Goal: Task Accomplishment & Management: Manage account settings

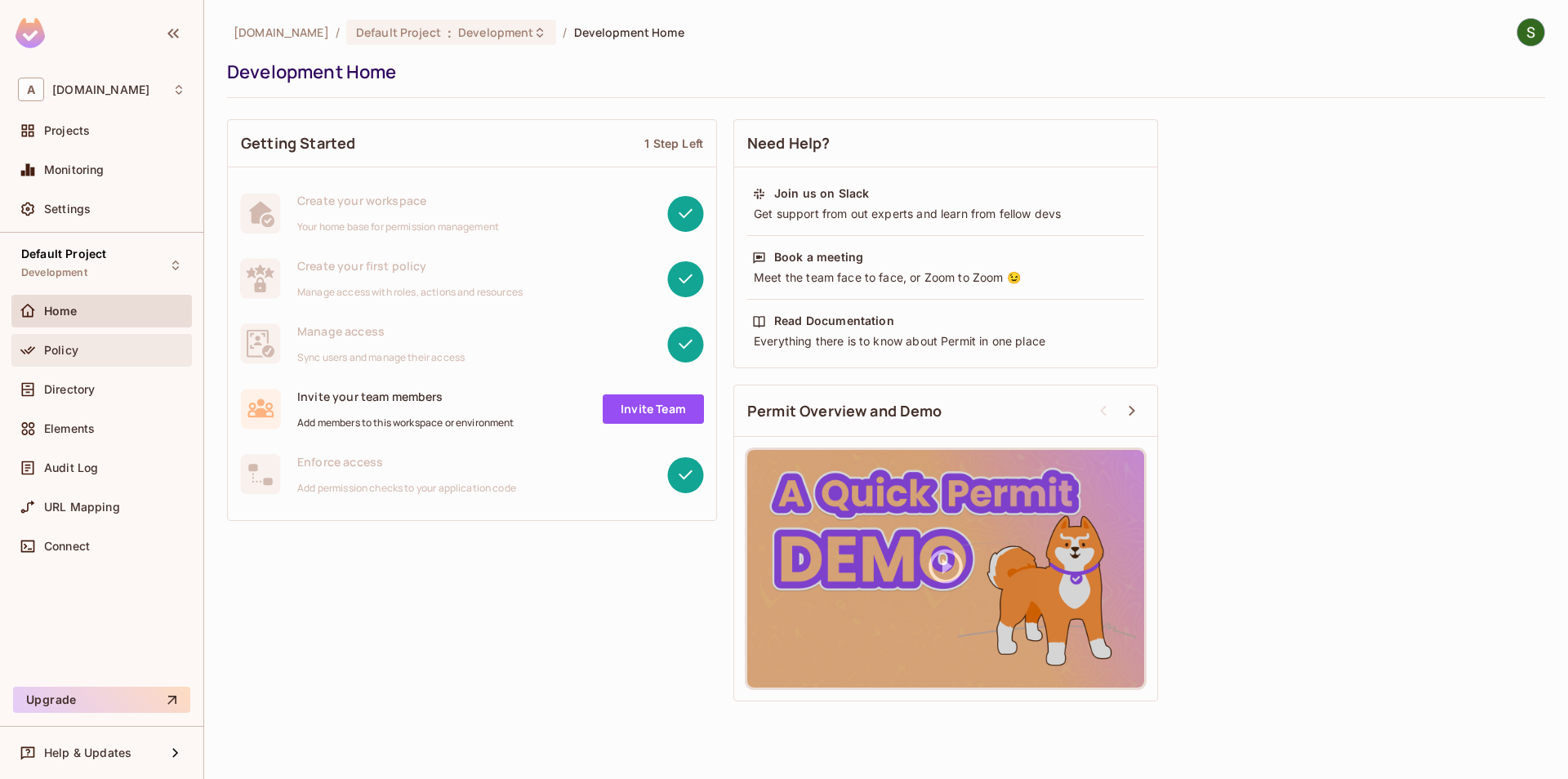
click at [113, 350] on div "Policy" at bounding box center [114, 350] width 141 height 13
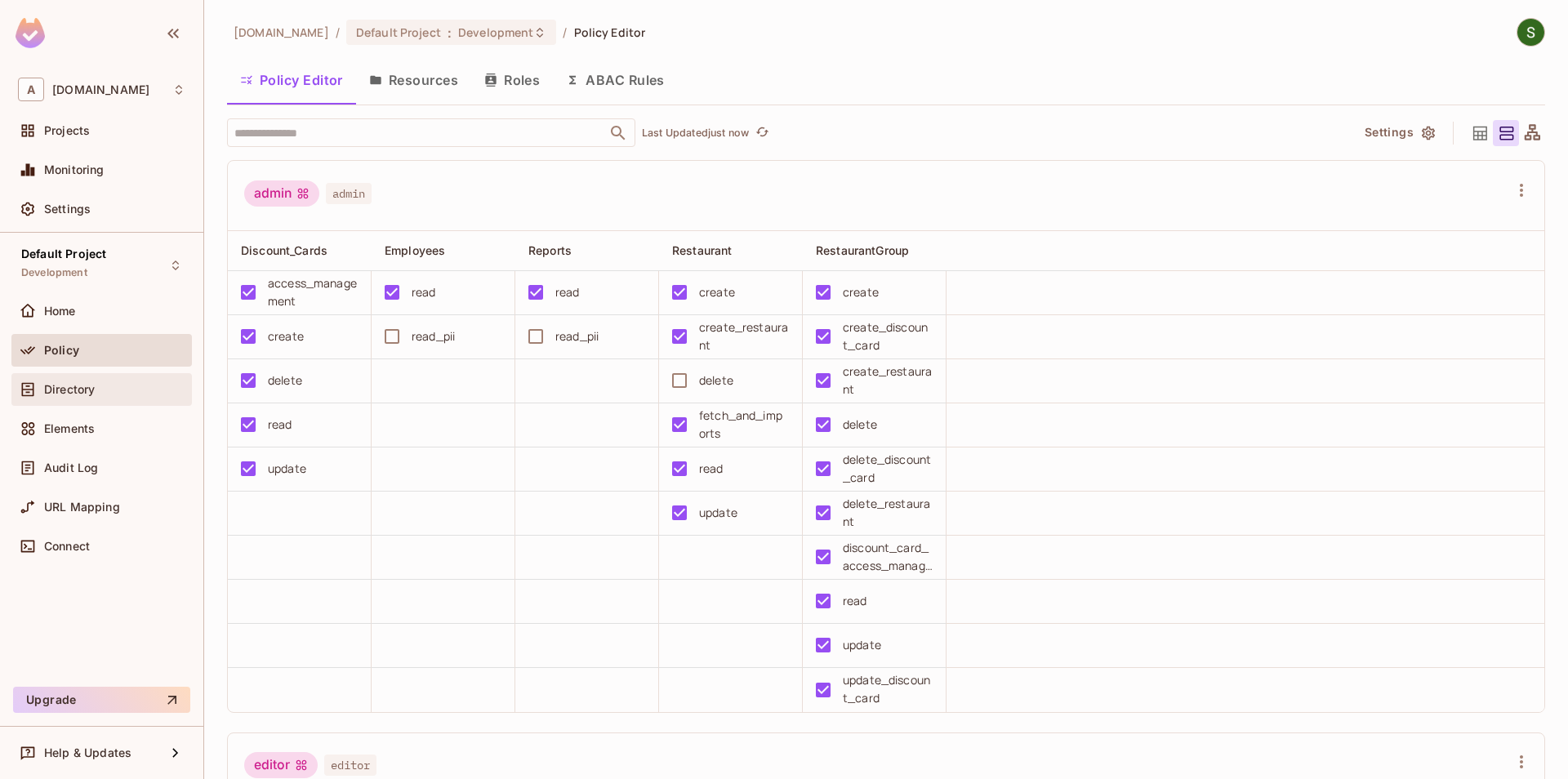
click at [122, 396] on div "Directory" at bounding box center [114, 390] width 141 height 13
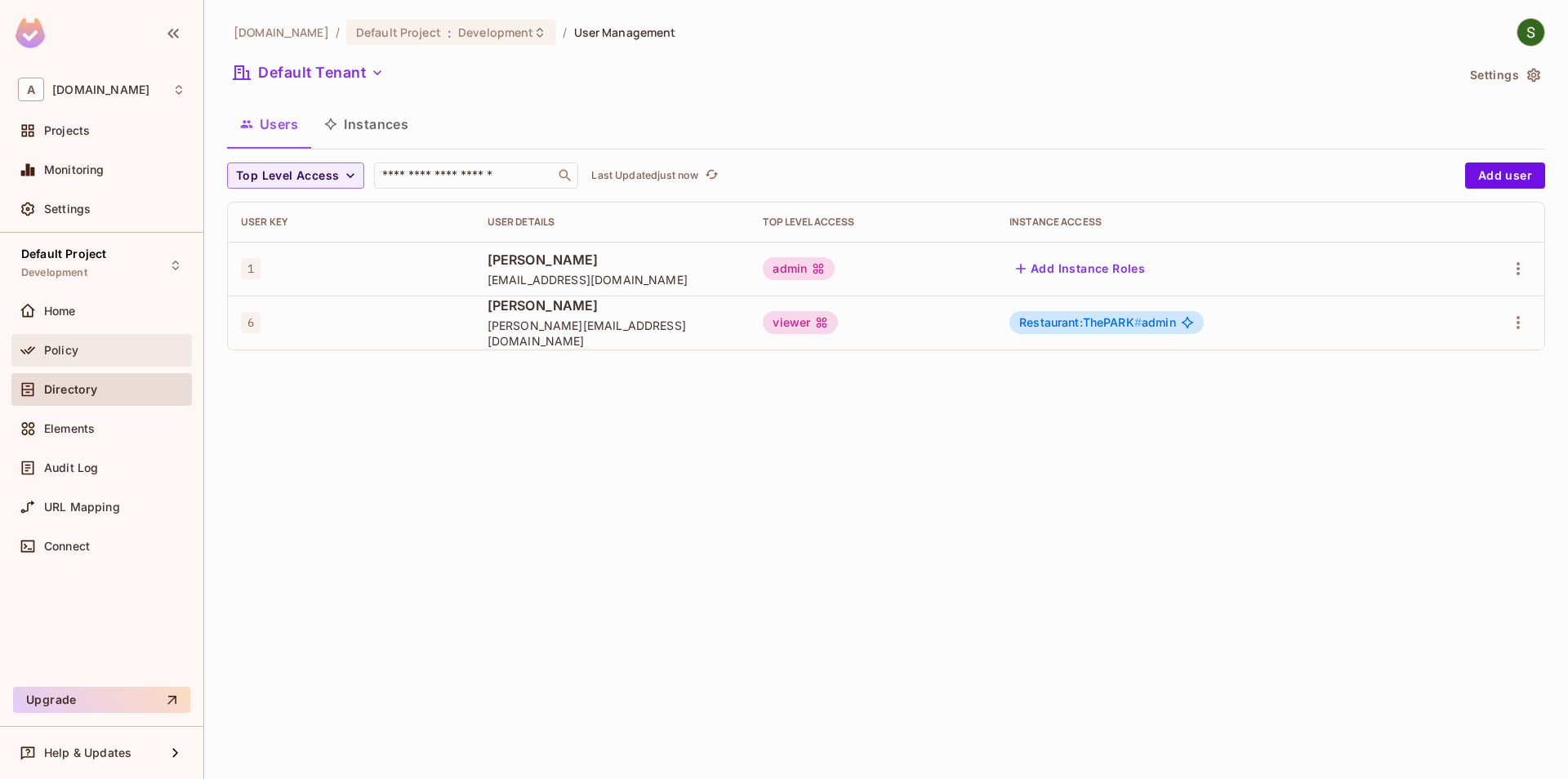
click at [101, 360] on div "Policy" at bounding box center [101, 350] width 180 height 33
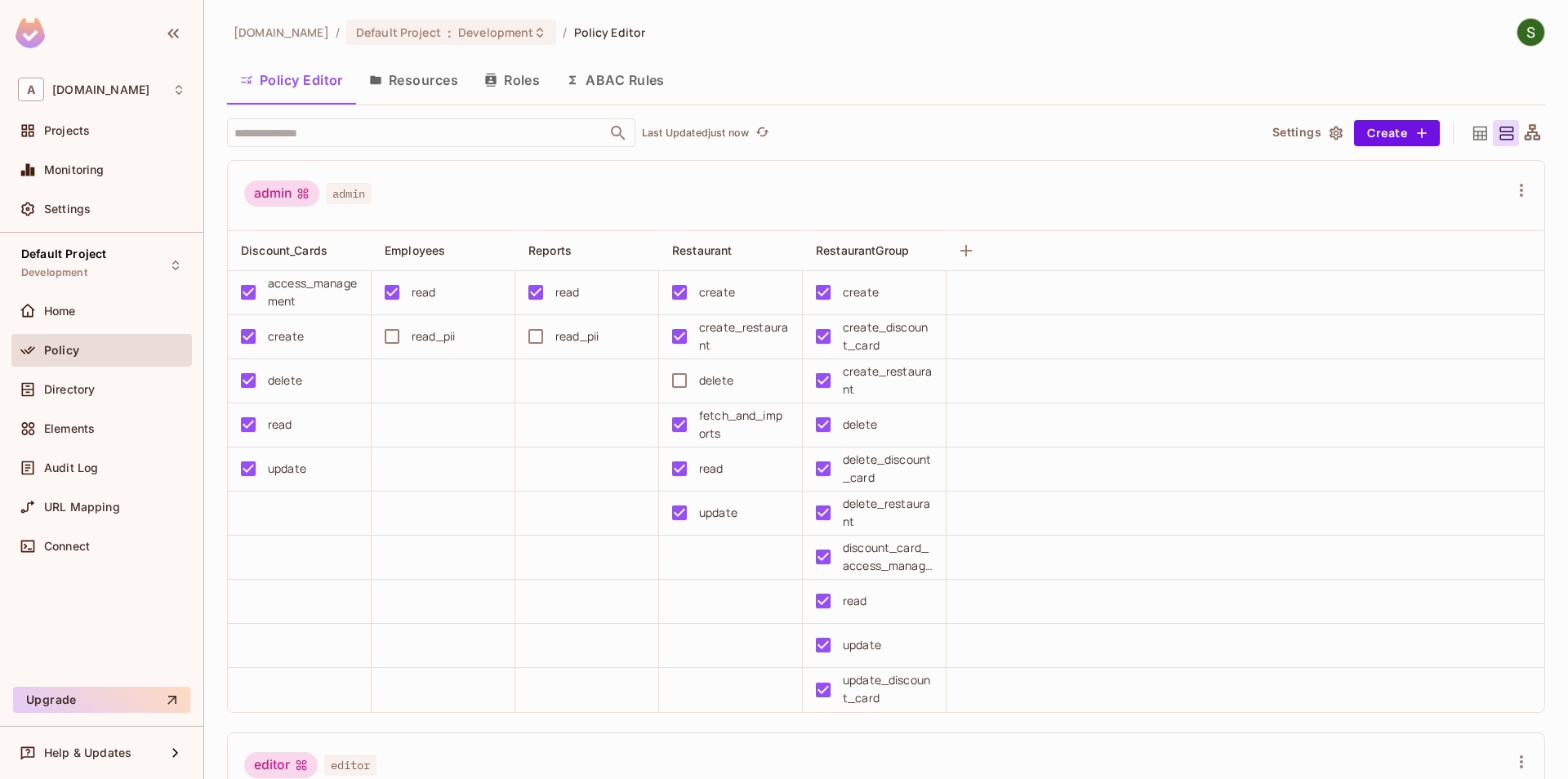
click at [432, 95] on button "Resources" at bounding box center [414, 80] width 115 height 41
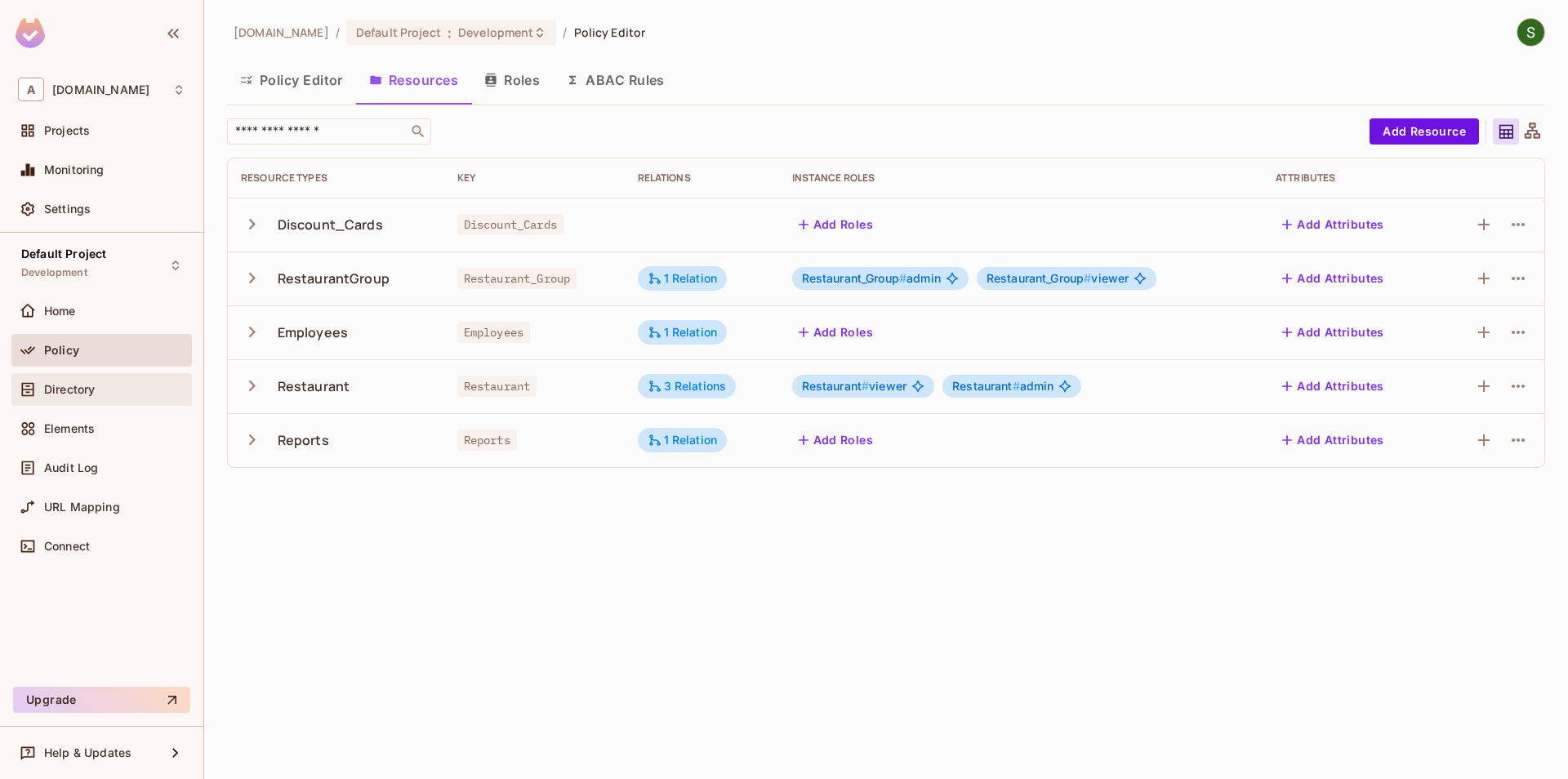
click at [129, 382] on div "Directory" at bounding box center [101, 390] width 167 height 20
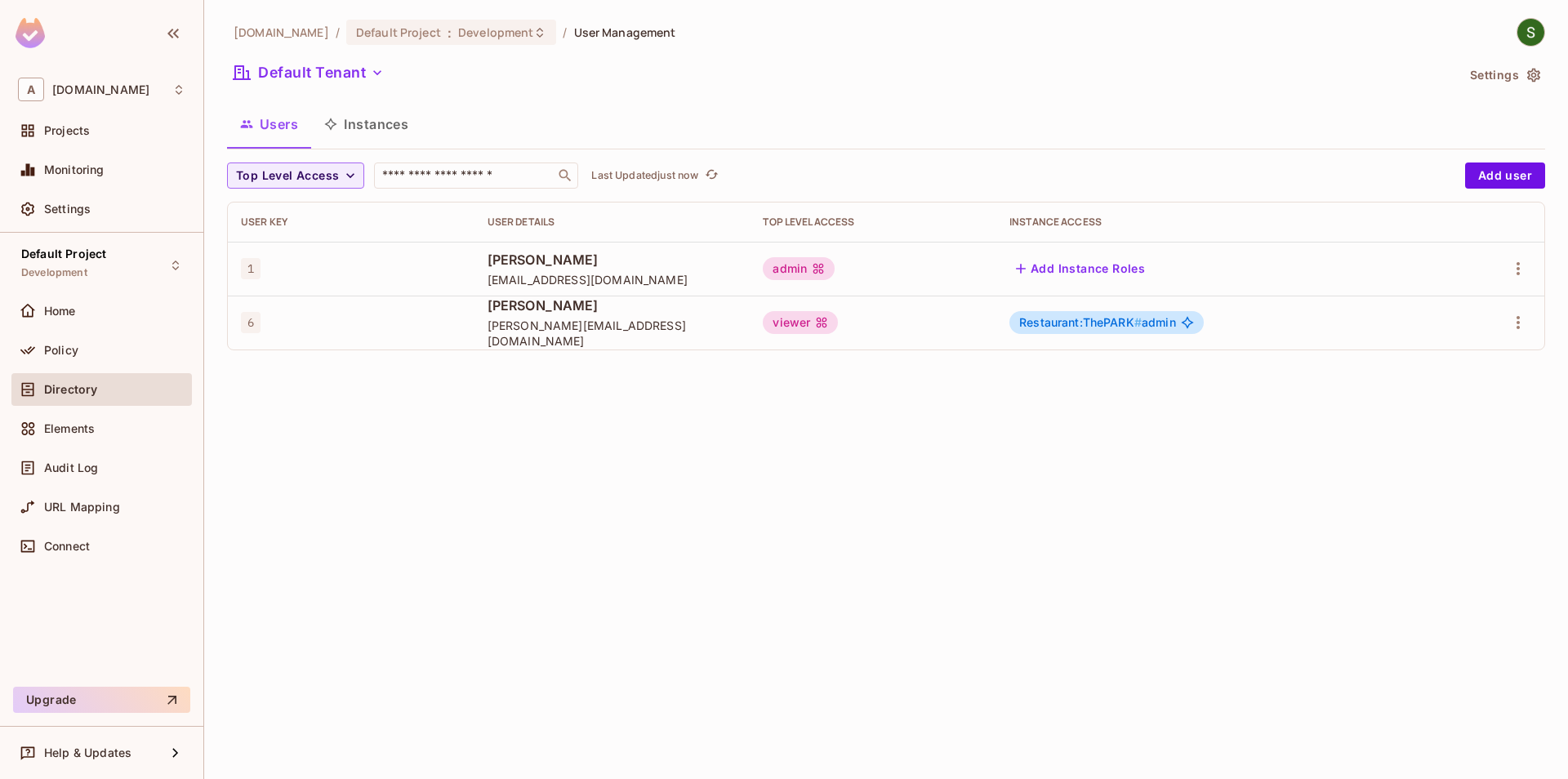
click at [377, 117] on button "Instances" at bounding box center [366, 124] width 110 height 41
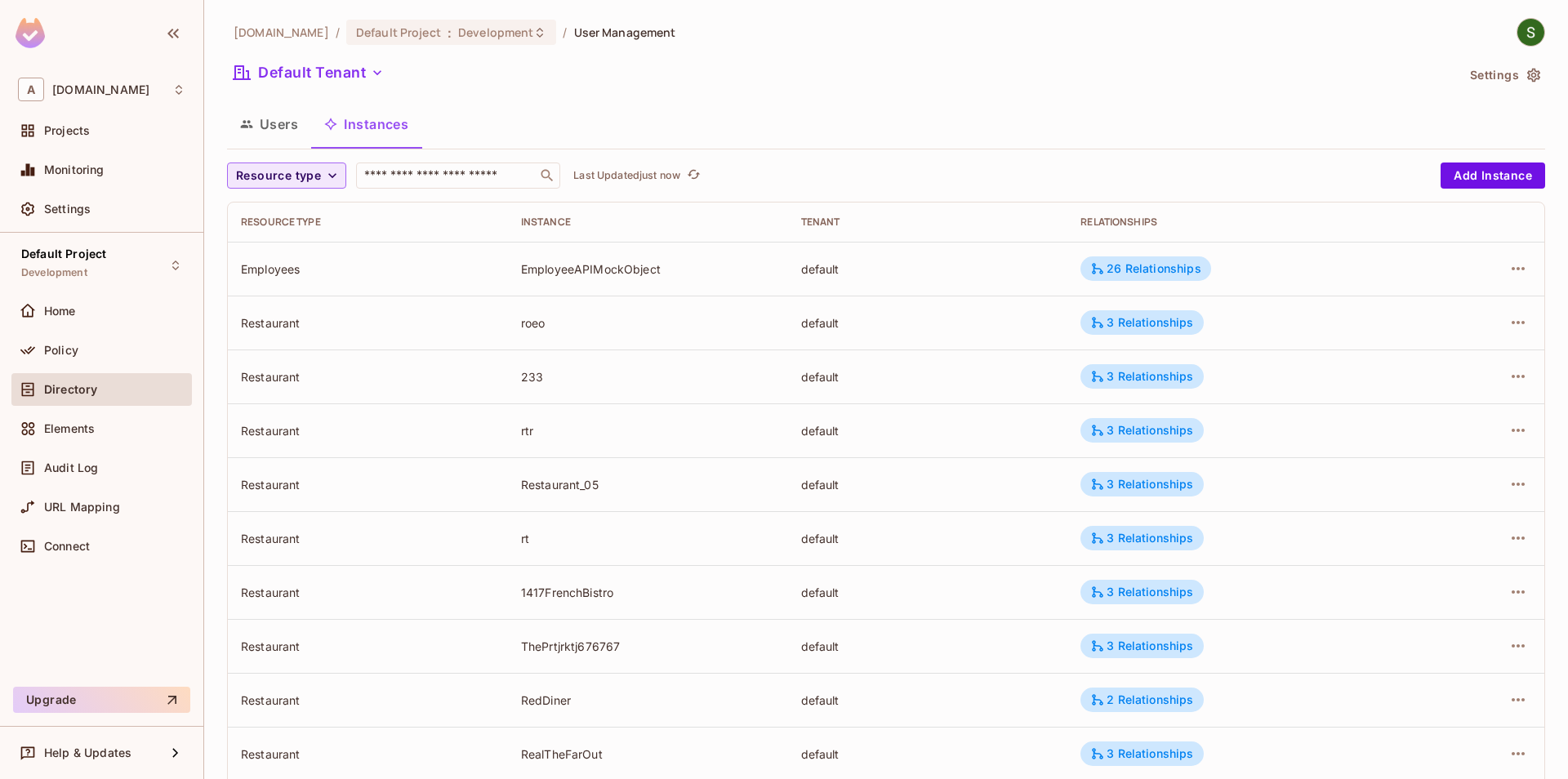
click at [329, 178] on icon "button" at bounding box center [332, 175] width 16 height 16
click at [319, 302] on li "Restaurant" at bounding box center [286, 318] width 119 height 35
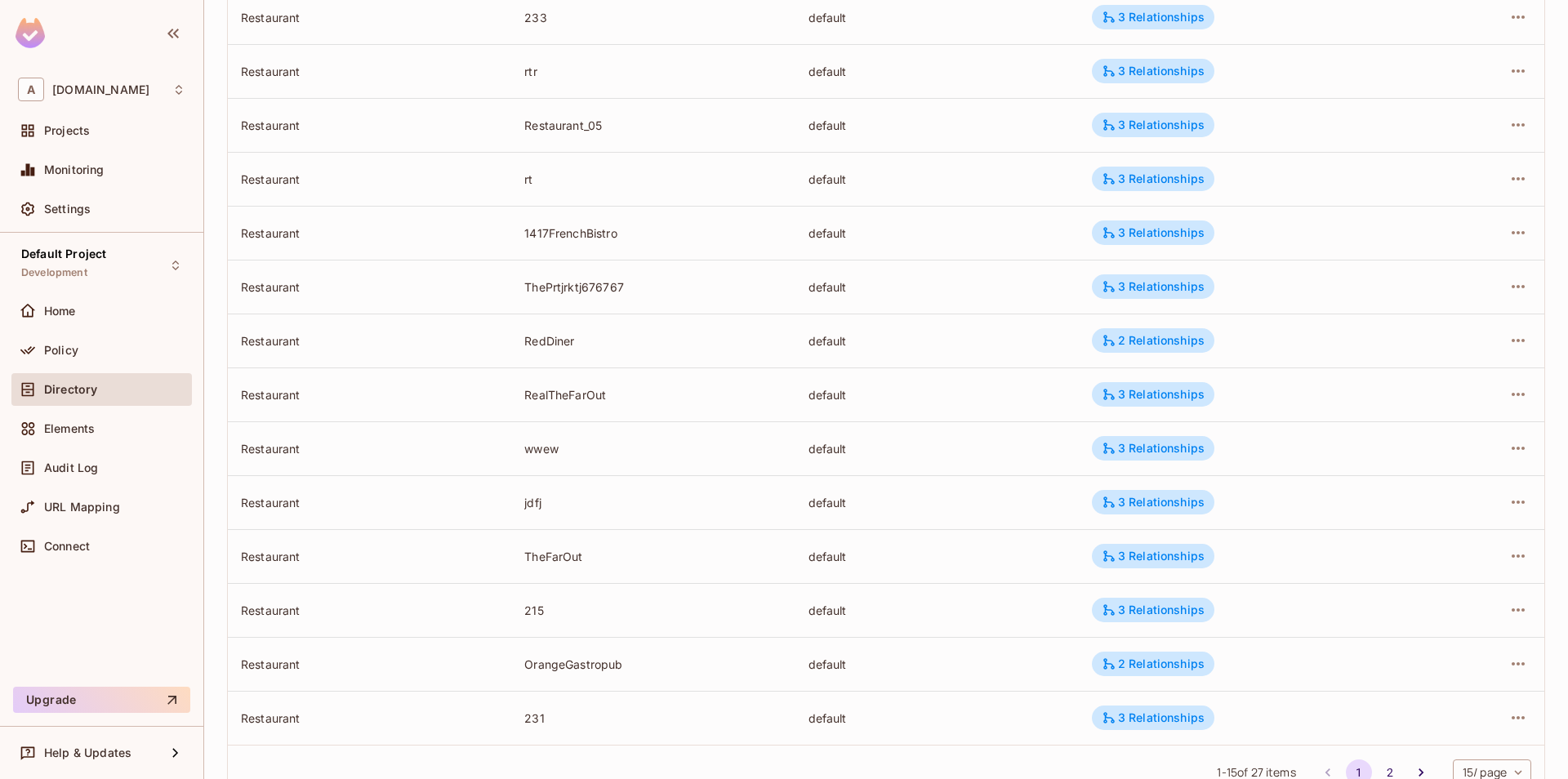
scroll to position [362, 0]
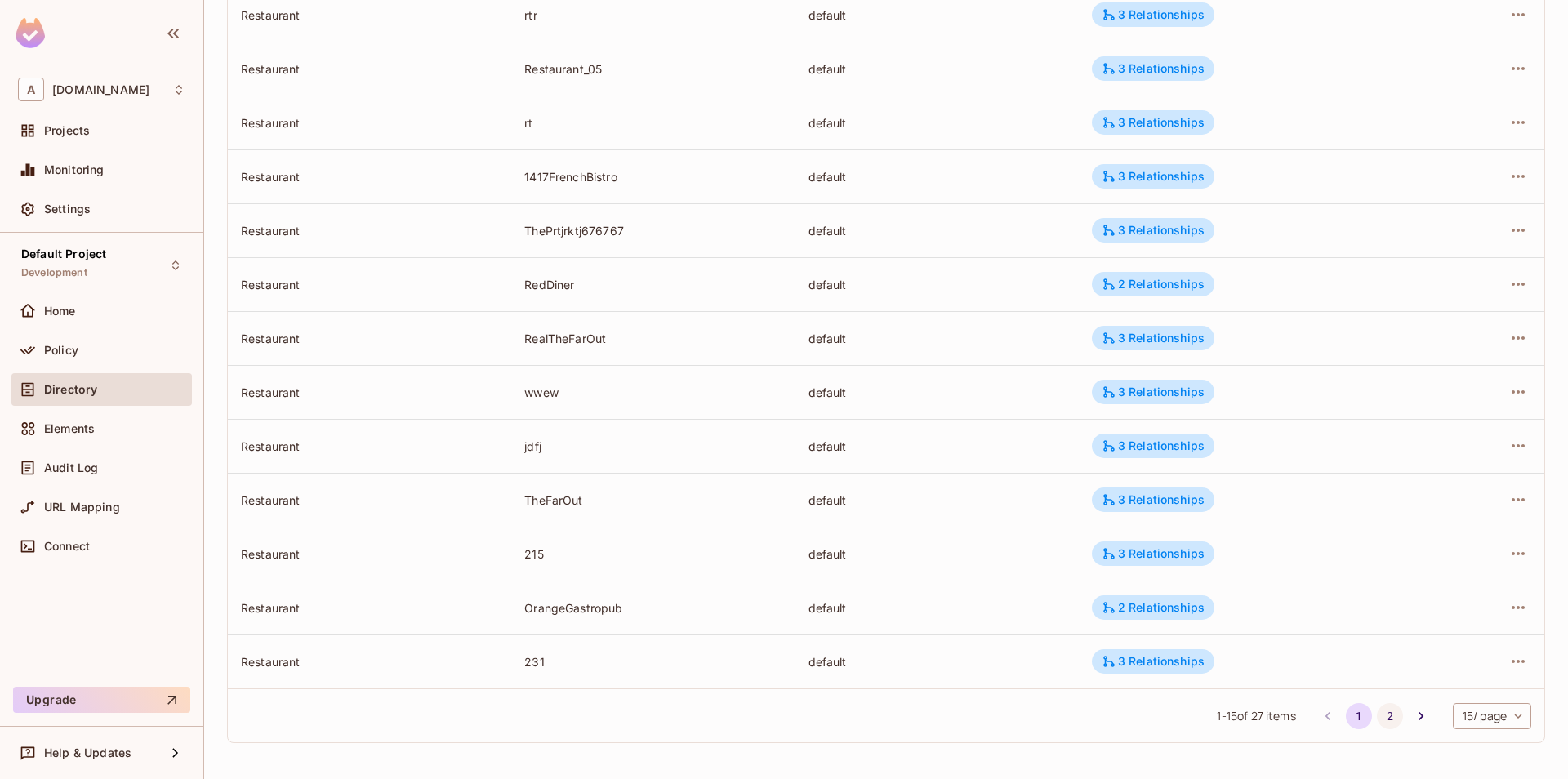
click at [1391, 712] on button "2" at bounding box center [1390, 717] width 26 height 26
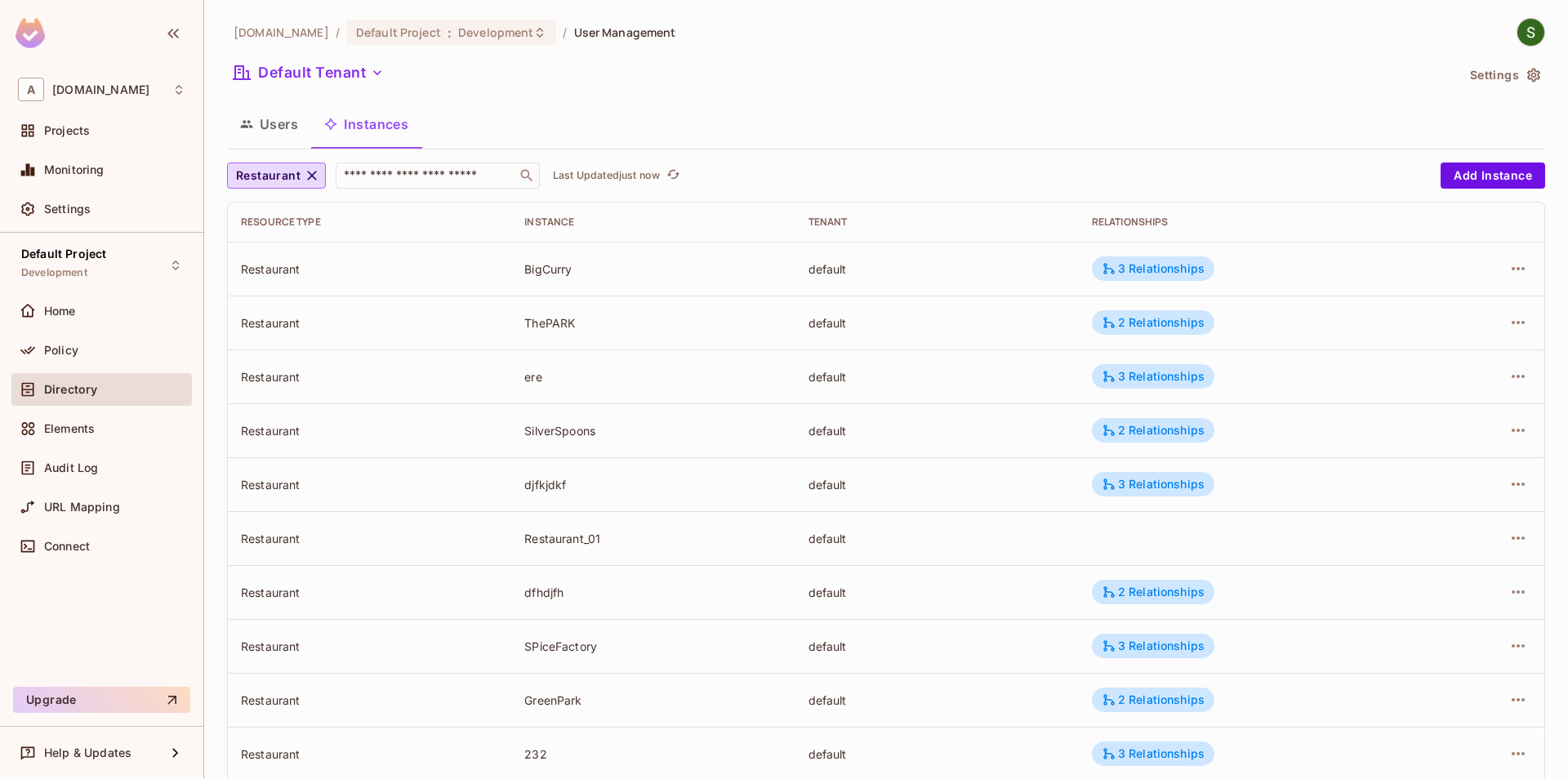
scroll to position [200, 0]
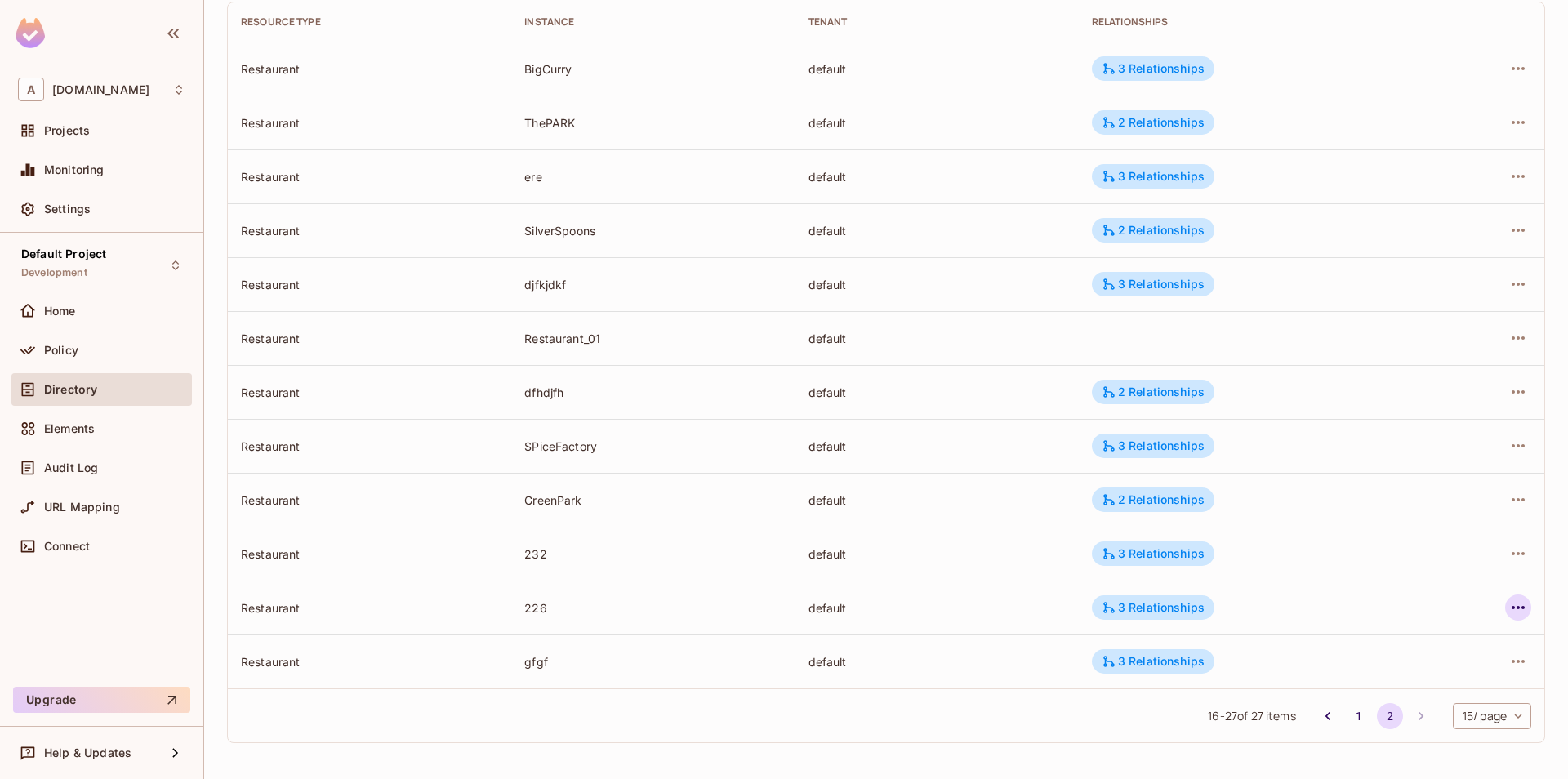
click at [1514, 613] on icon "button" at bounding box center [1518, 607] width 20 height 20
click at [1435, 667] on li "Edit Attributes" at bounding box center [1414, 681] width 205 height 36
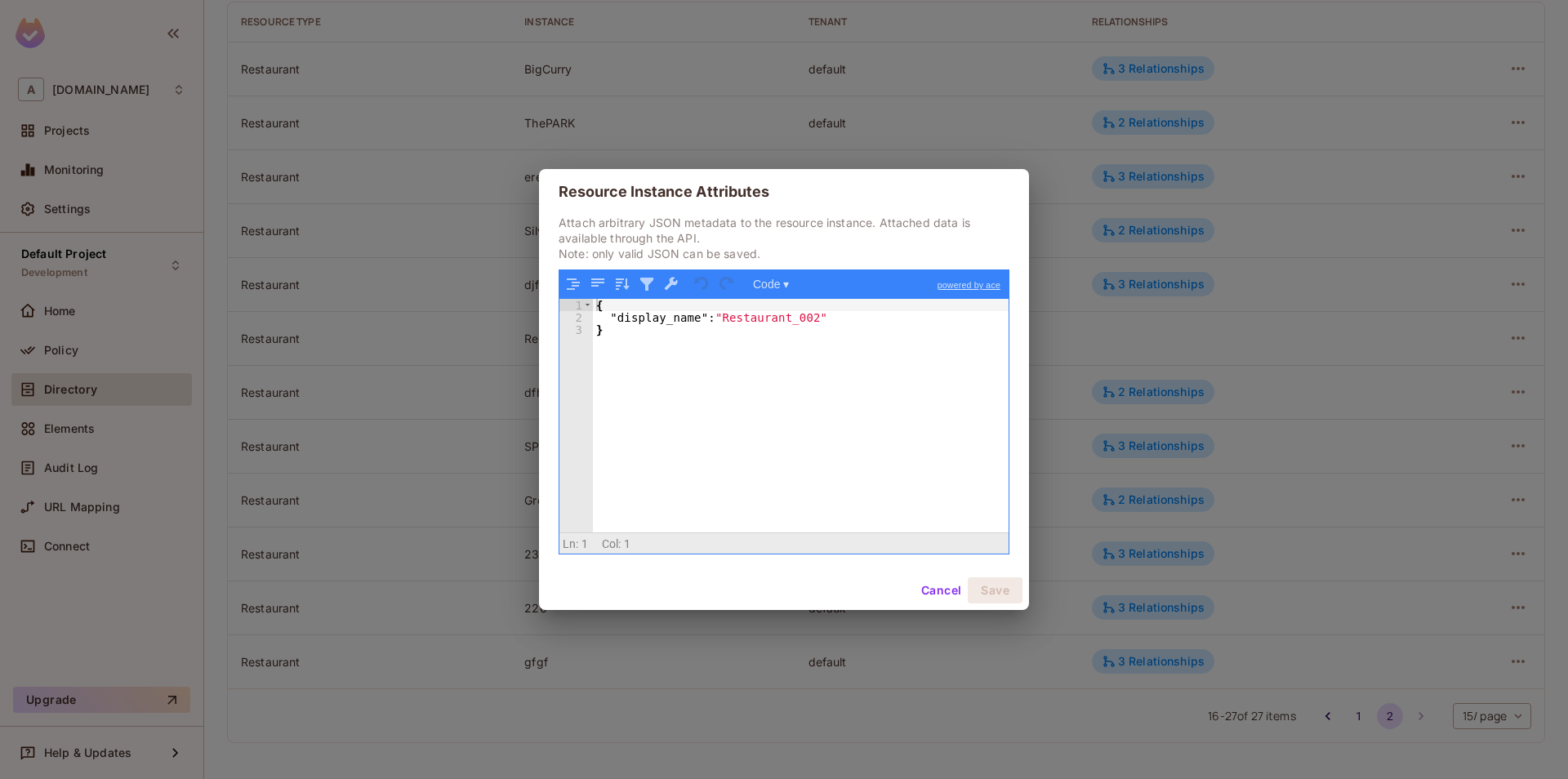
click at [918, 585] on button "Cancel" at bounding box center [941, 591] width 53 height 26
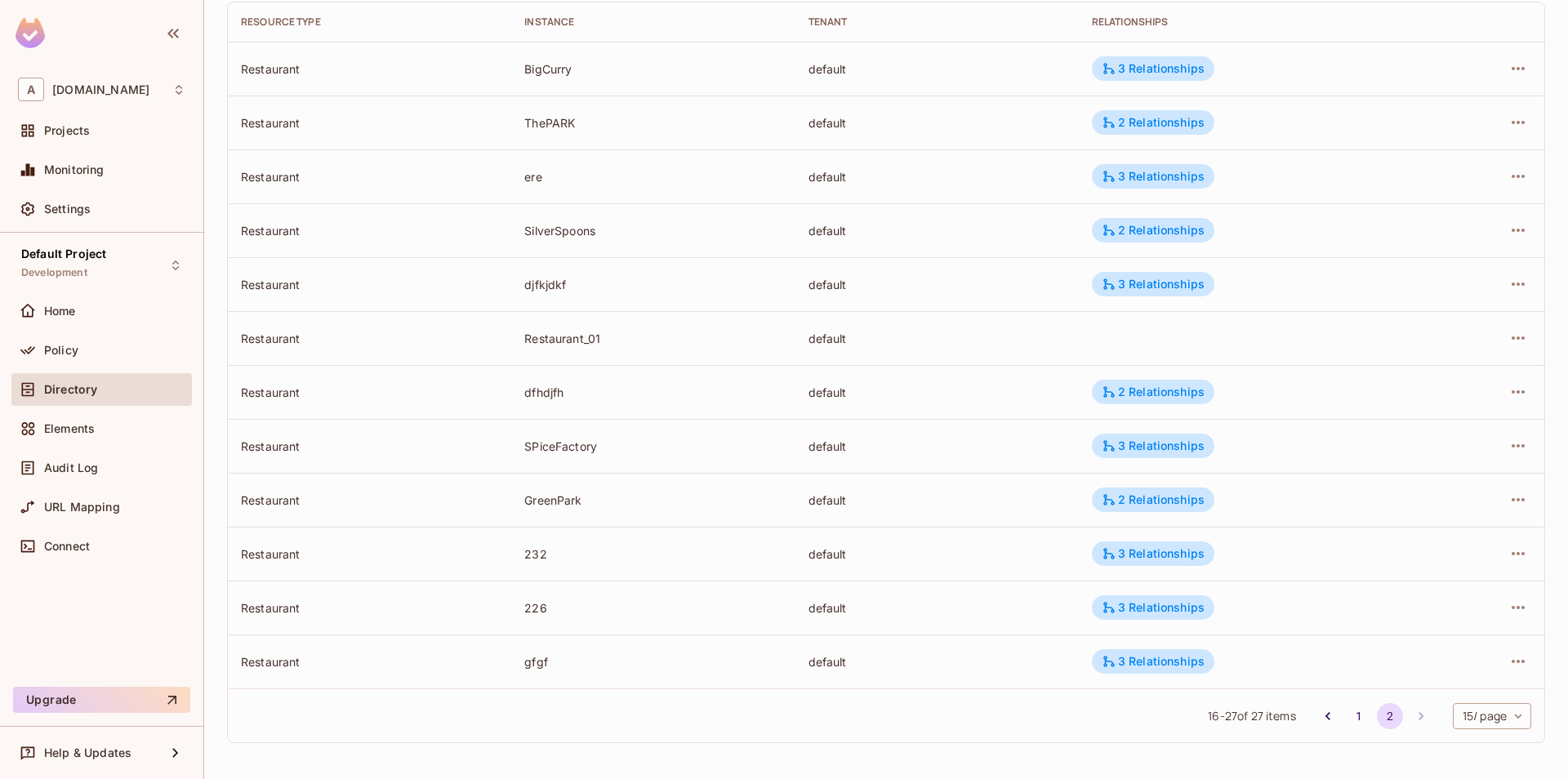
click at [1531, 561] on div at bounding box center [1483, 553] width 95 height 26
click at [1526, 547] on icon "button" at bounding box center [1518, 553] width 20 height 20
click at [1365, 619] on div "Edit Attributes" at bounding box center [1398, 627] width 81 height 16
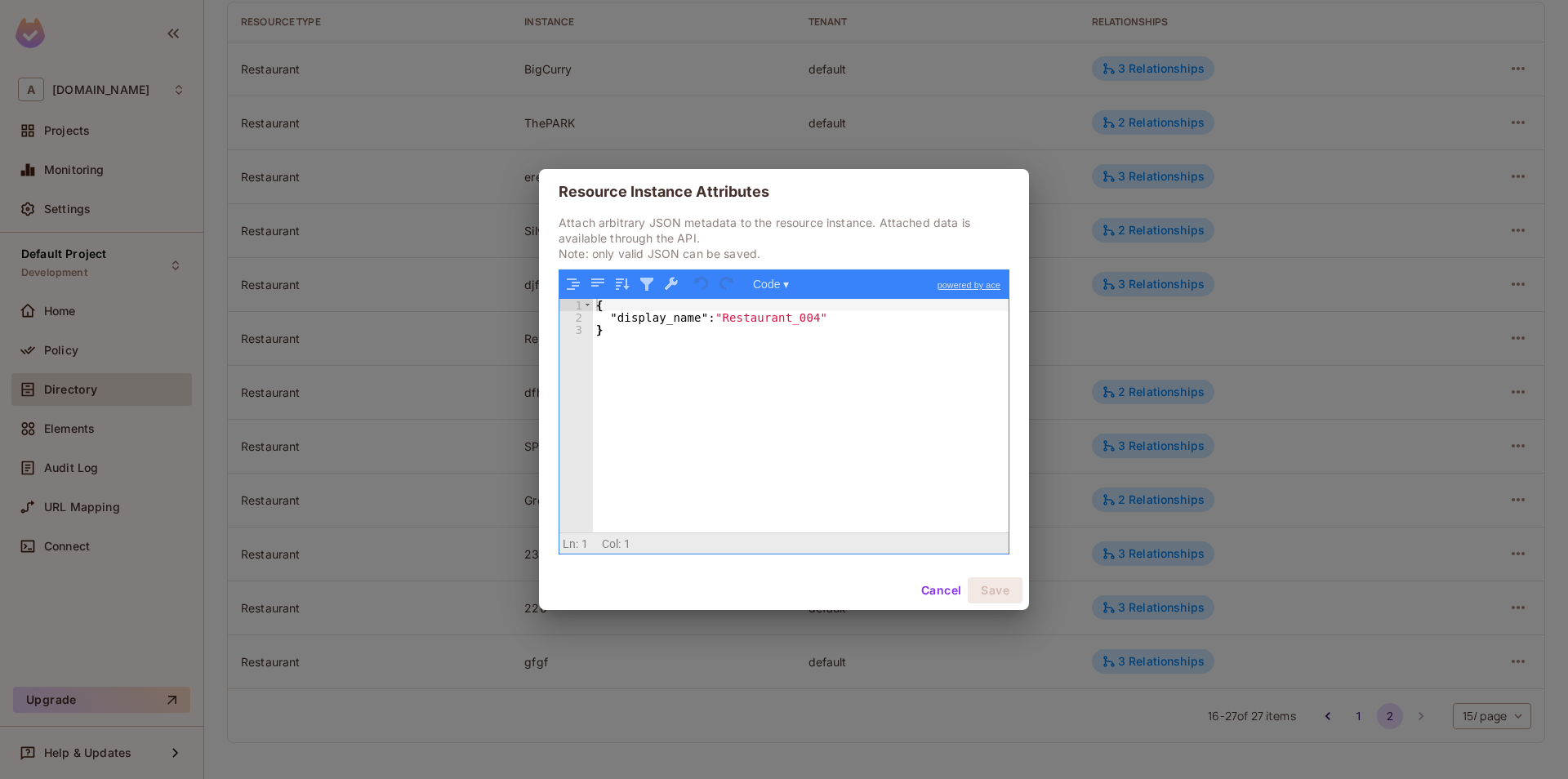
click at [955, 595] on button "Cancel" at bounding box center [941, 591] width 53 height 26
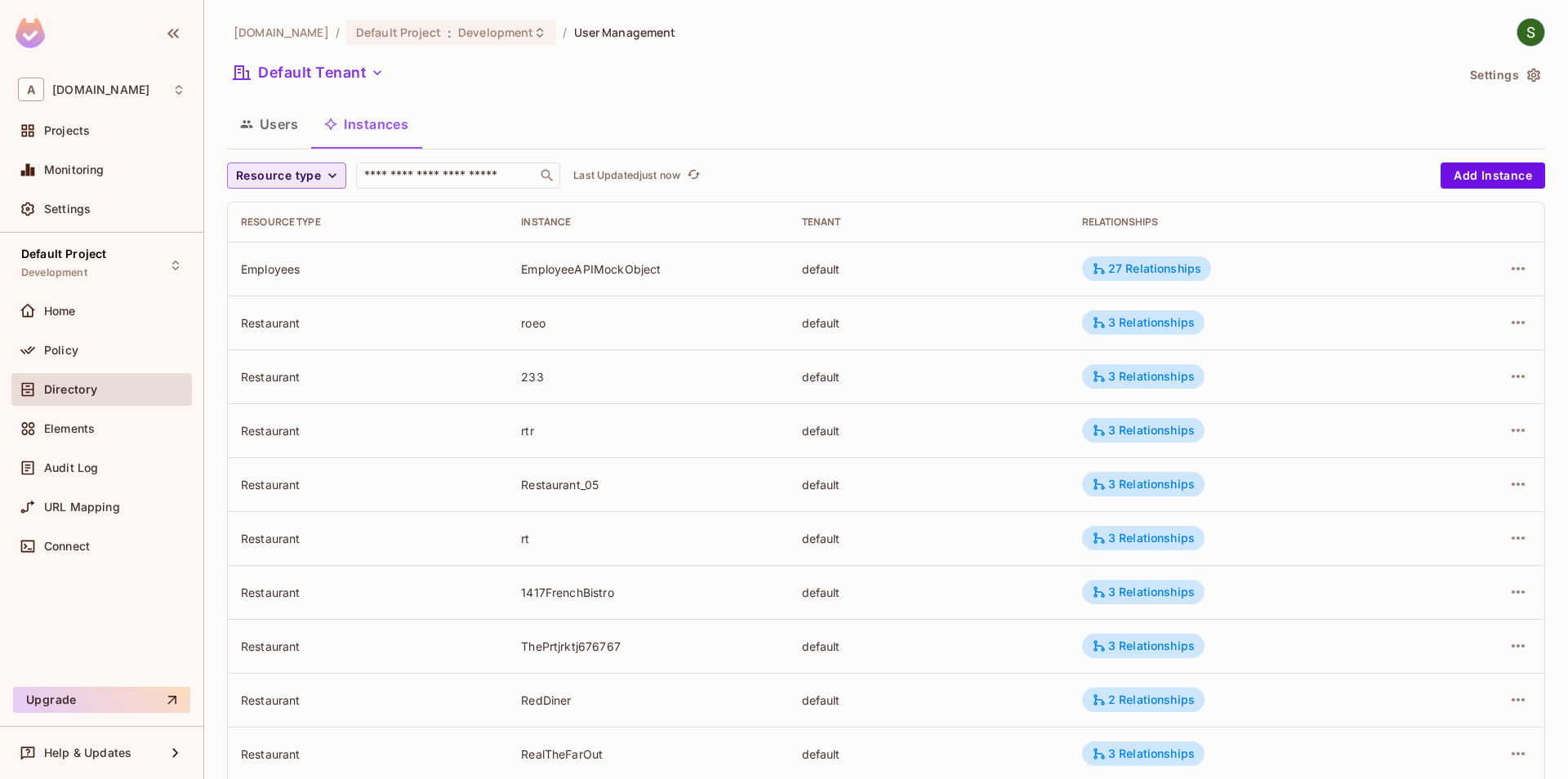
click at [285, 181] on span "Resource type" at bounding box center [278, 176] width 85 height 21
click at [296, 328] on li "Restaurant" at bounding box center [286, 318] width 119 height 35
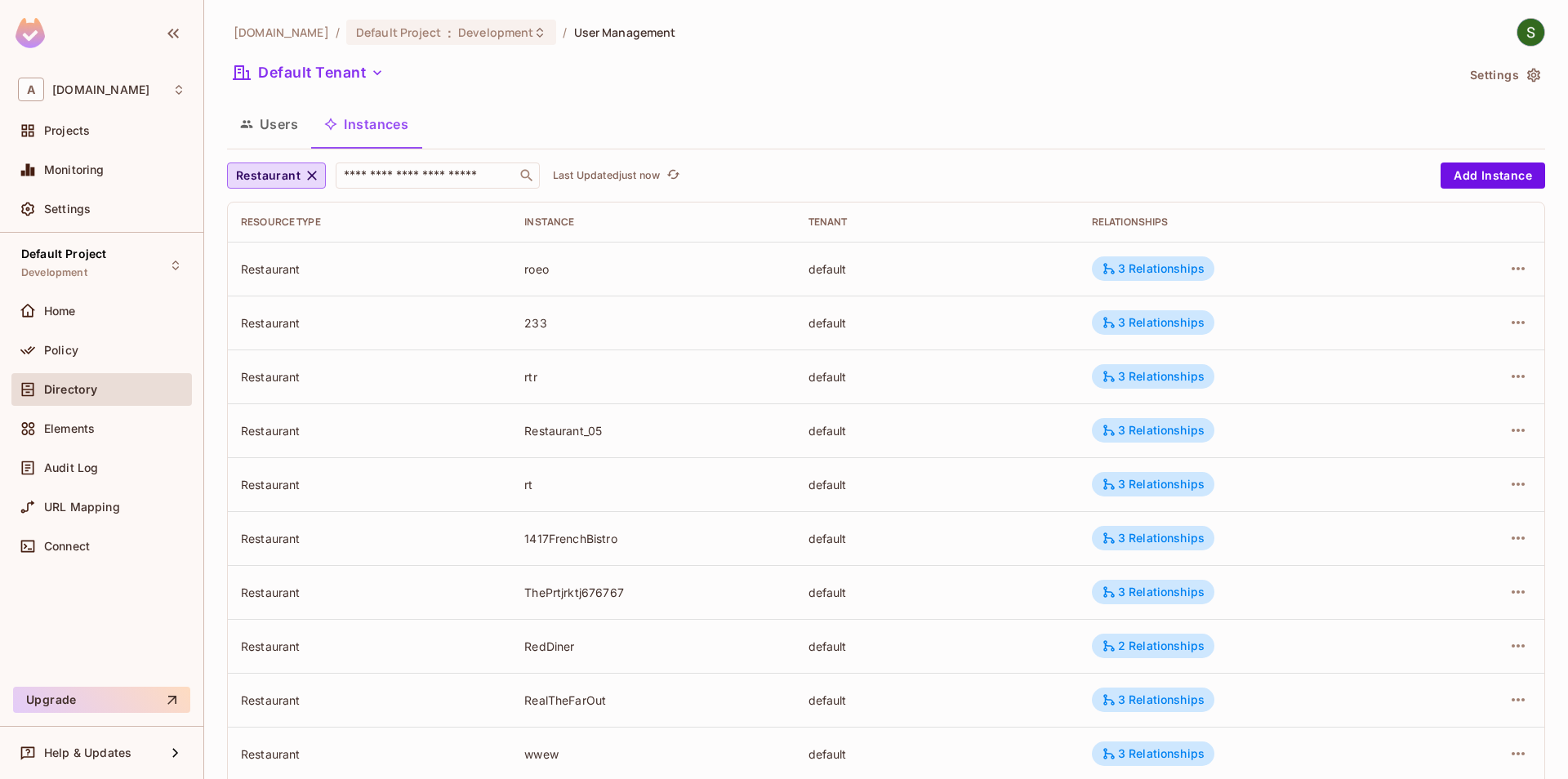
scroll to position [362, 0]
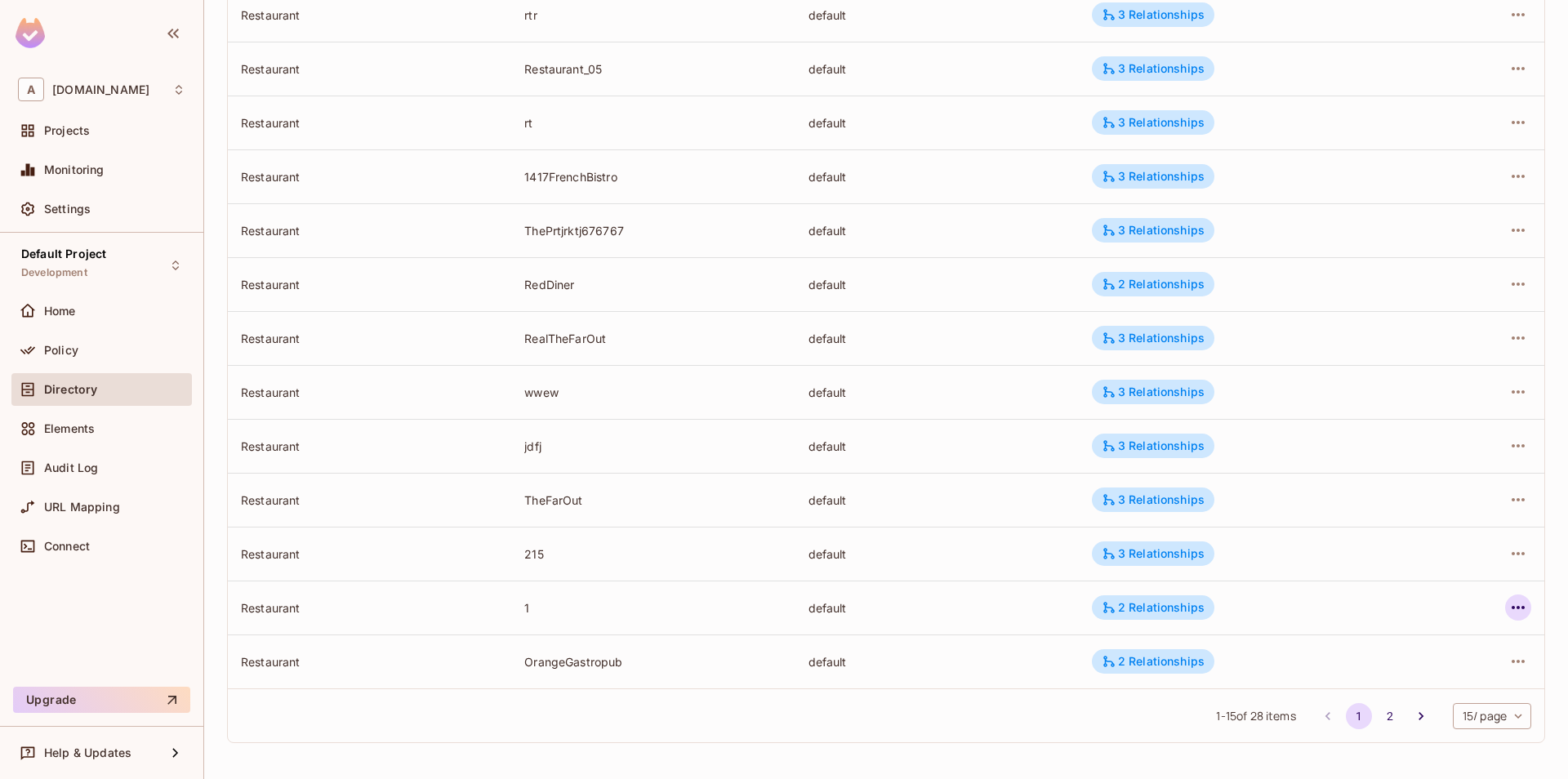
click at [1514, 604] on icon "button" at bounding box center [1518, 607] width 20 height 20
click at [1388, 681] on div "Edit Attributes" at bounding box center [1398, 681] width 81 height 16
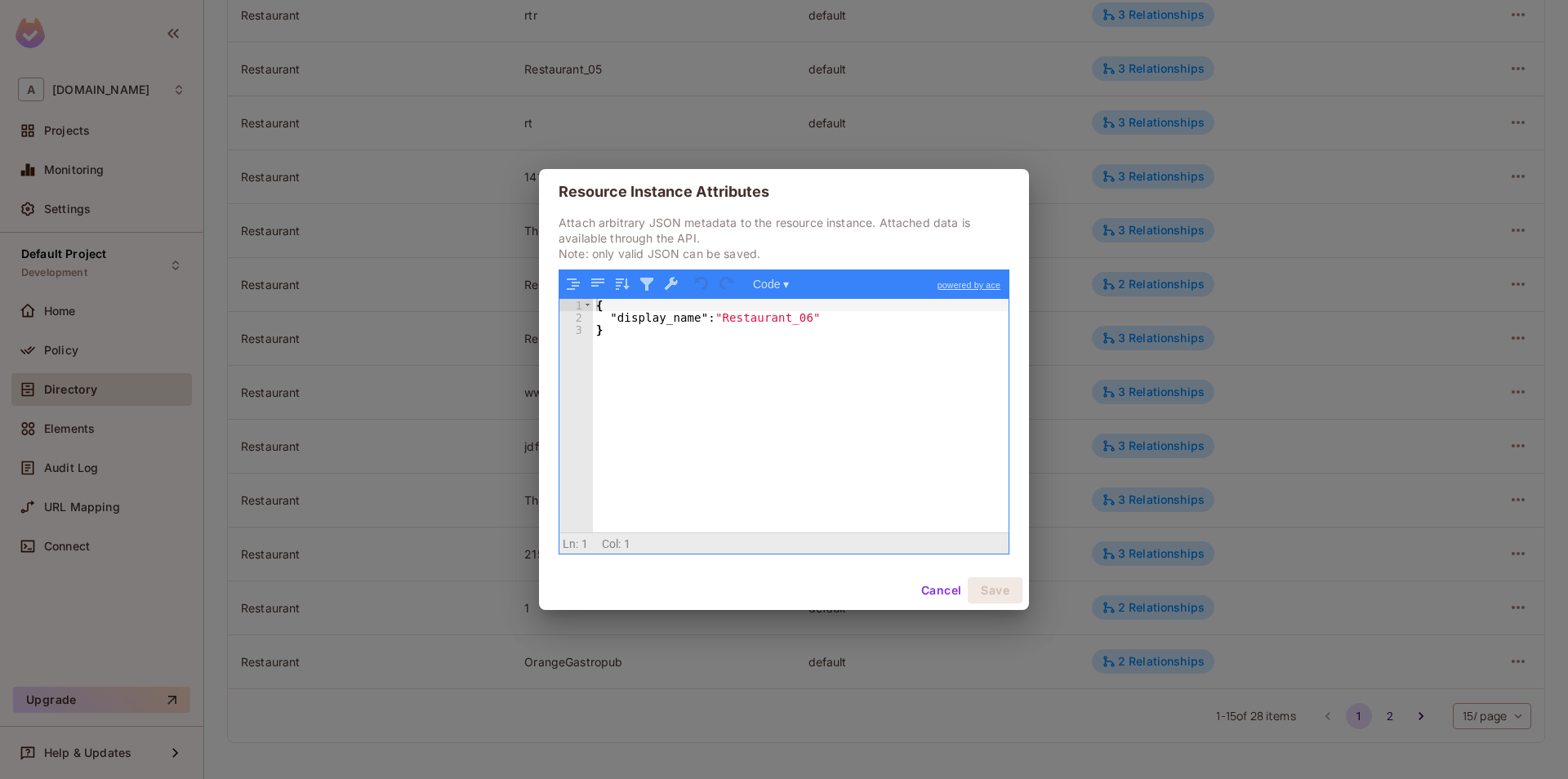
click at [932, 599] on button "Cancel" at bounding box center [941, 591] width 53 height 26
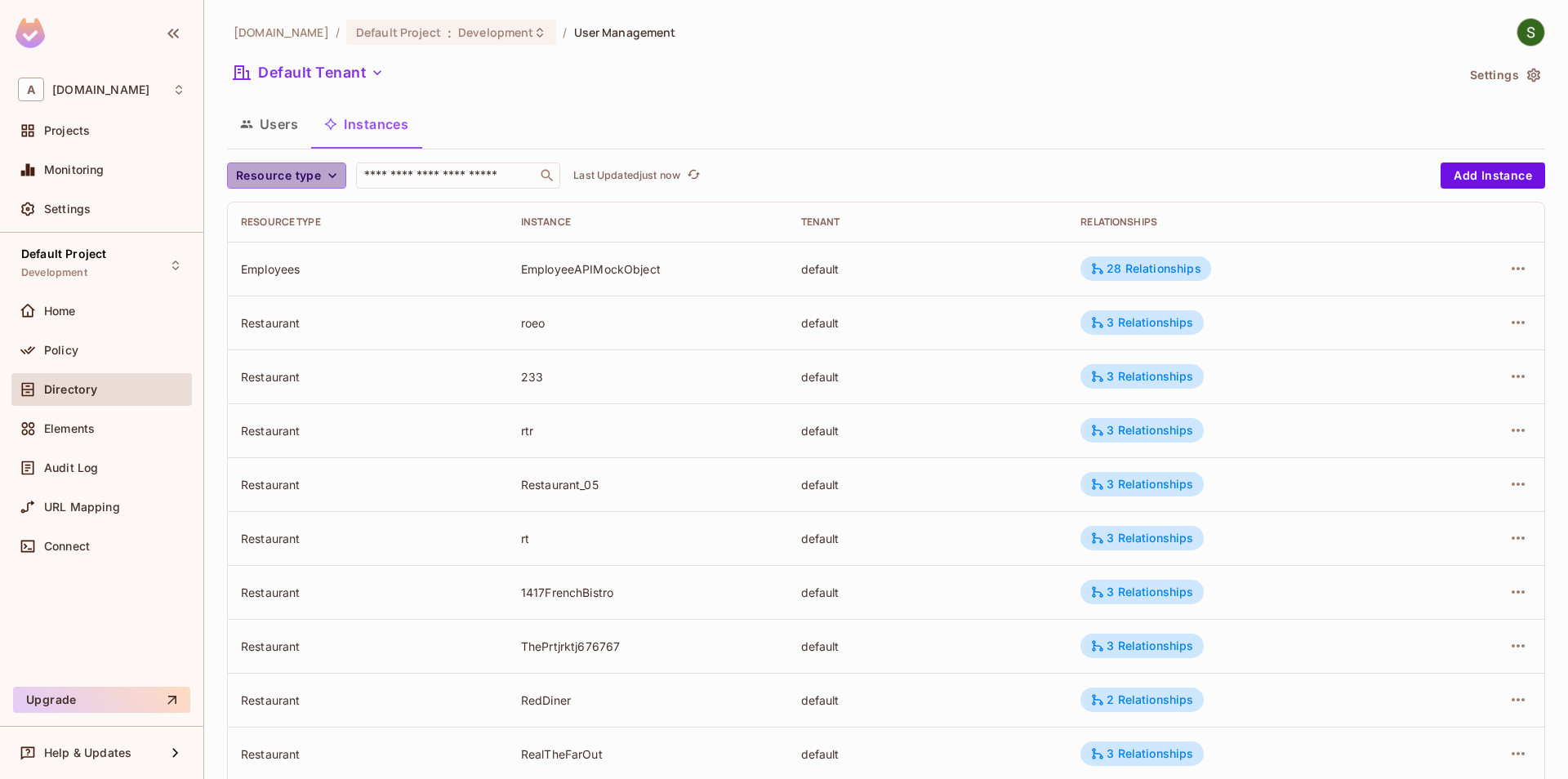
click at [320, 183] on button "Resource type" at bounding box center [286, 175] width 119 height 26
click at [319, 311] on span "Restaurant" at bounding box center [286, 318] width 92 height 16
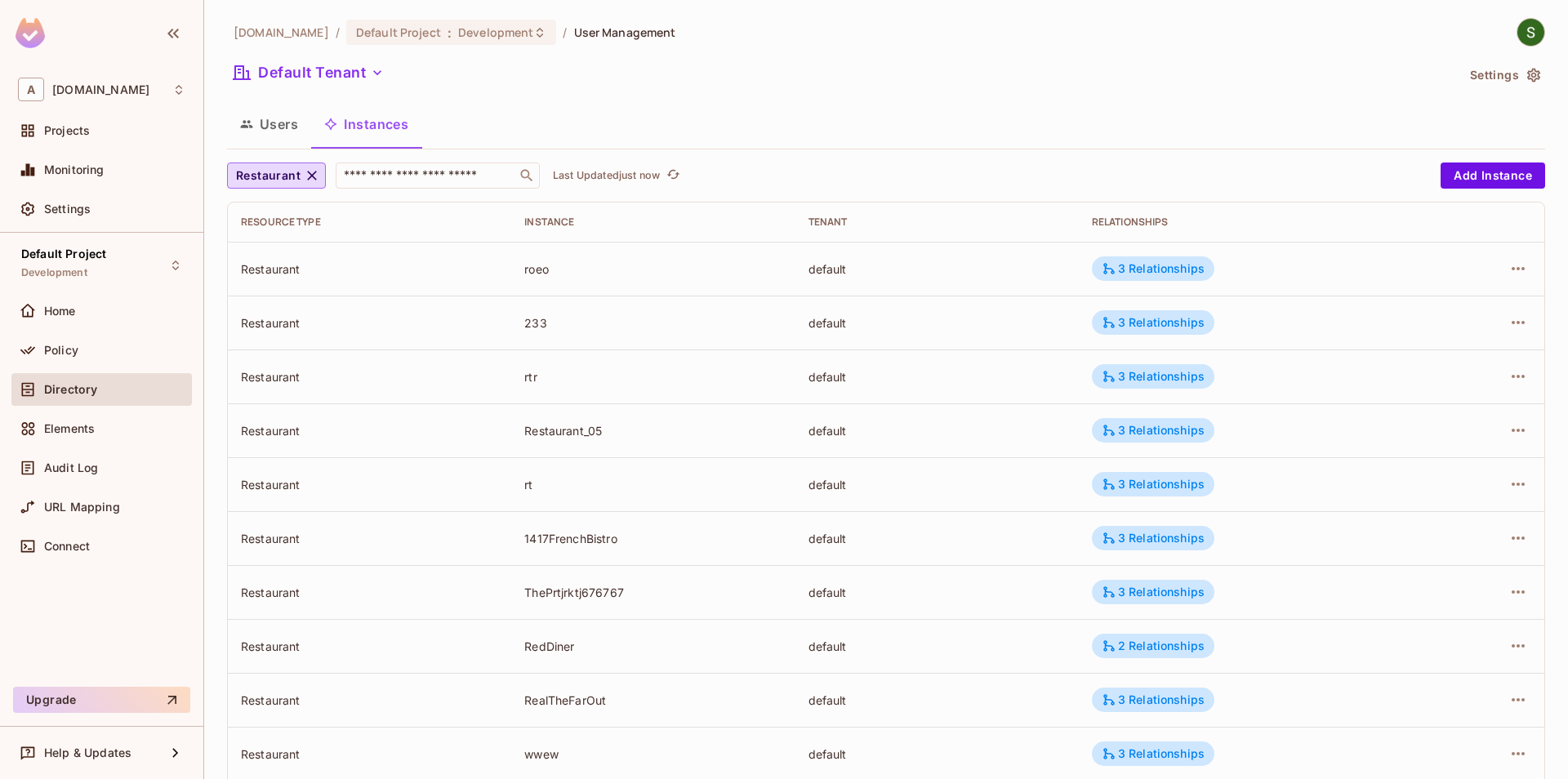
scroll to position [362, 0]
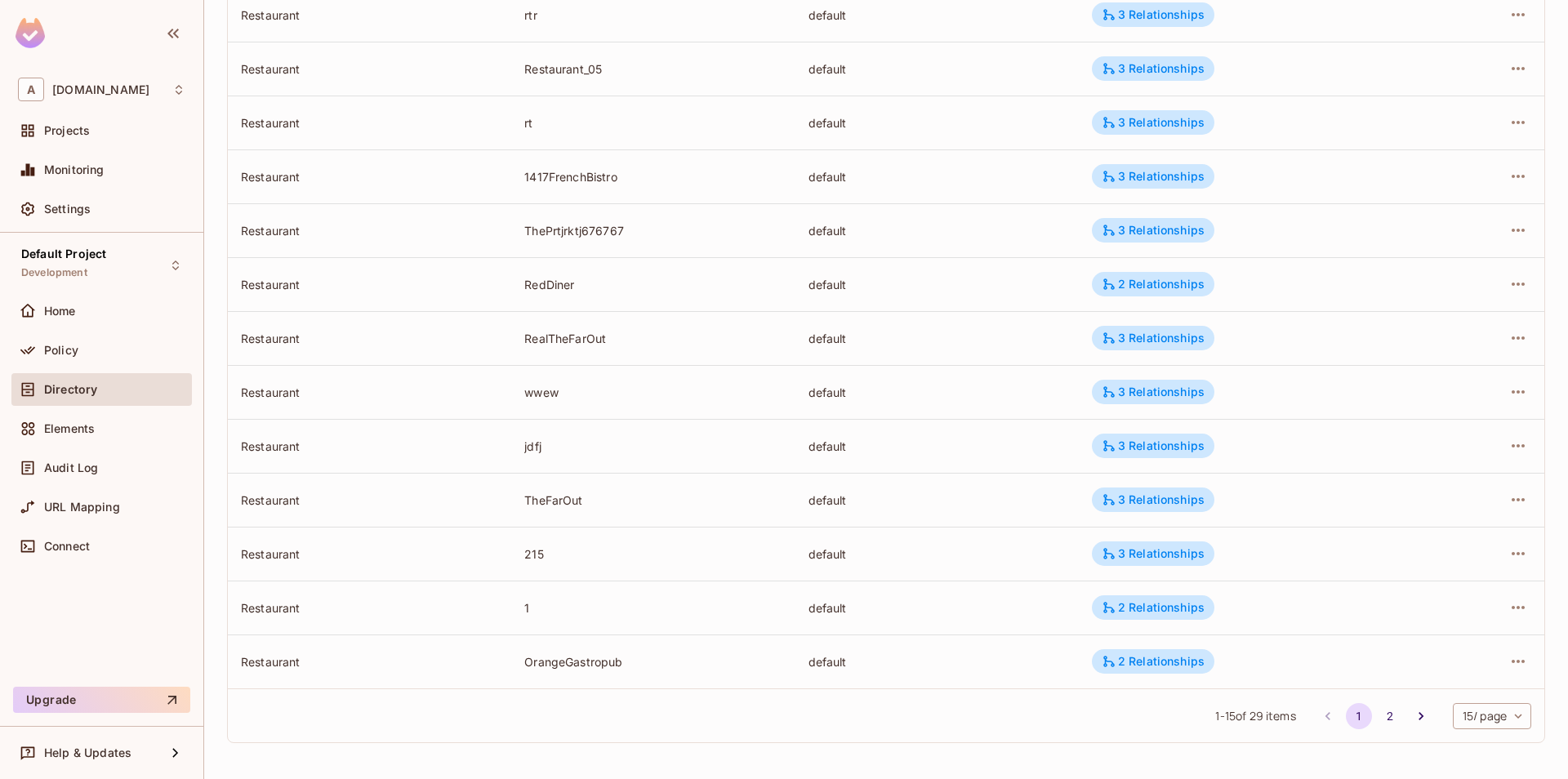
click at [1375, 709] on li "2" at bounding box center [1390, 717] width 31 height 26
click at [1380, 722] on button "2" at bounding box center [1390, 717] width 26 height 26
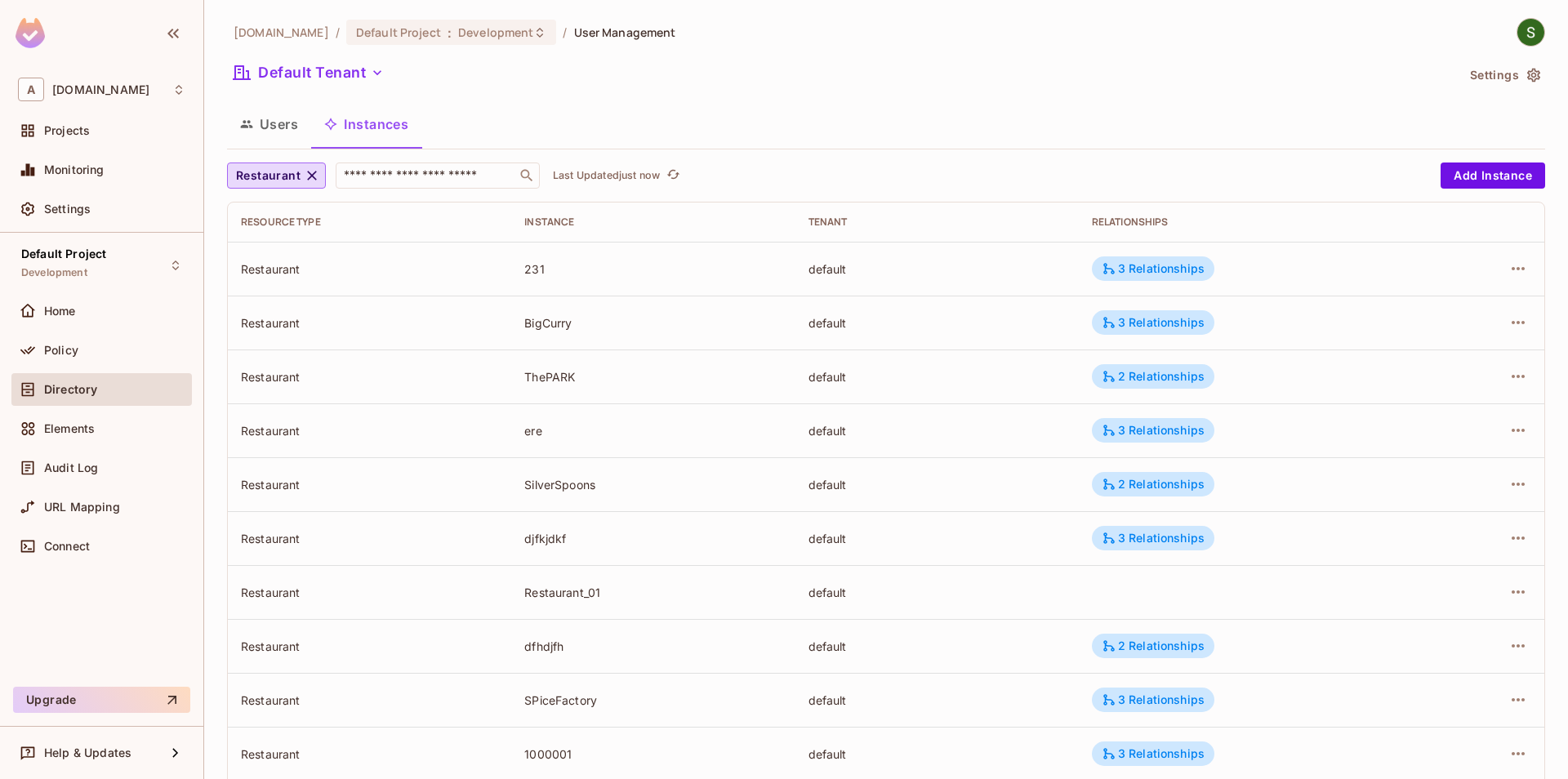
scroll to position [308, 0]
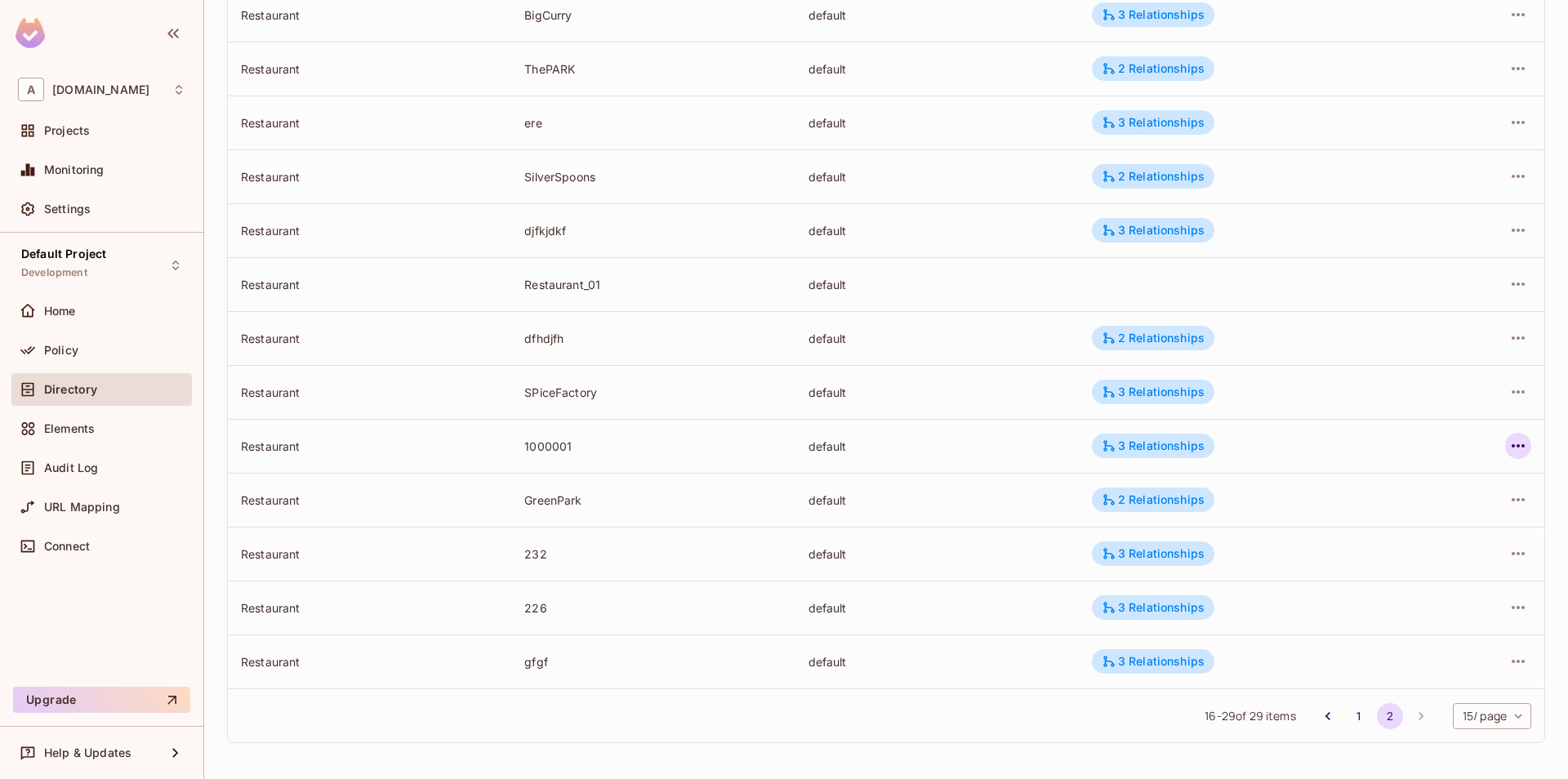
click at [1512, 445] on icon "button" at bounding box center [1518, 446] width 13 height 3
click at [1408, 529] on span "Edit Attributes" at bounding box center [1398, 520] width 91 height 26
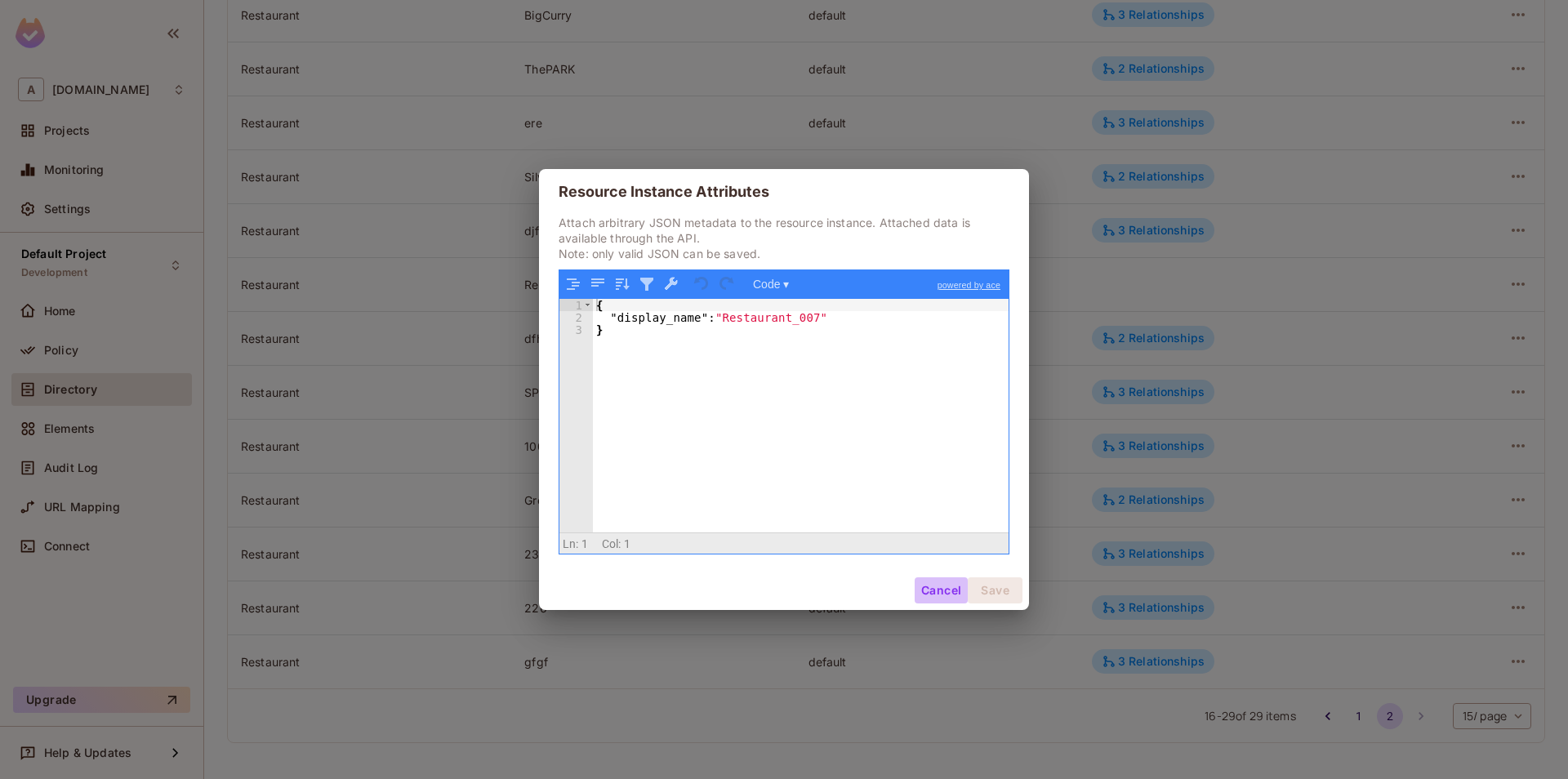
click at [924, 590] on button "Cancel" at bounding box center [941, 591] width 53 height 26
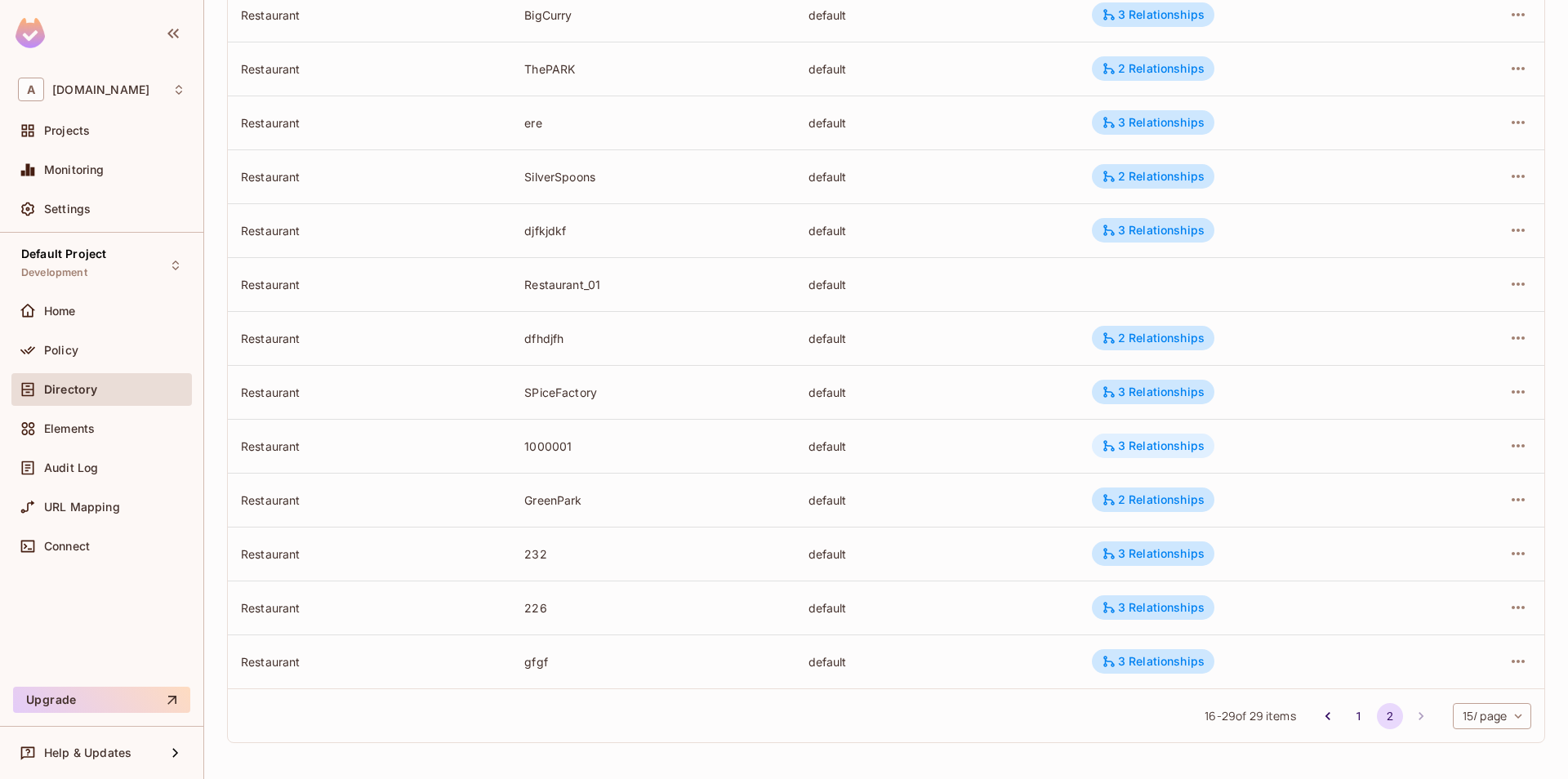
click at [1178, 451] on div "3 Relationships" at bounding box center [1153, 446] width 103 height 15
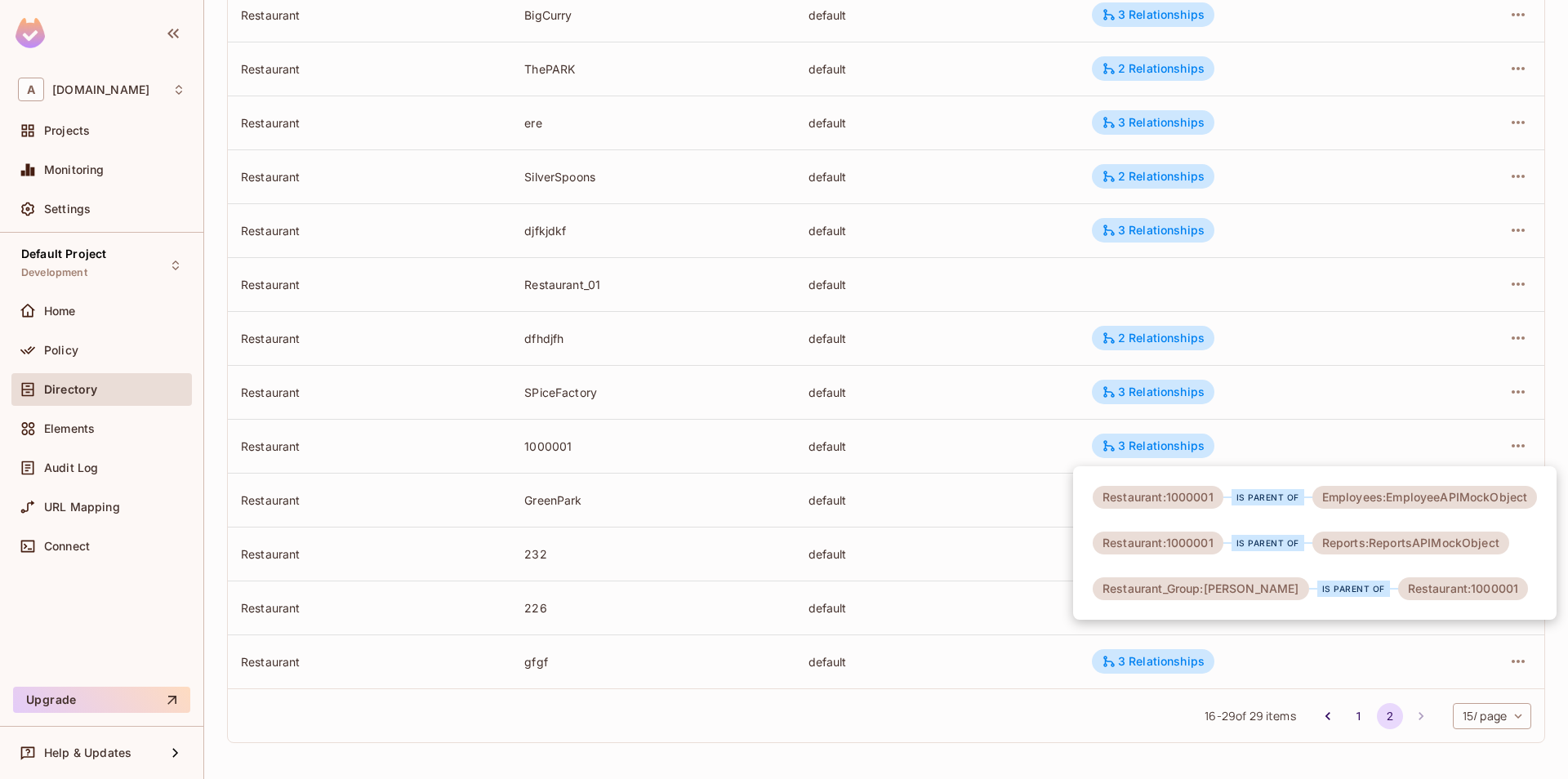
click at [872, 609] on div at bounding box center [784, 390] width 1568 height 779
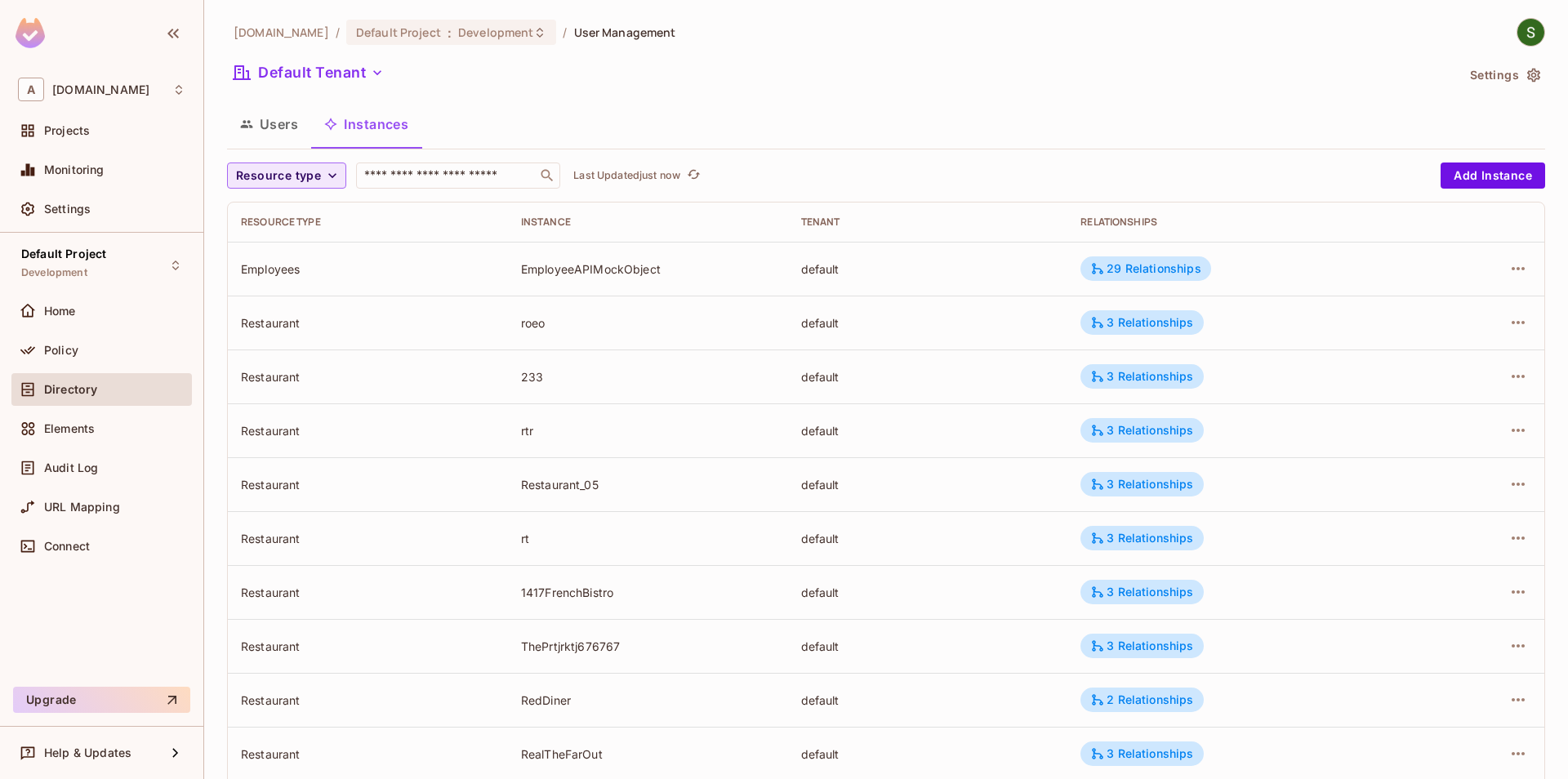
click at [328, 176] on icon "button" at bounding box center [332, 175] width 16 height 16
click at [307, 311] on span "Restaurant" at bounding box center [286, 318] width 92 height 16
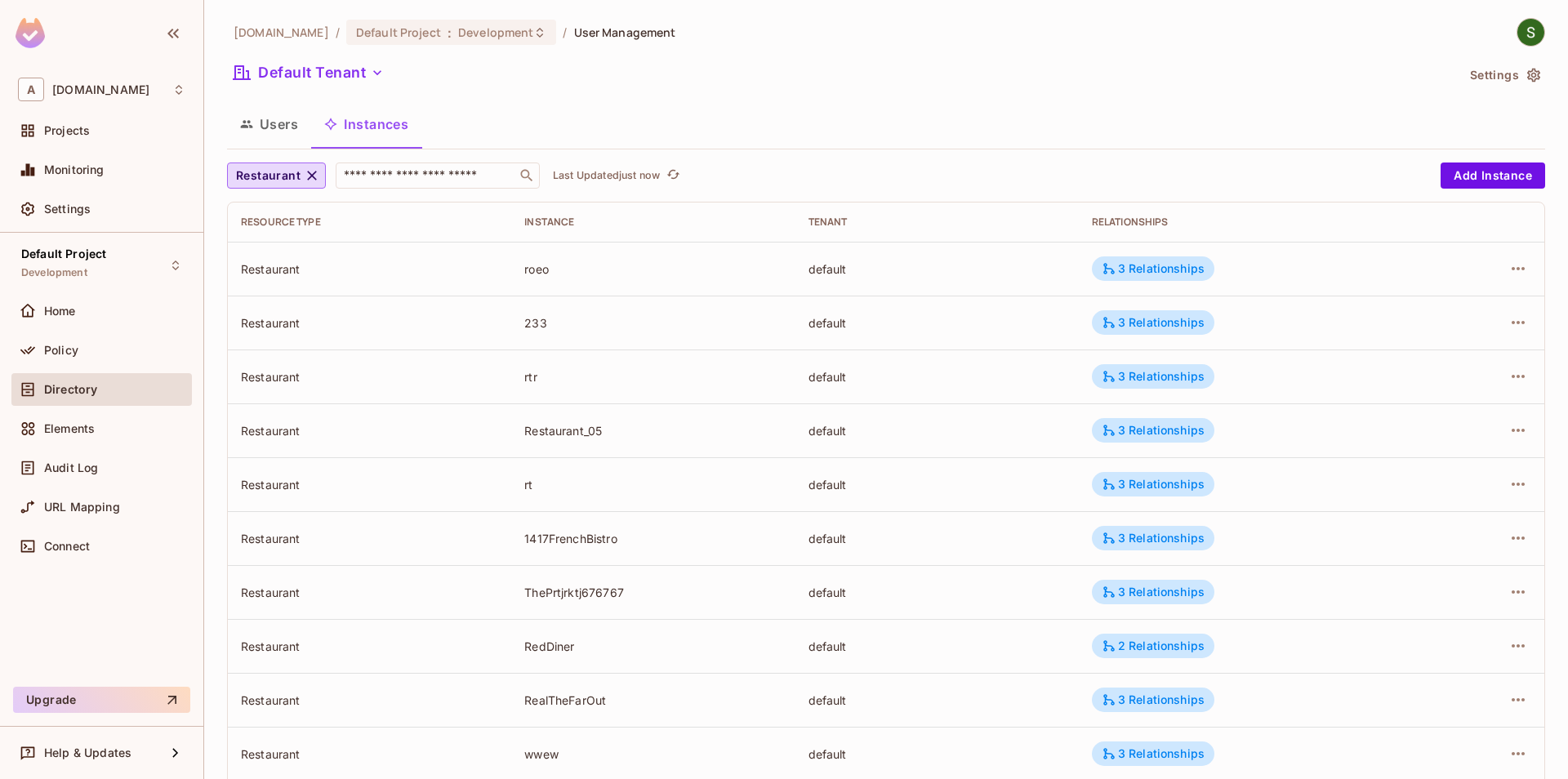
scroll to position [362, 0]
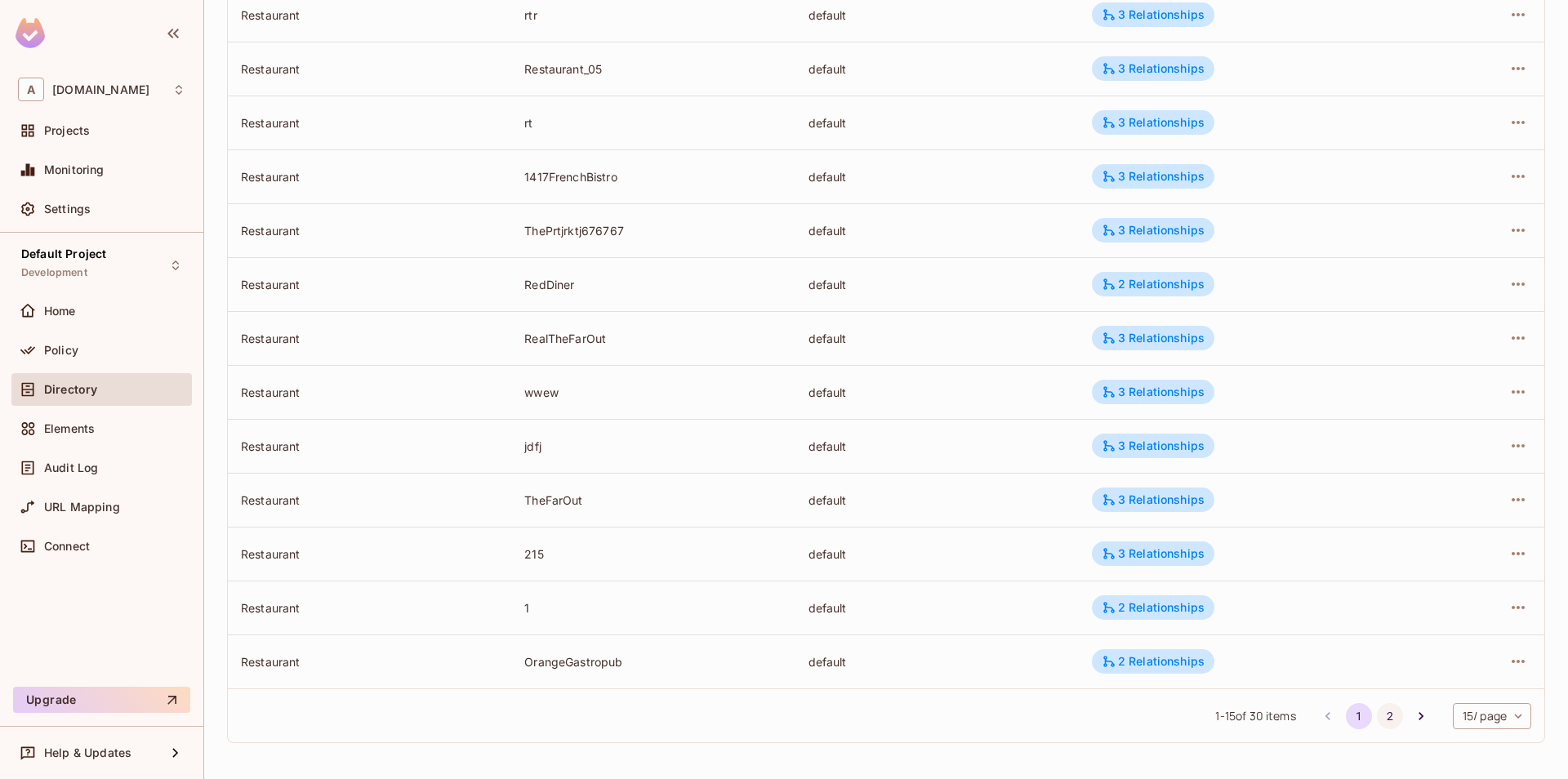
click at [1394, 714] on button "2" at bounding box center [1390, 717] width 26 height 26
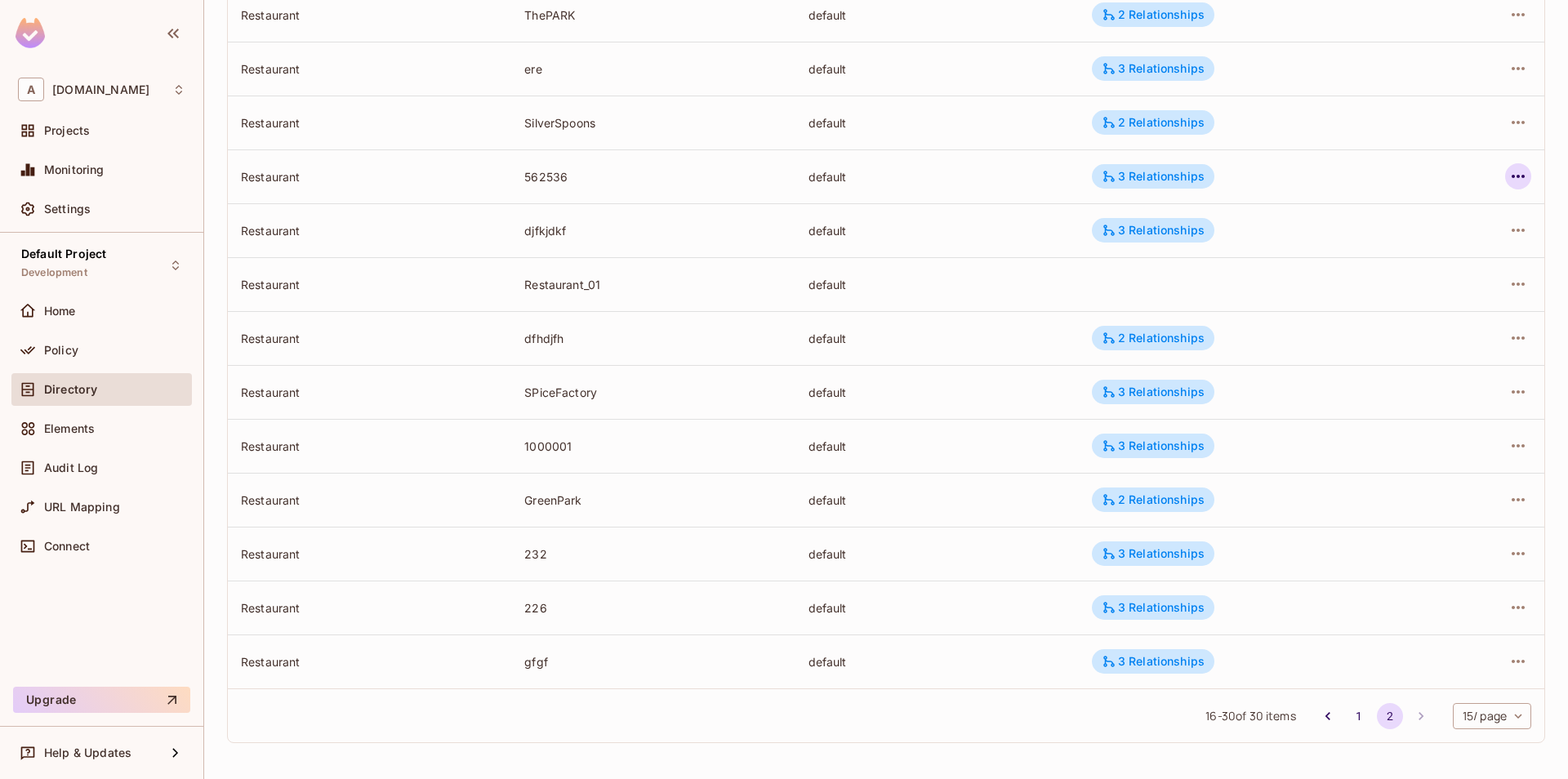
click at [1510, 176] on icon "button" at bounding box center [1518, 176] width 20 height 20
click at [1397, 256] on div "Edit Attributes" at bounding box center [1398, 250] width 81 height 16
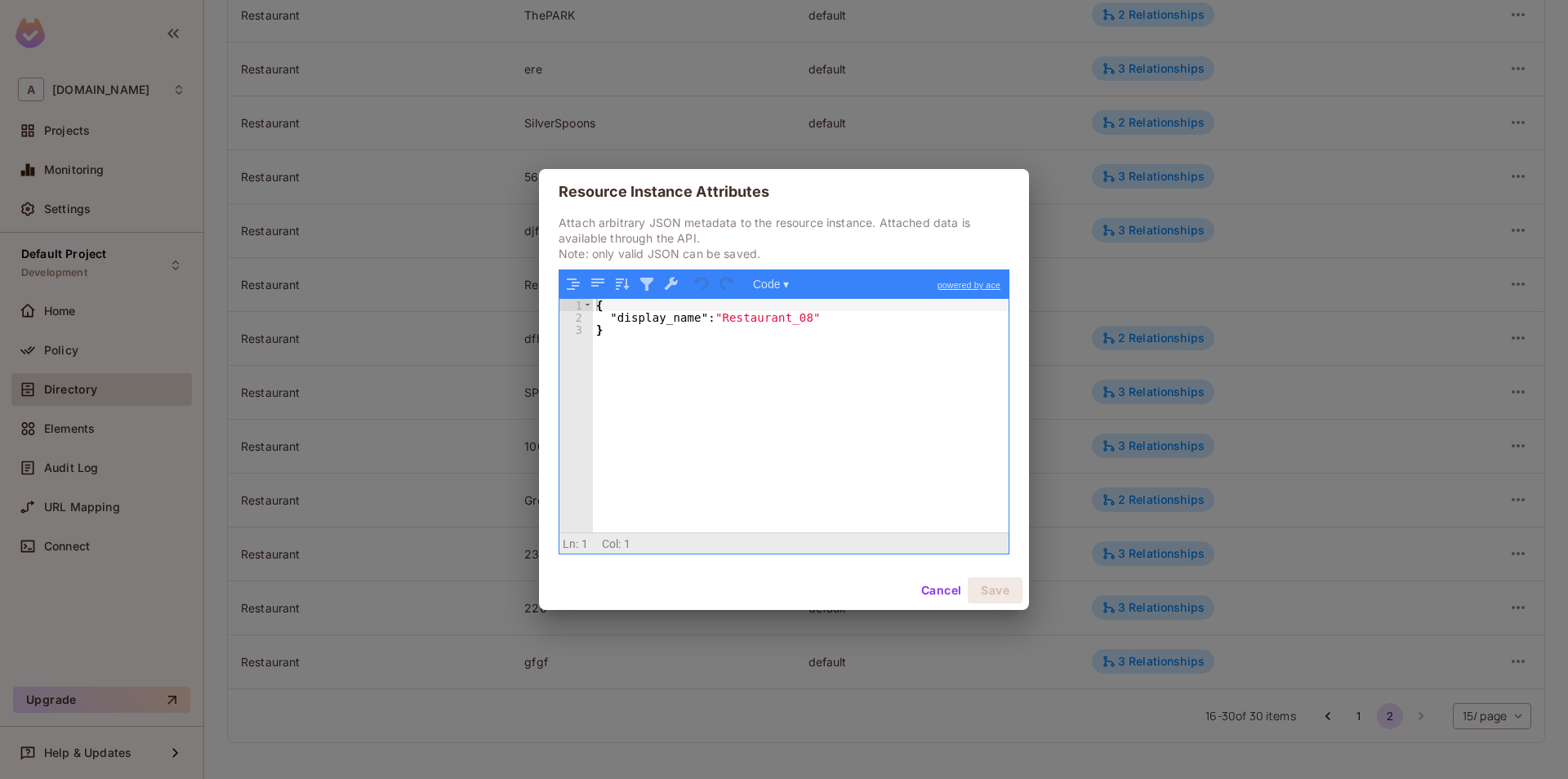
click at [951, 589] on button "Cancel" at bounding box center [941, 591] width 53 height 26
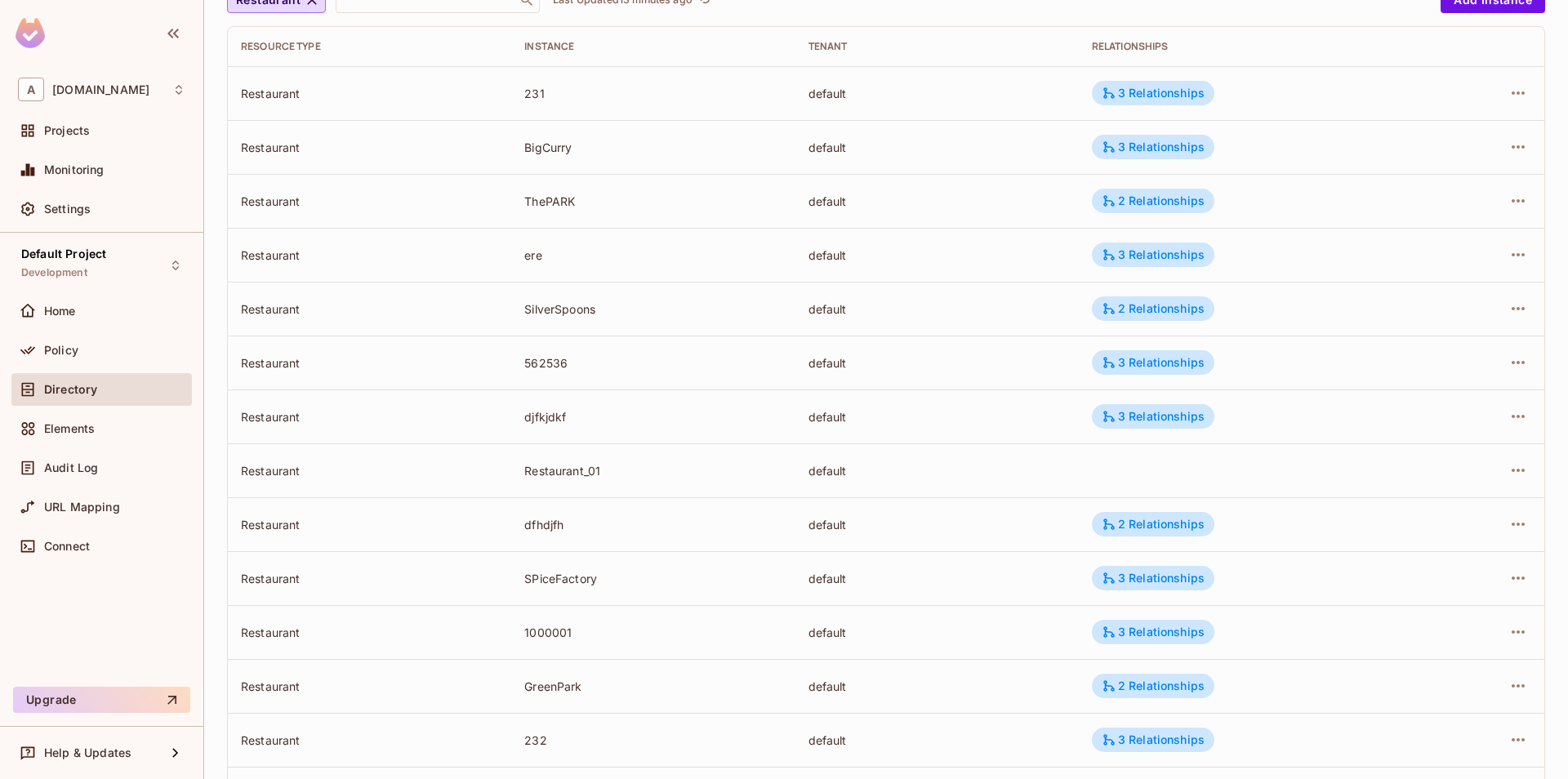
scroll to position [0, 0]
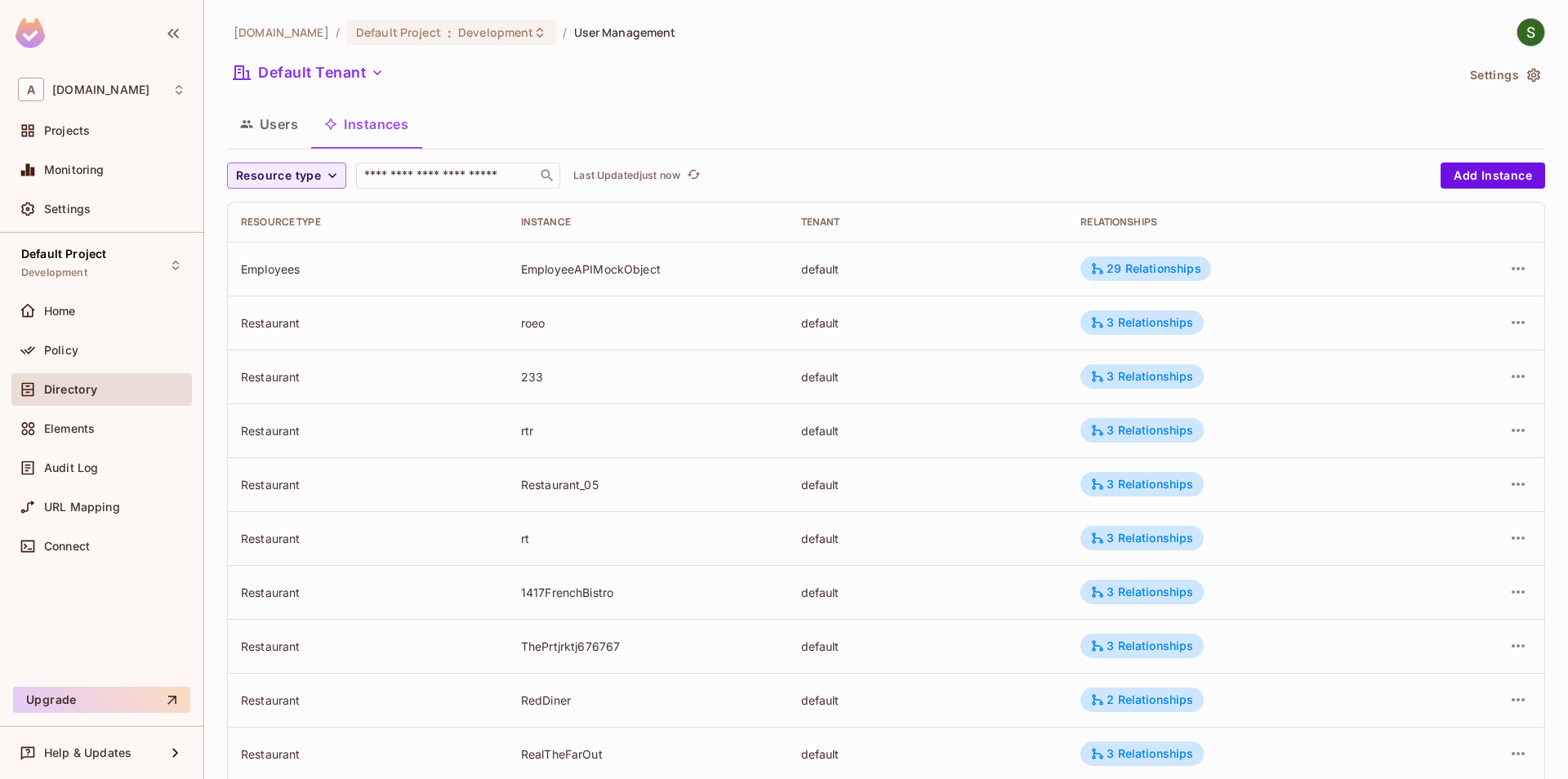
click at [309, 190] on div "Resource type ​ Last Updated just now Add Instance Resource type Instance Tenan…" at bounding box center [886, 633] width 1318 height 943
click at [310, 178] on span "Resource type" at bounding box center [278, 176] width 85 height 21
click at [310, 248] on span "RestaurantGroup" at bounding box center [286, 248] width 92 height 16
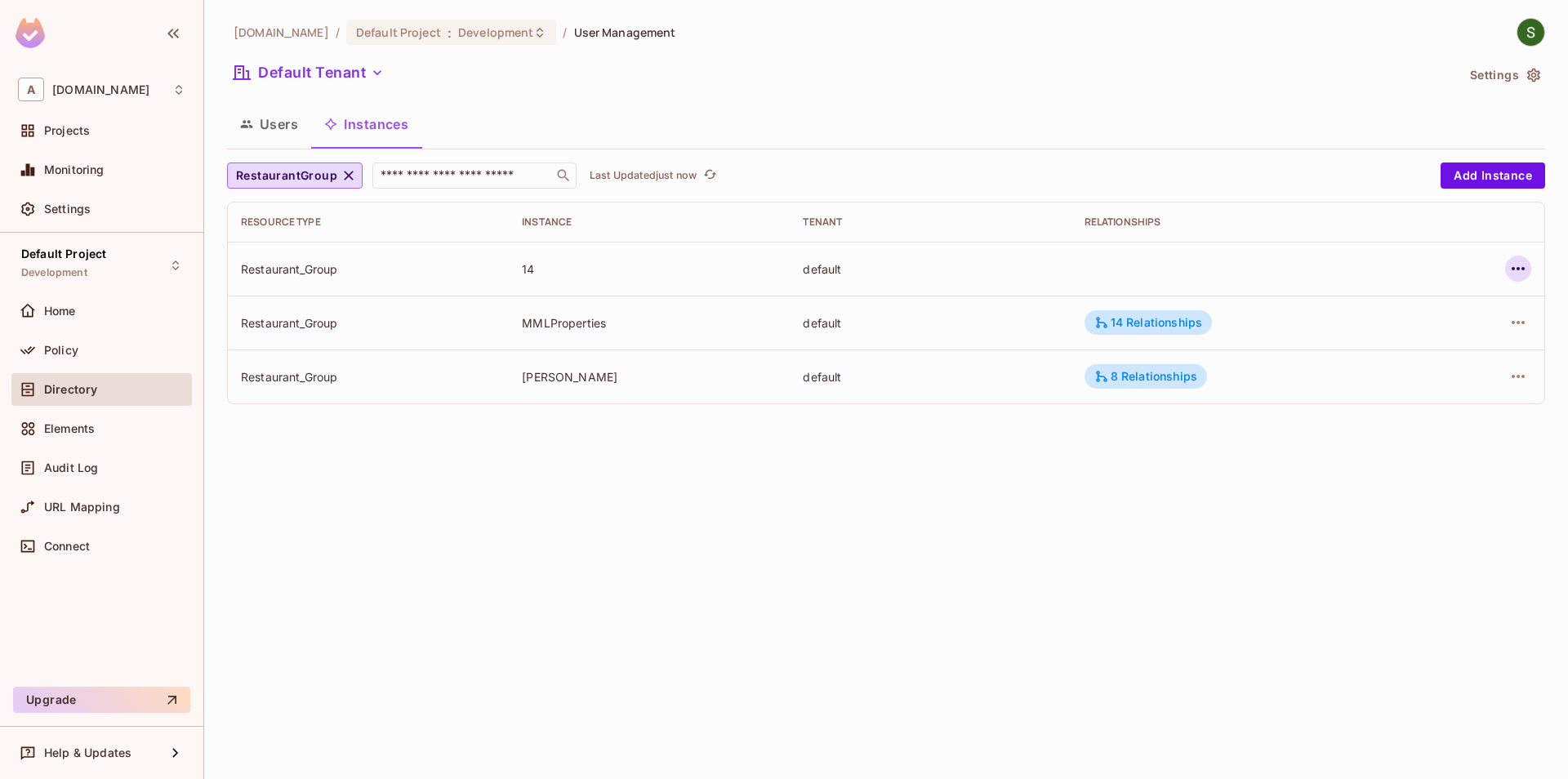
click at [1510, 267] on icon "button" at bounding box center [1518, 269] width 20 height 20
click at [1125, 327] on div at bounding box center [784, 390] width 1568 height 779
click at [1125, 327] on div "14 Relationships" at bounding box center [1148, 322] width 108 height 15
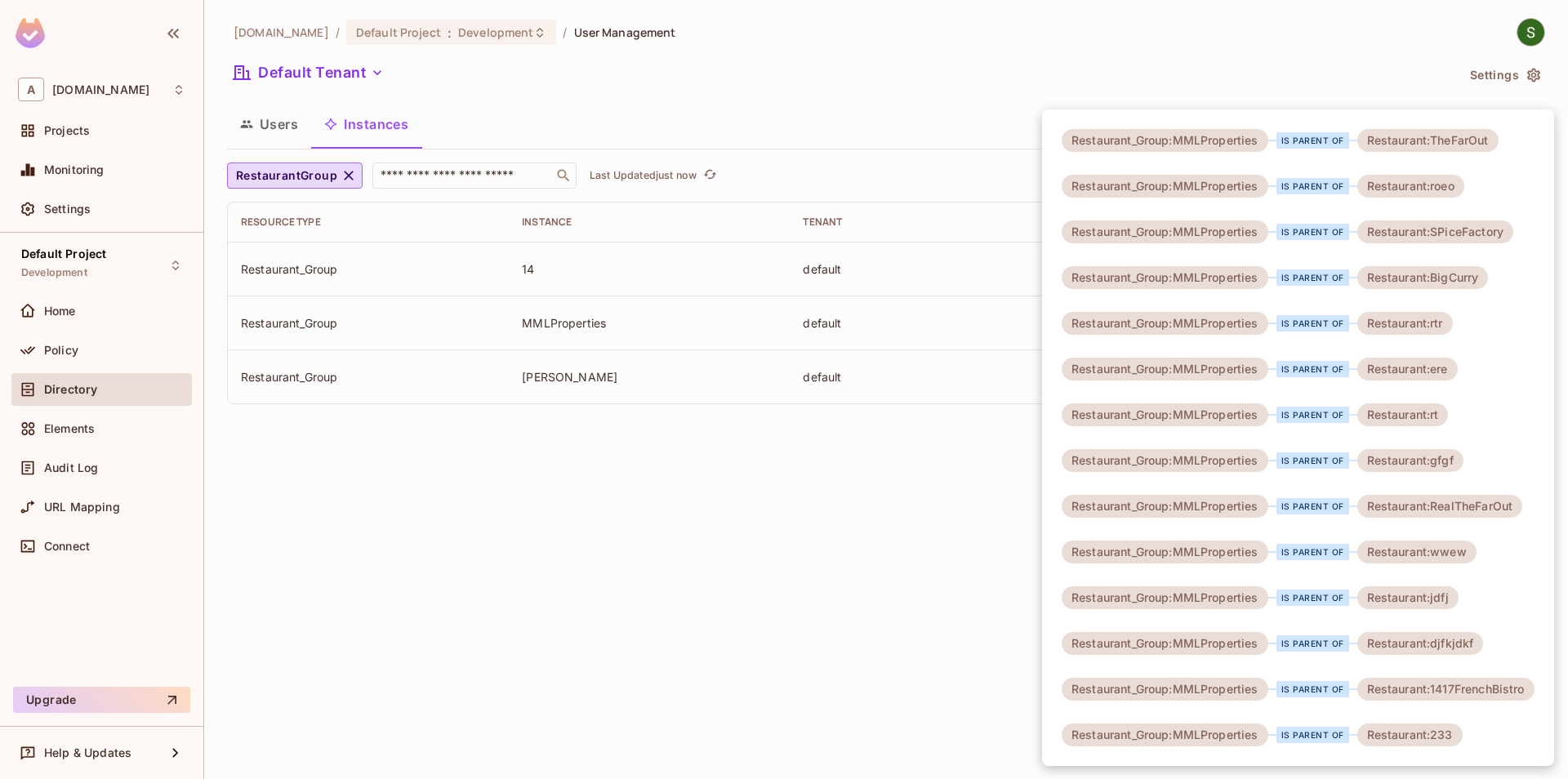
click at [916, 516] on div at bounding box center [784, 390] width 1568 height 779
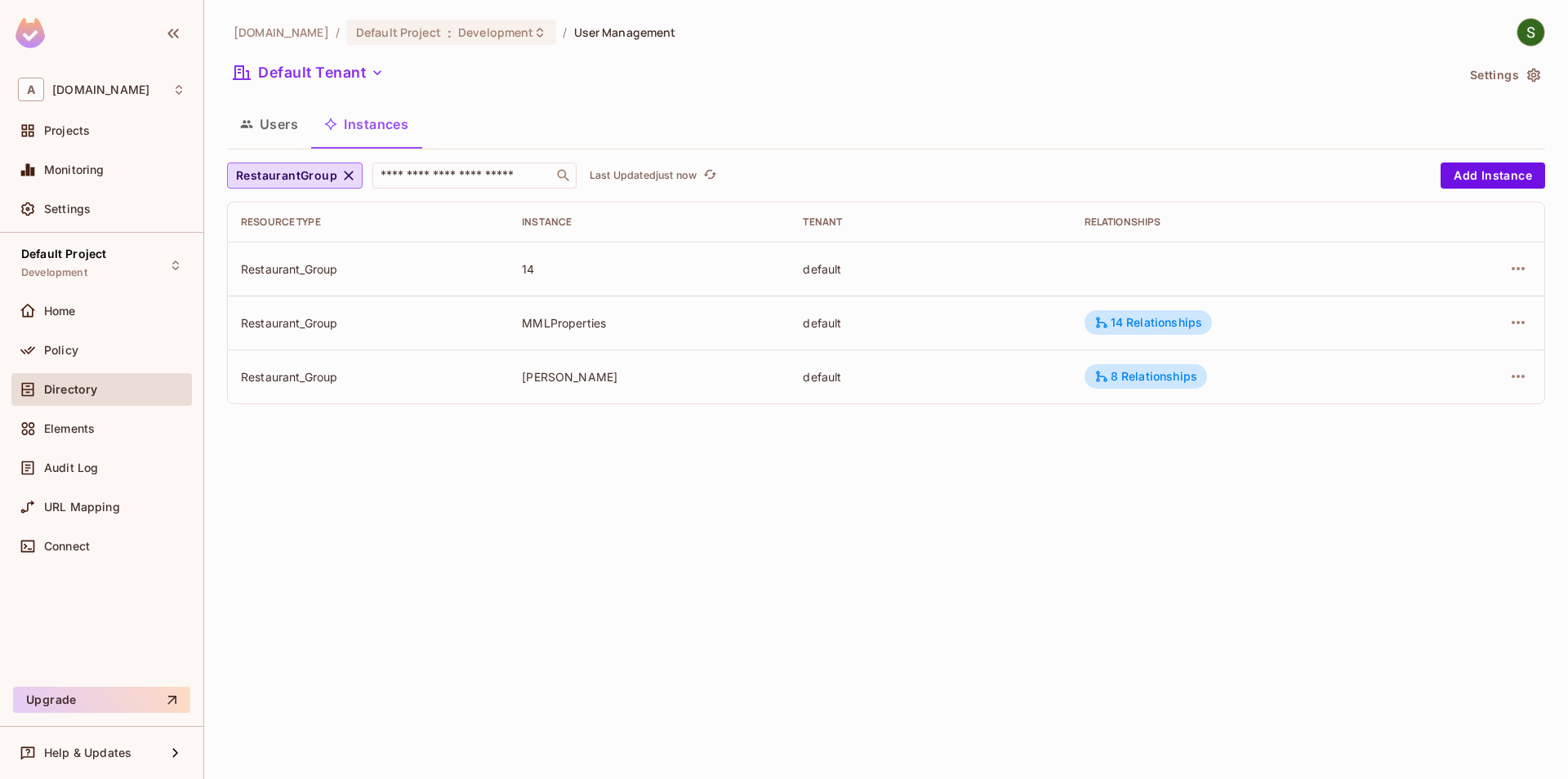
click at [1152, 383] on div "8 Relationships" at bounding box center [1146, 376] width 103 height 15
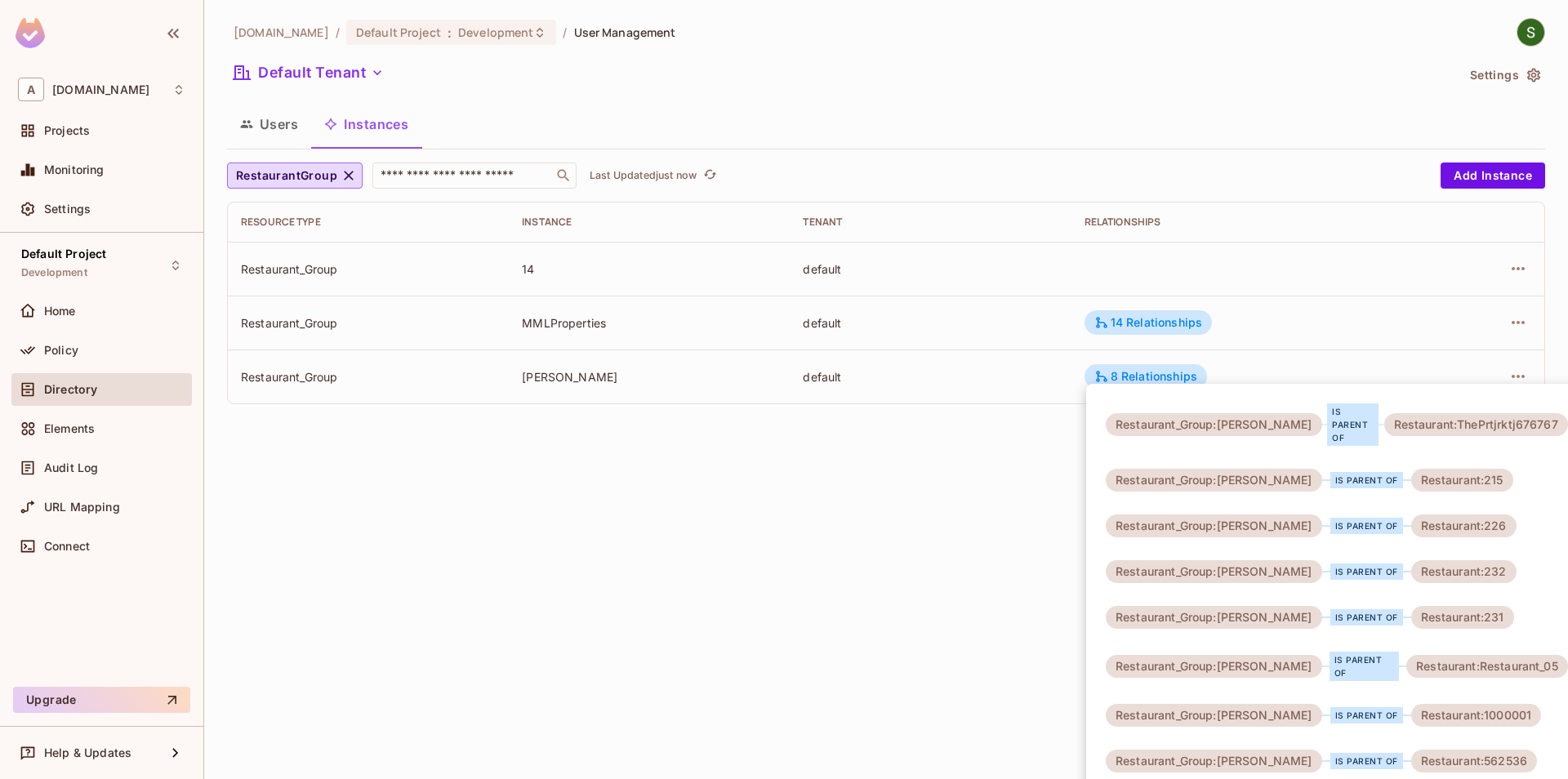
click at [1036, 619] on div at bounding box center [784, 390] width 1568 height 779
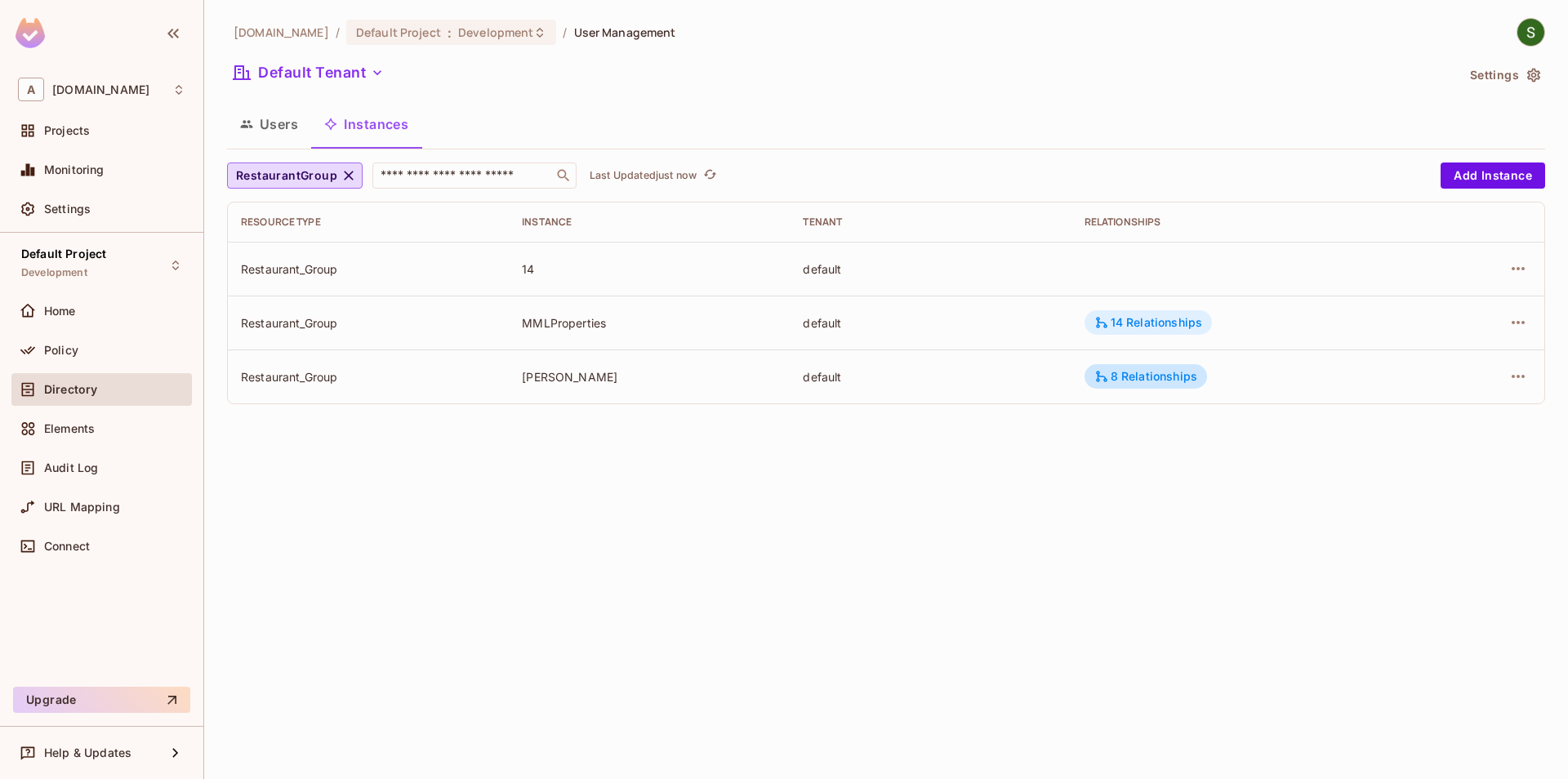
click at [1130, 314] on div "14 Relationships" at bounding box center [1148, 323] width 127 height 24
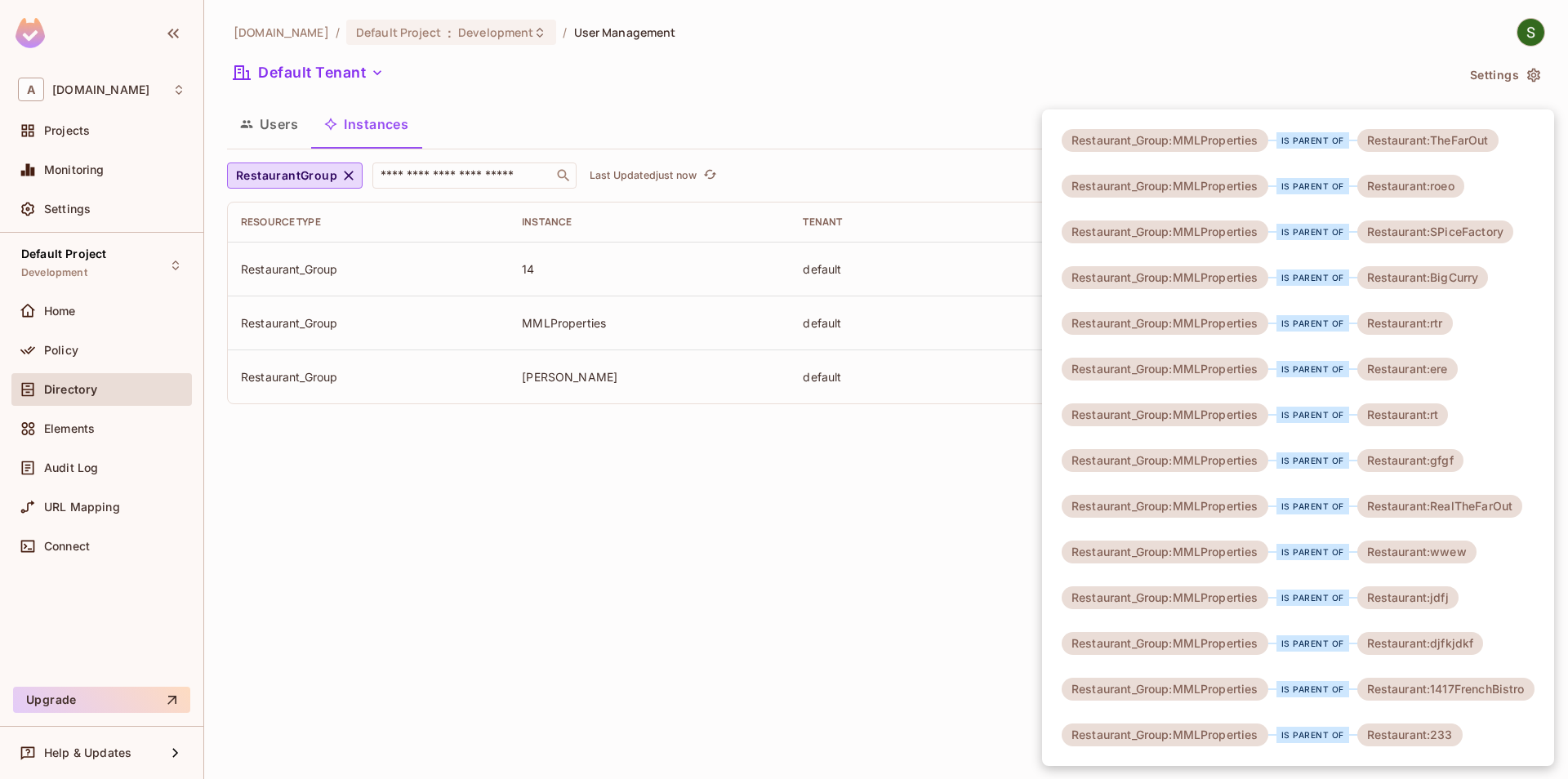
click at [916, 535] on div at bounding box center [784, 390] width 1568 height 779
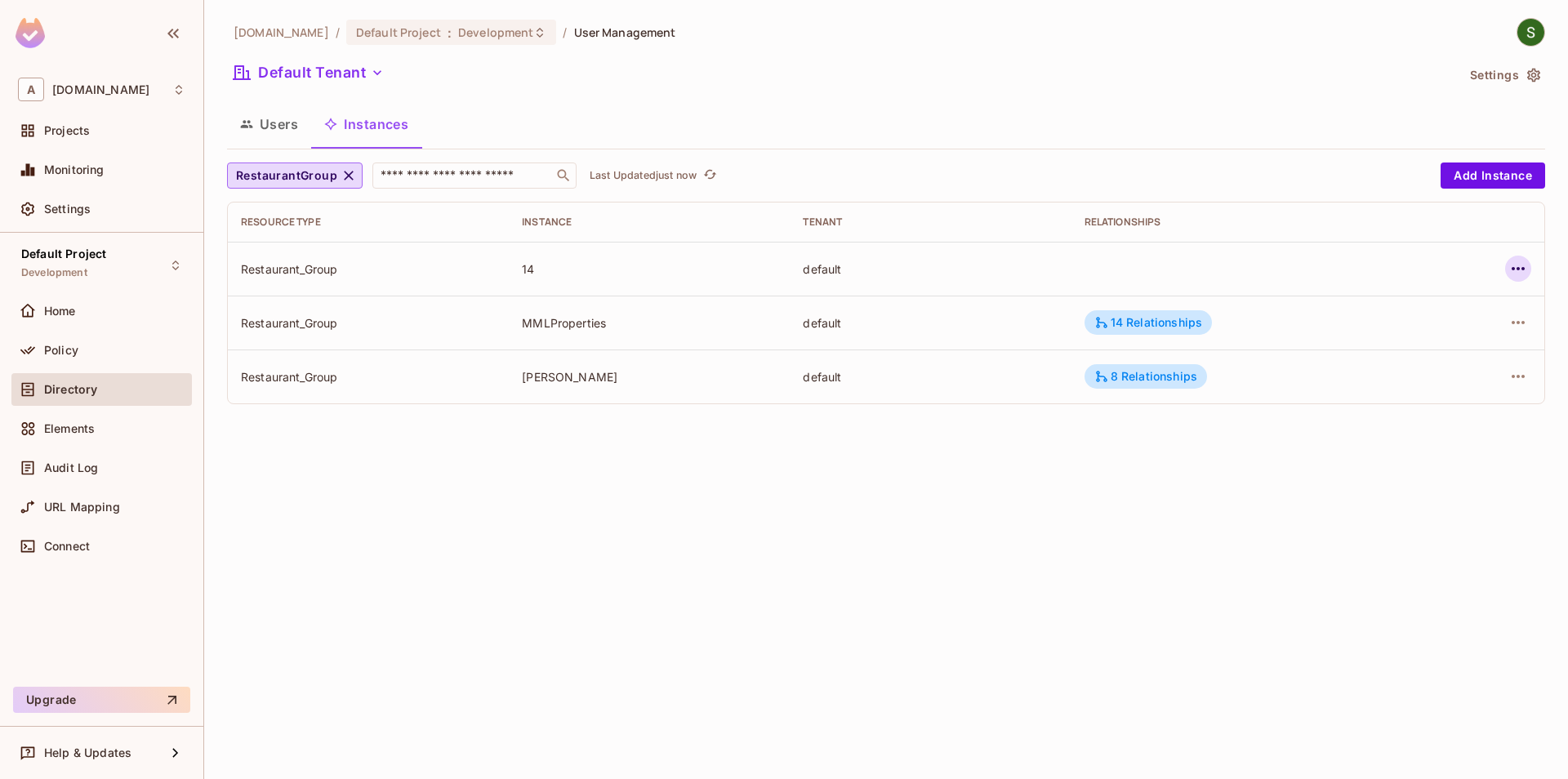
click at [1512, 270] on icon "button" at bounding box center [1518, 269] width 13 height 3
click at [1409, 337] on div "Edit Attributes" at bounding box center [1398, 342] width 81 height 16
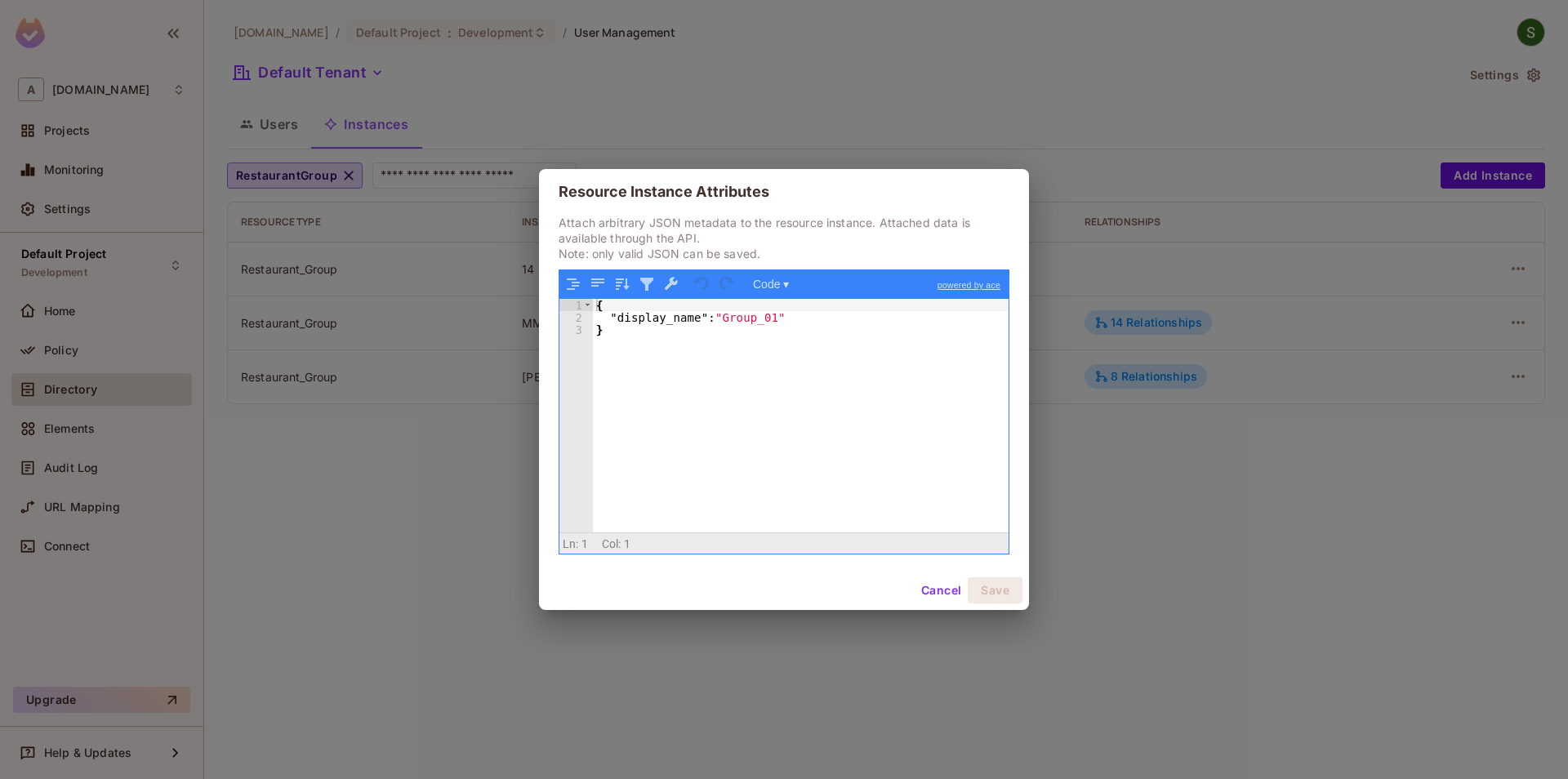
click at [938, 591] on button "Cancel" at bounding box center [941, 591] width 53 height 26
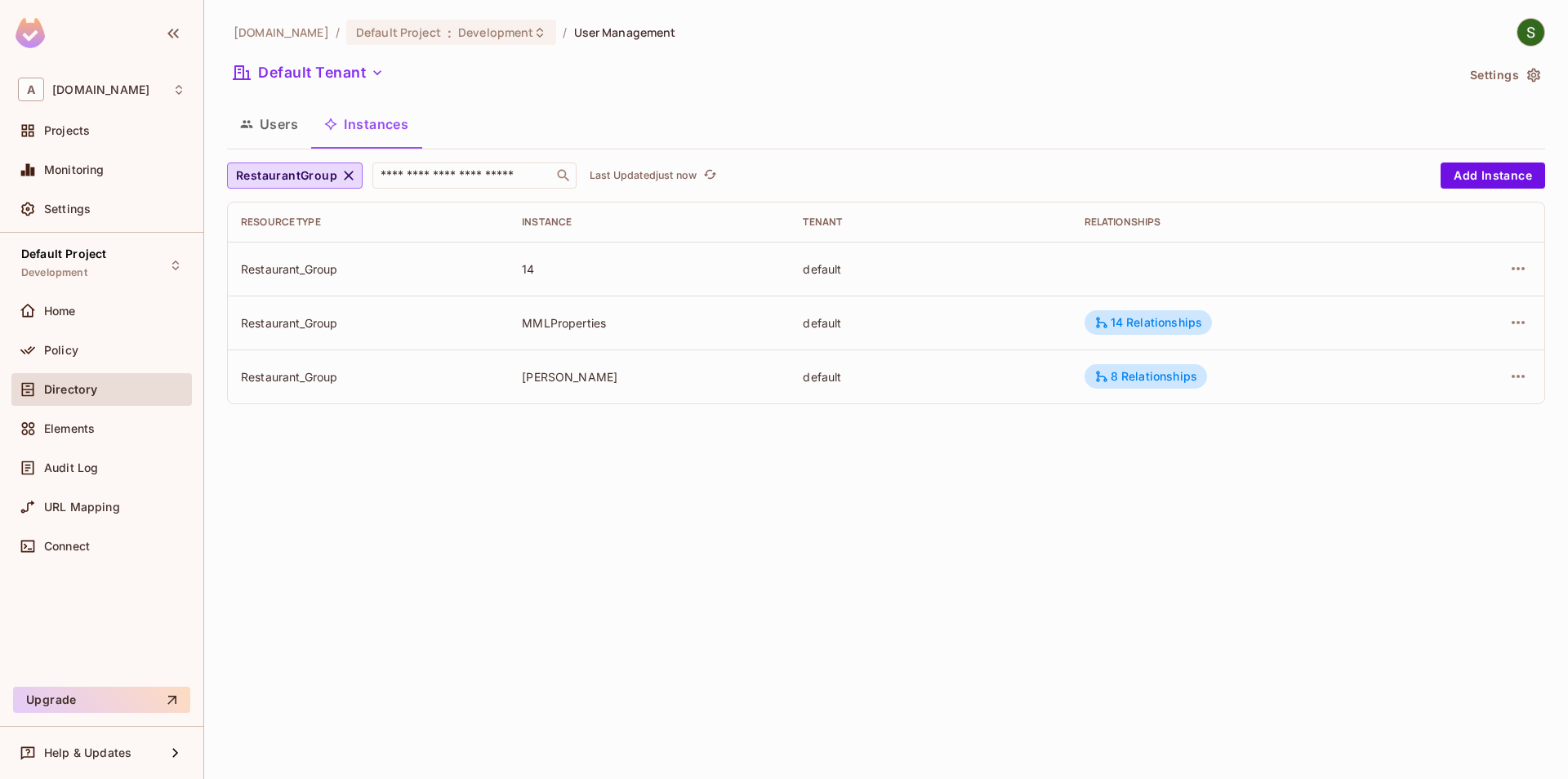
click at [1211, 479] on div "allerin.com / Default Project : Development / User Management Default Tenant Se…" at bounding box center [885, 390] width 1364 height 779
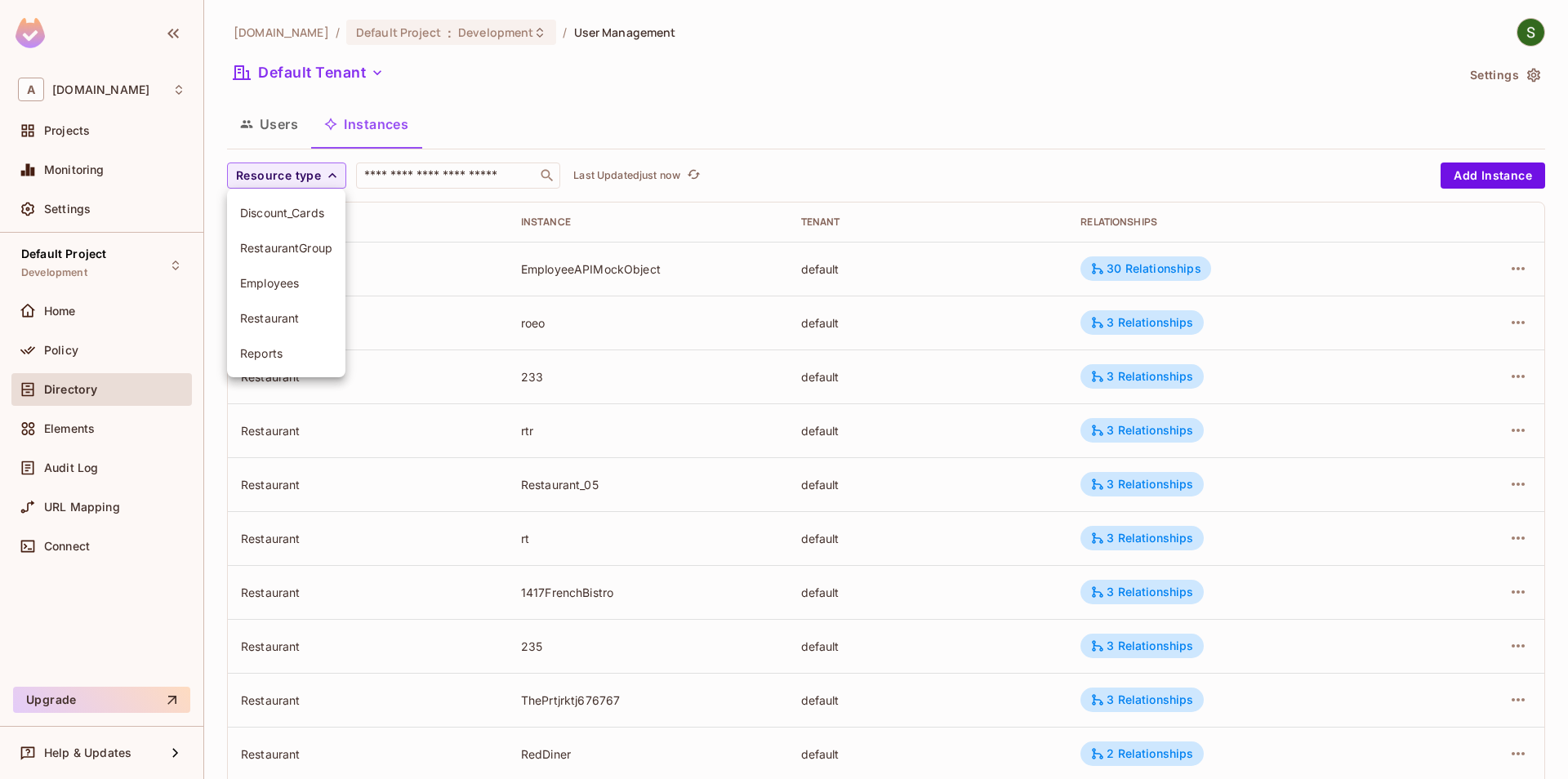
click at [302, 262] on li "RestaurantGroup" at bounding box center [286, 248] width 119 height 35
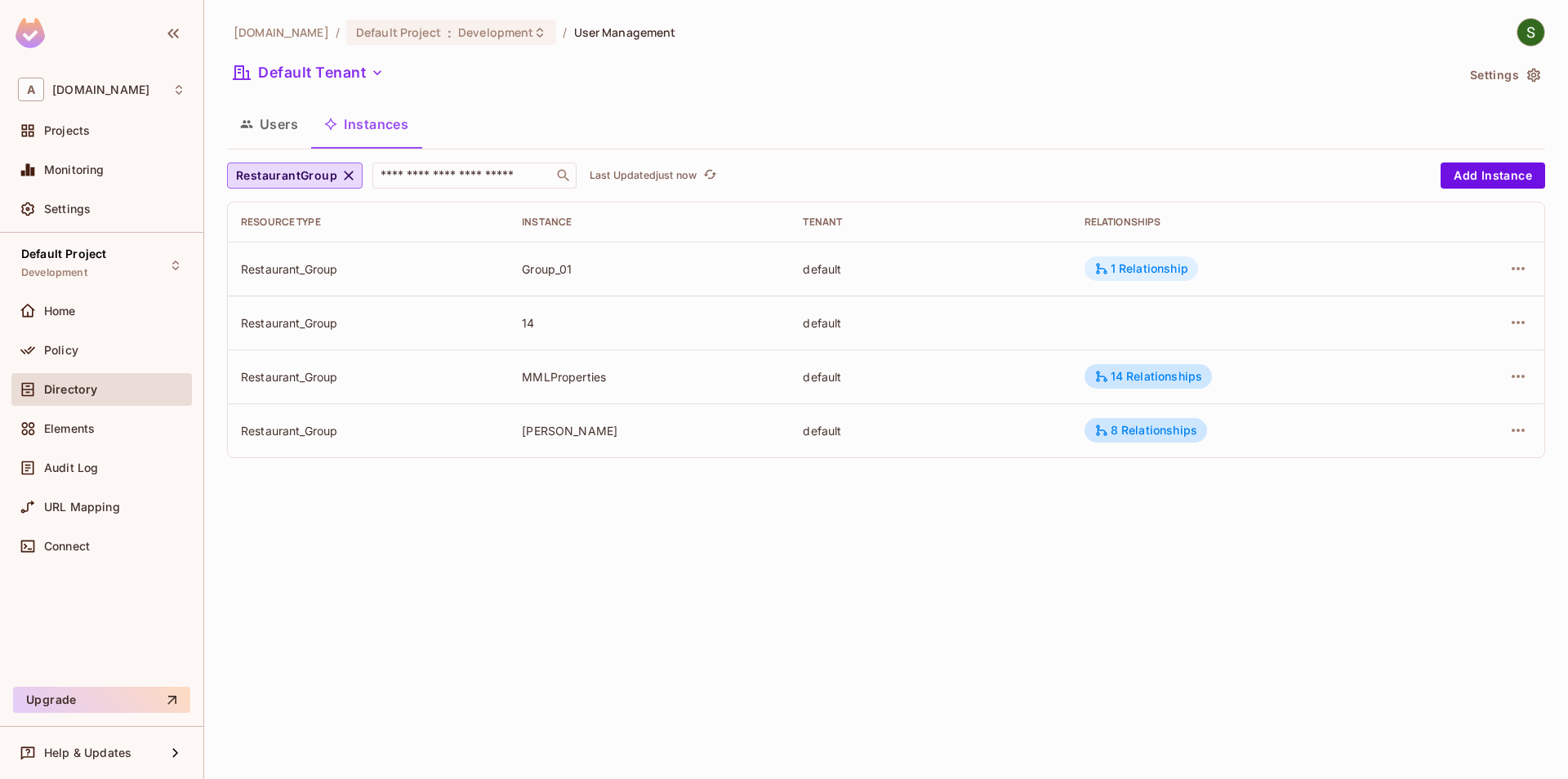
click at [1159, 273] on div "1 Relationship" at bounding box center [1141, 268] width 94 height 15
drag, startPoint x: 1216, startPoint y: 320, endPoint x: 1278, endPoint y: 324, distance: 62.1
click at [1277, 324] on div "Restaurant_Group:Group_01" at bounding box center [1191, 320] width 171 height 23
click at [1277, 511] on div at bounding box center [784, 390] width 1568 height 779
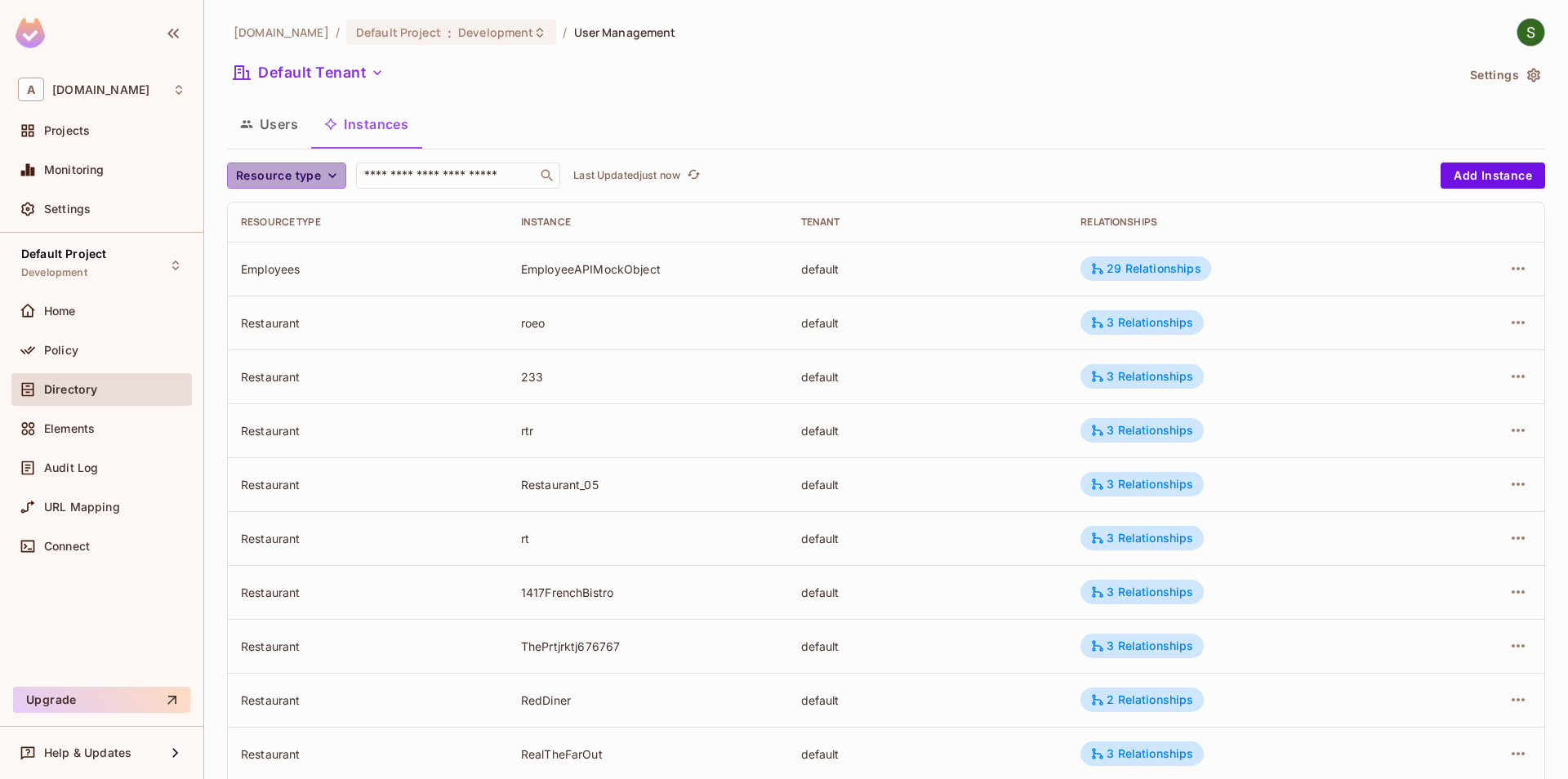
click at [290, 172] on span "Resource type" at bounding box center [278, 176] width 85 height 21
click at [295, 258] on li "RestaurantGroup" at bounding box center [286, 248] width 119 height 35
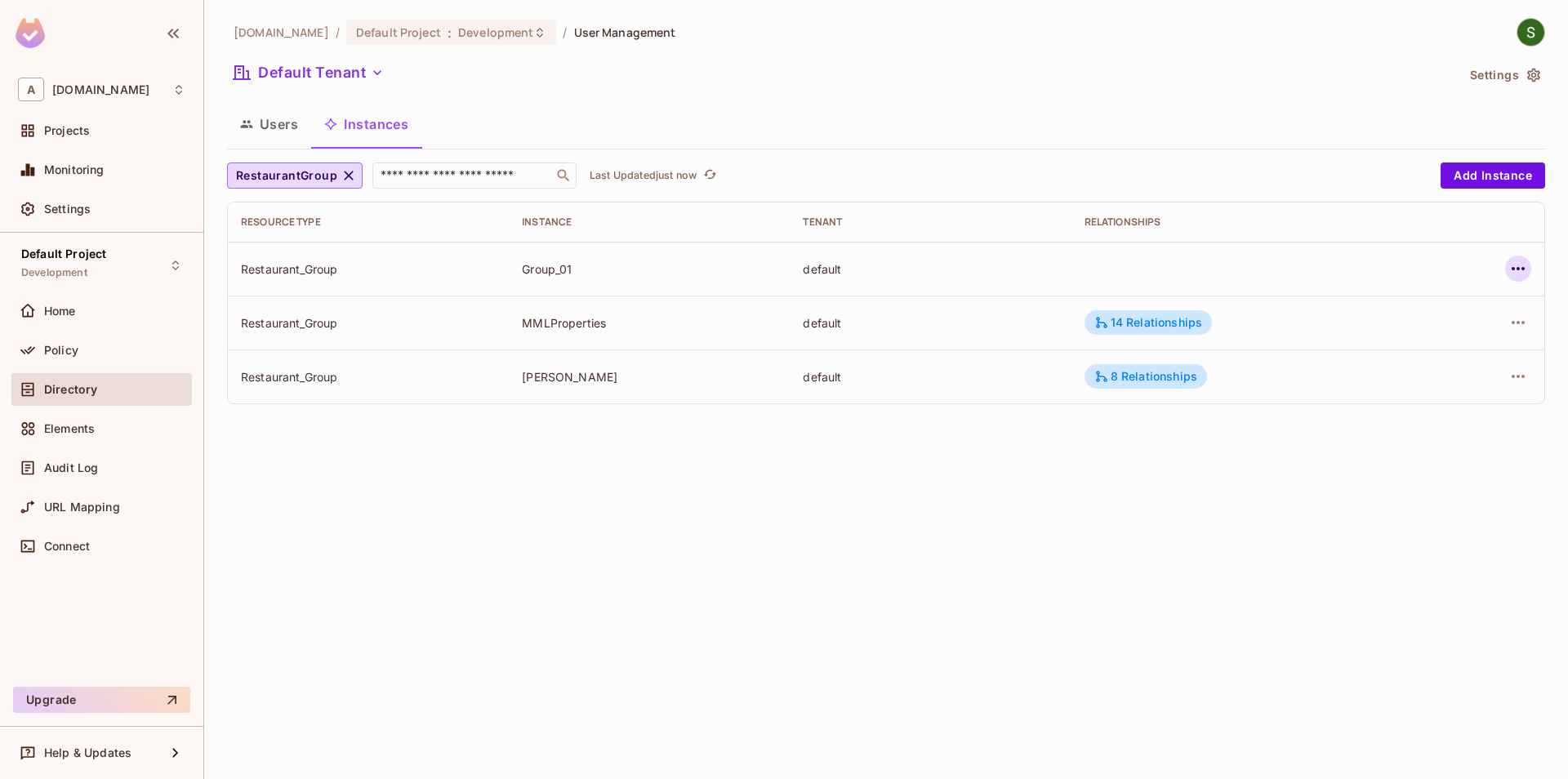
click at [1524, 272] on icon "button" at bounding box center [1518, 269] width 20 height 20
click at [1406, 376] on div "Delete Resource Instance" at bounding box center [1428, 378] width 141 height 16
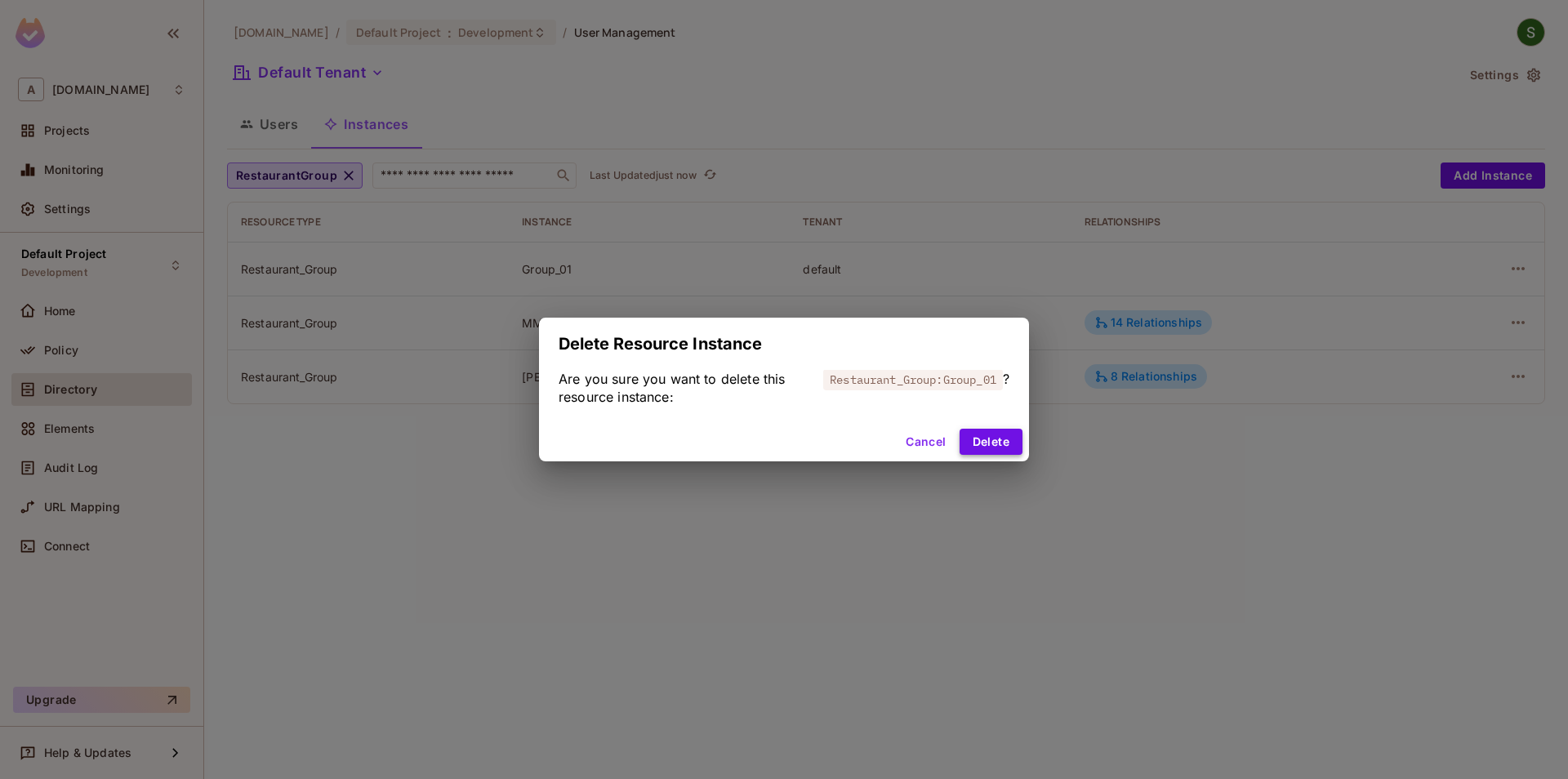
click at [991, 443] on button "Delete" at bounding box center [990, 442] width 63 height 26
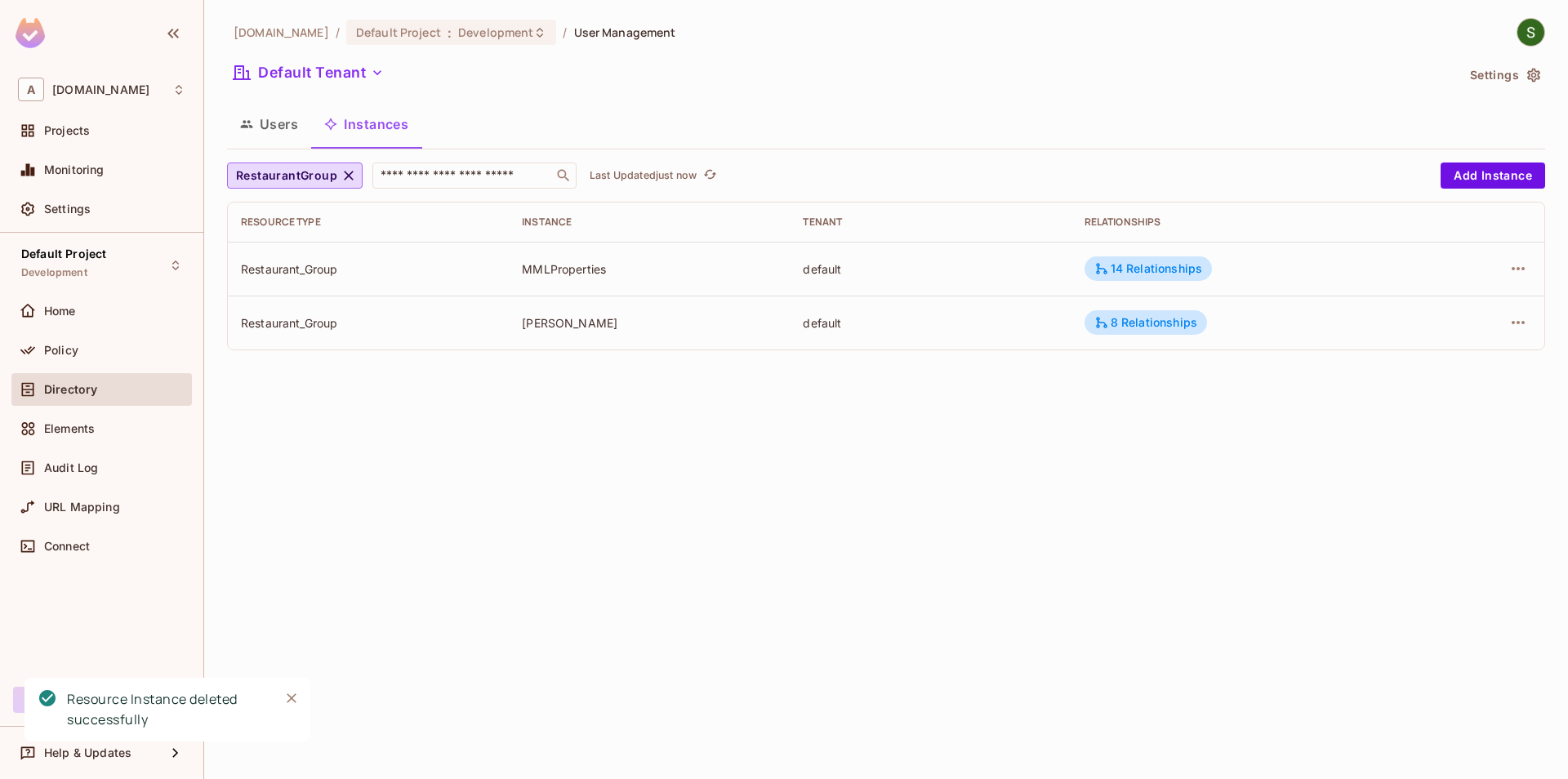
click at [284, 701] on icon "Close" at bounding box center [291, 698] width 16 height 16
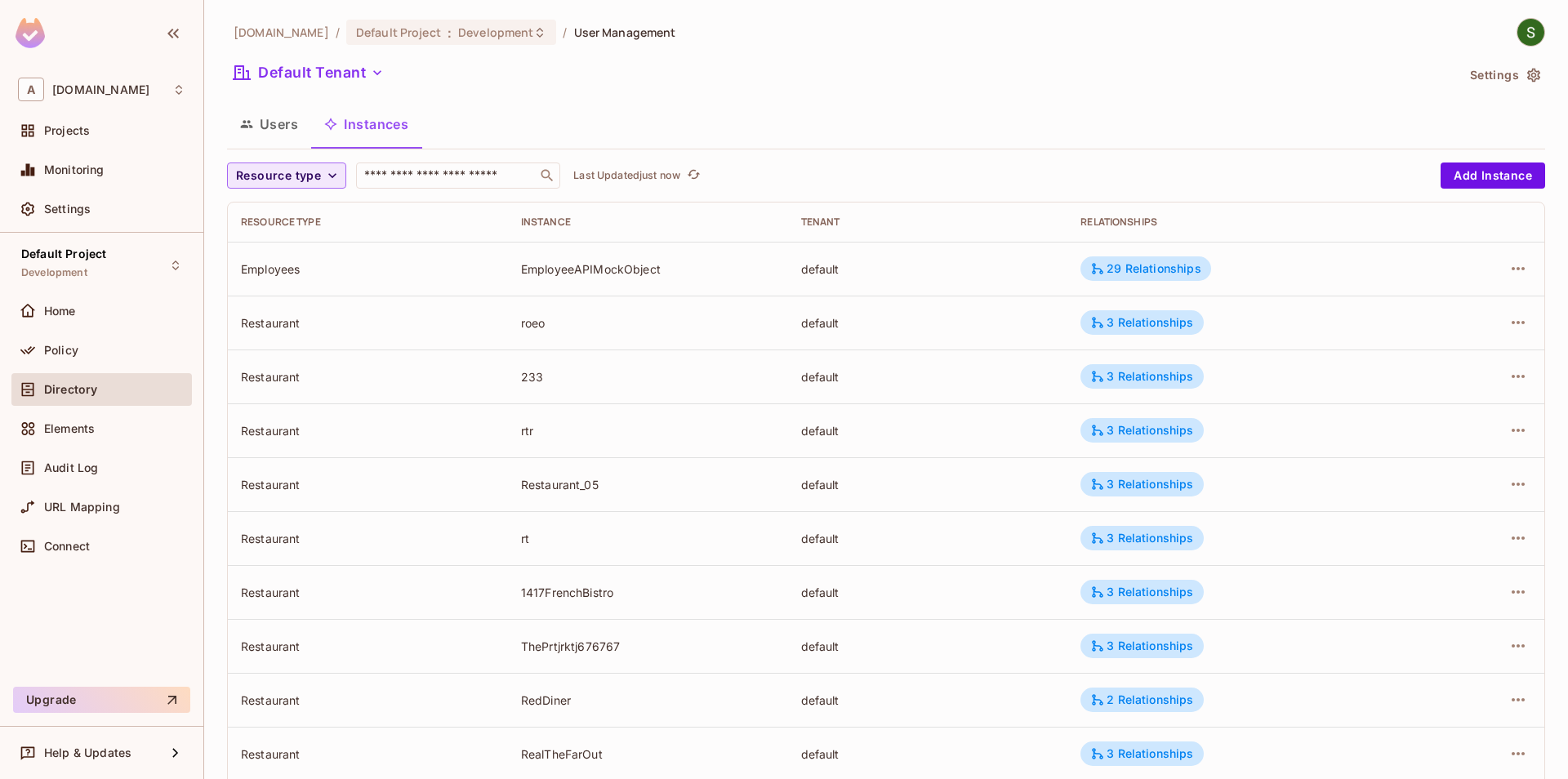
click at [304, 169] on span "Resource type" at bounding box center [278, 176] width 85 height 21
click at [306, 251] on span "RestaurantGroup" at bounding box center [286, 248] width 92 height 16
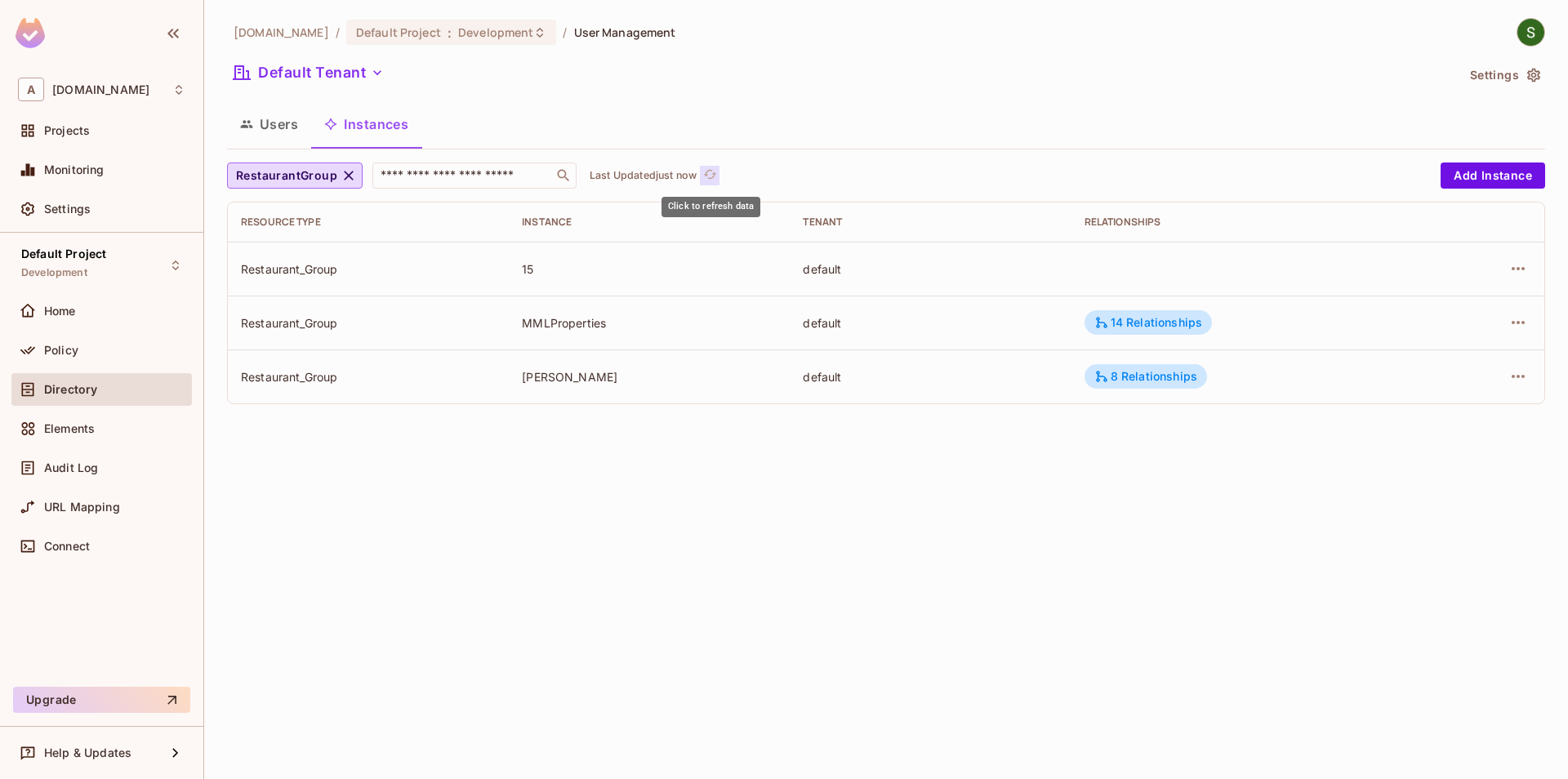
click at [714, 178] on icon "refresh" at bounding box center [710, 174] width 14 height 14
click at [1518, 277] on icon "button" at bounding box center [1518, 269] width 20 height 20
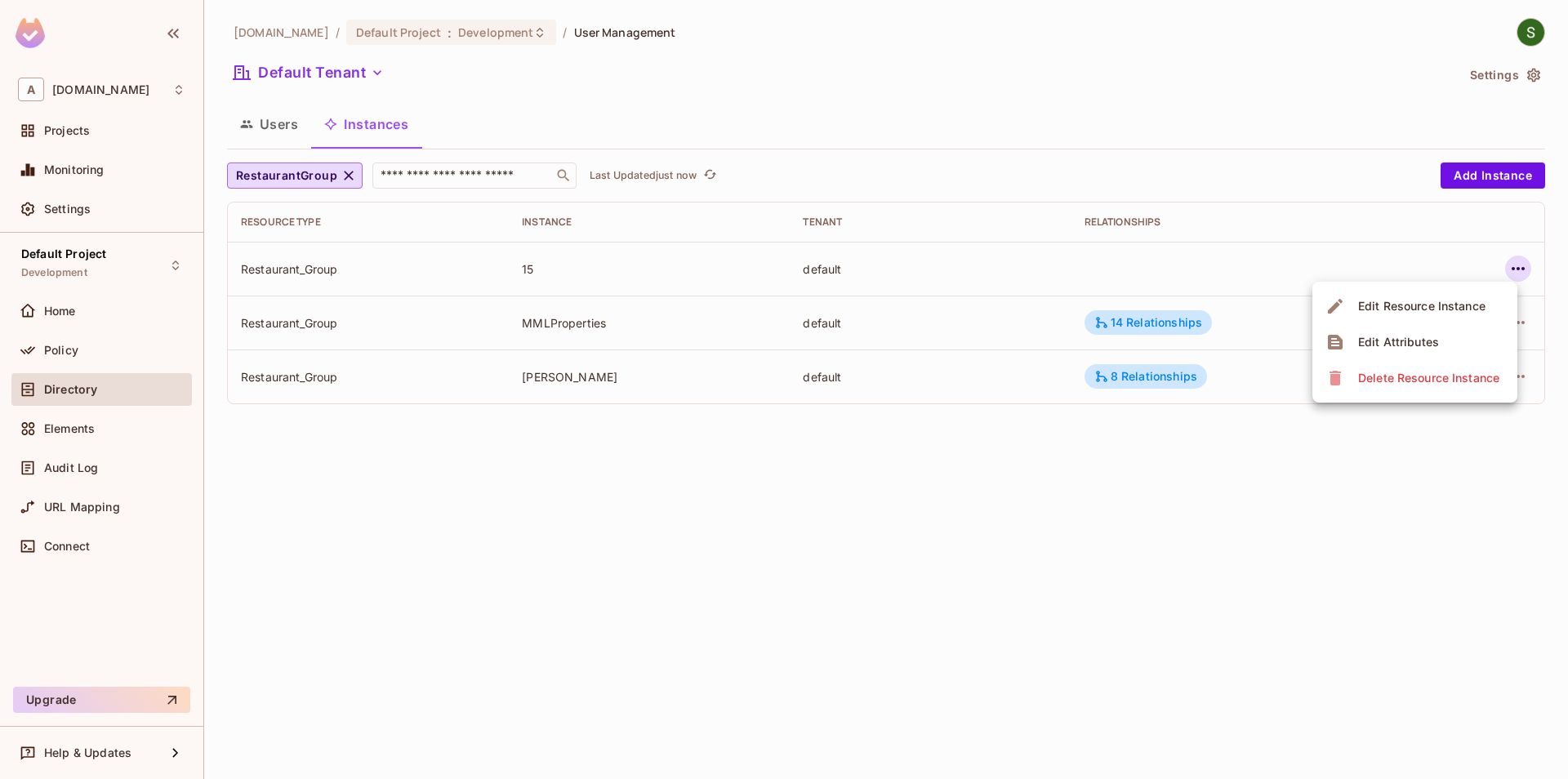
click at [1393, 375] on div "Delete Resource Instance" at bounding box center [1428, 378] width 141 height 16
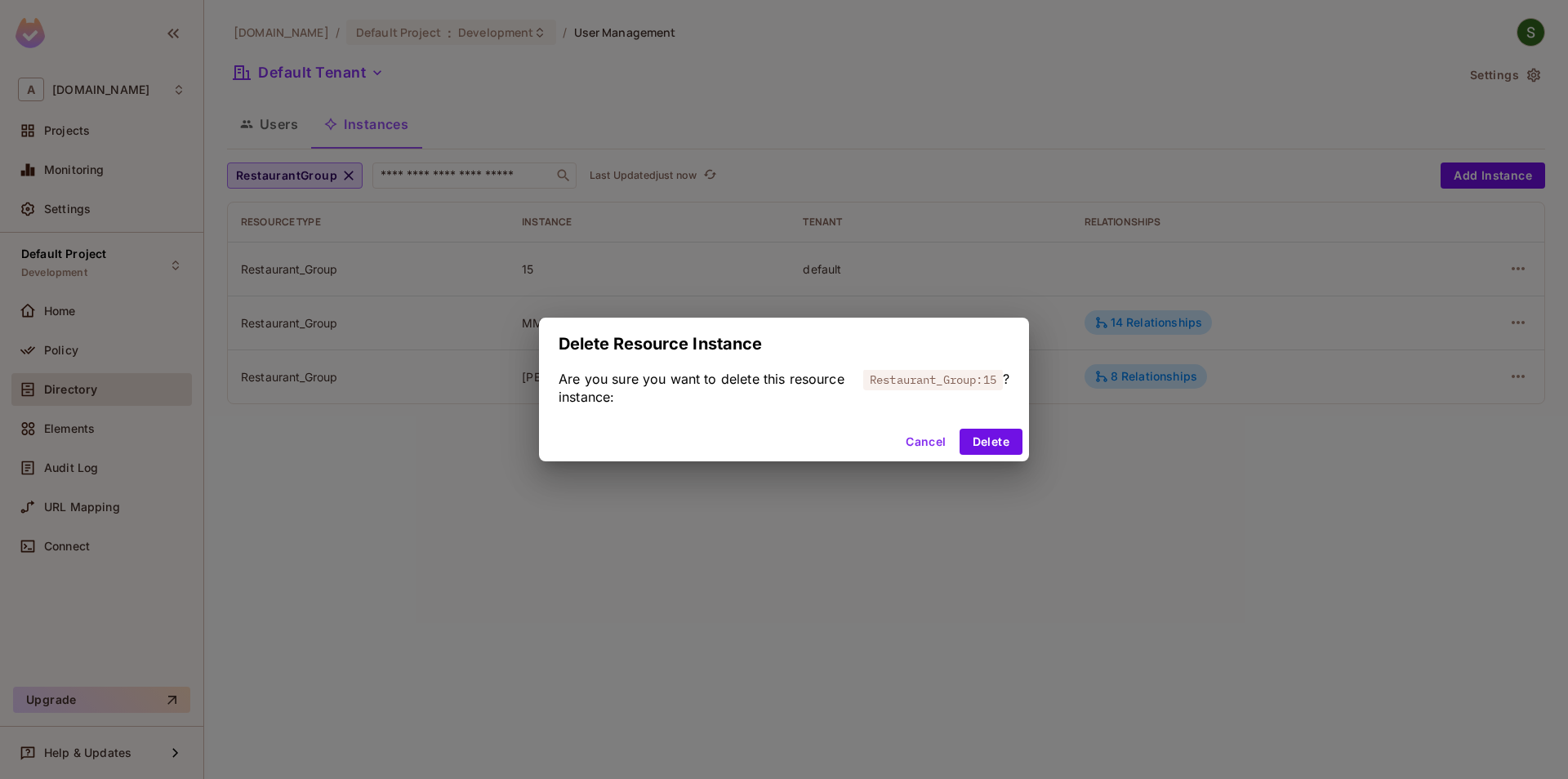
click at [911, 447] on button "Cancel" at bounding box center [925, 442] width 53 height 26
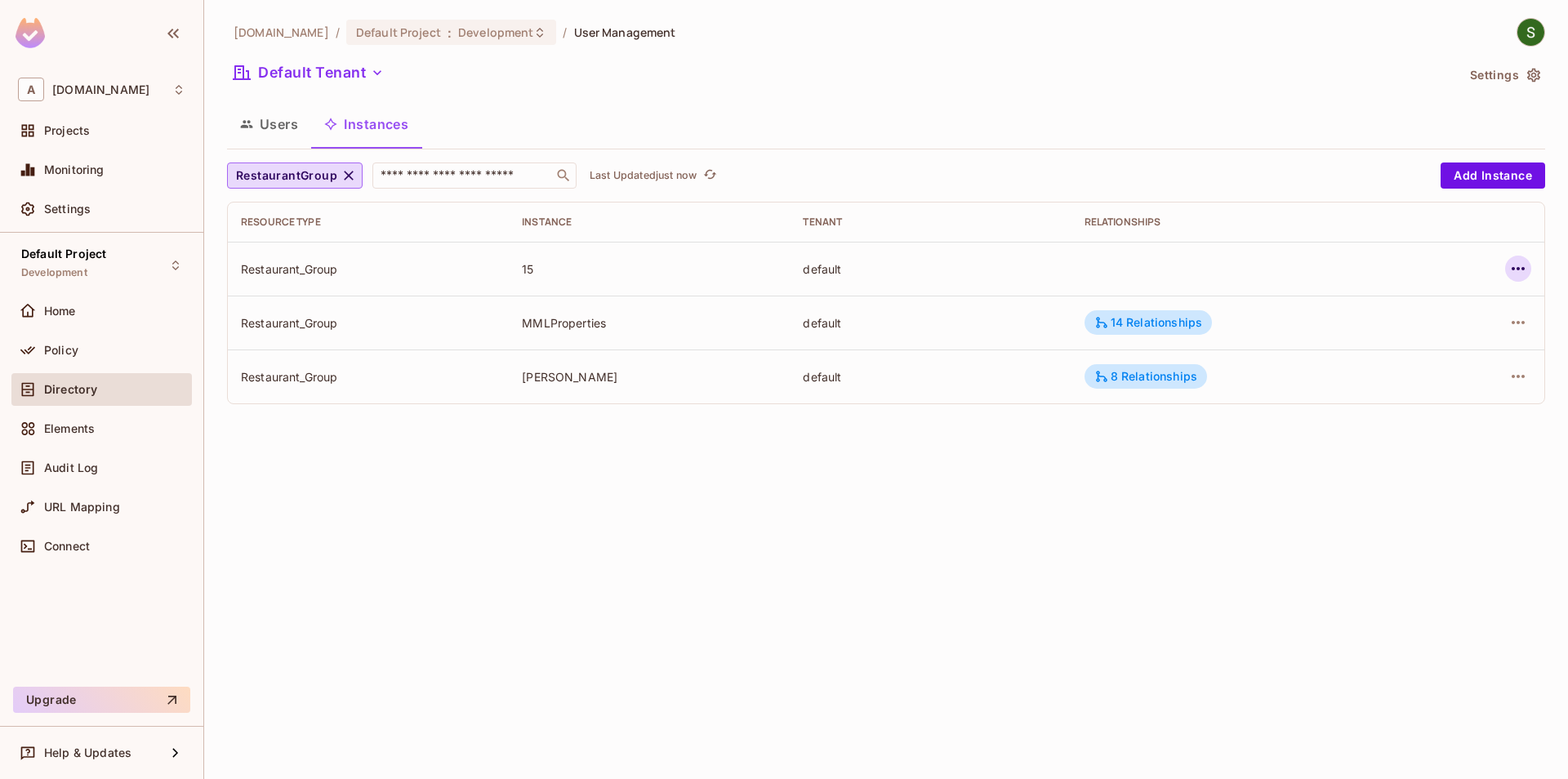
click at [1519, 266] on icon "button" at bounding box center [1518, 269] width 20 height 20
click at [1382, 336] on div "Edit Attributes" at bounding box center [1398, 342] width 81 height 16
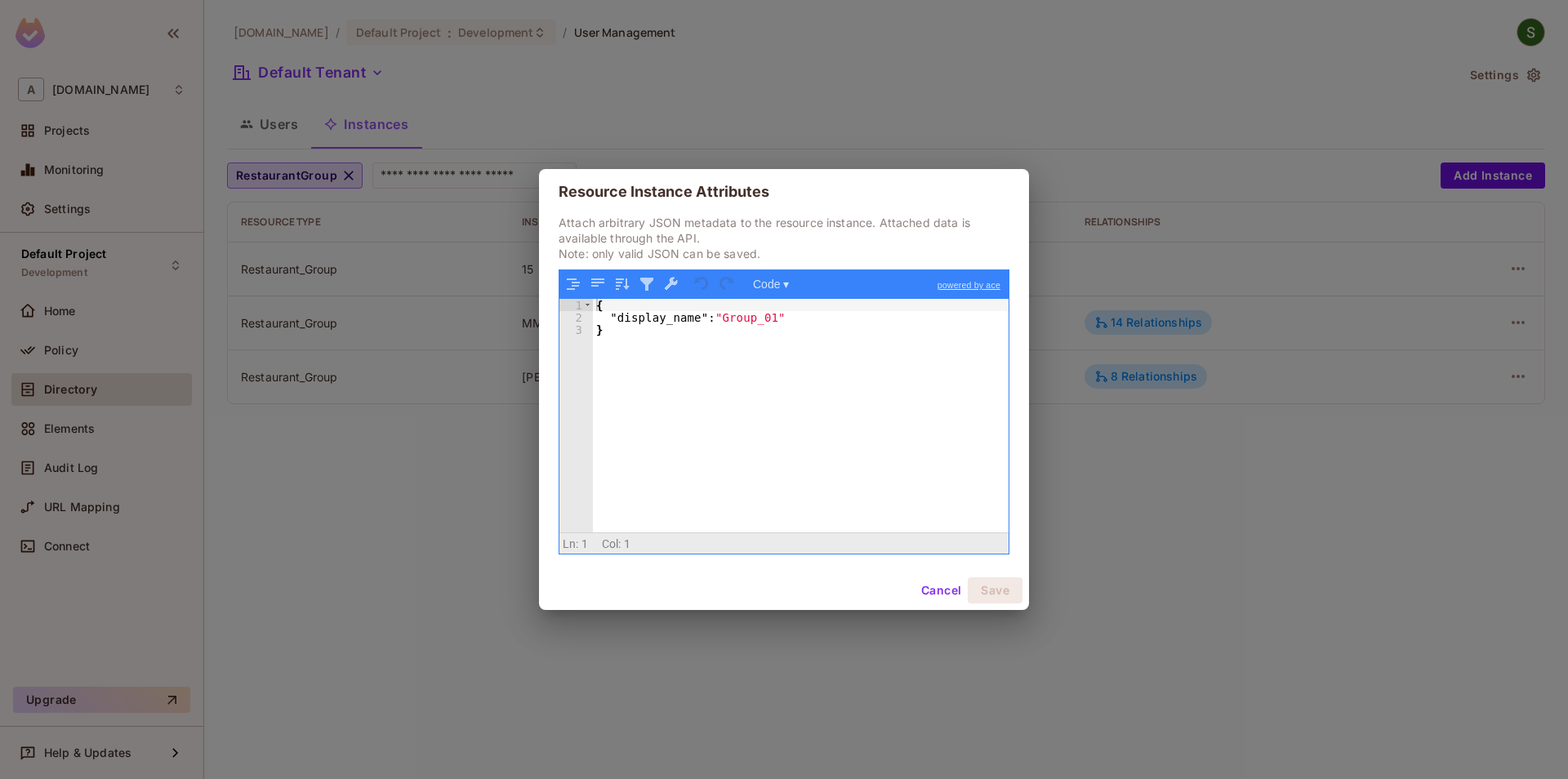
click at [945, 593] on button "Cancel" at bounding box center [941, 591] width 53 height 26
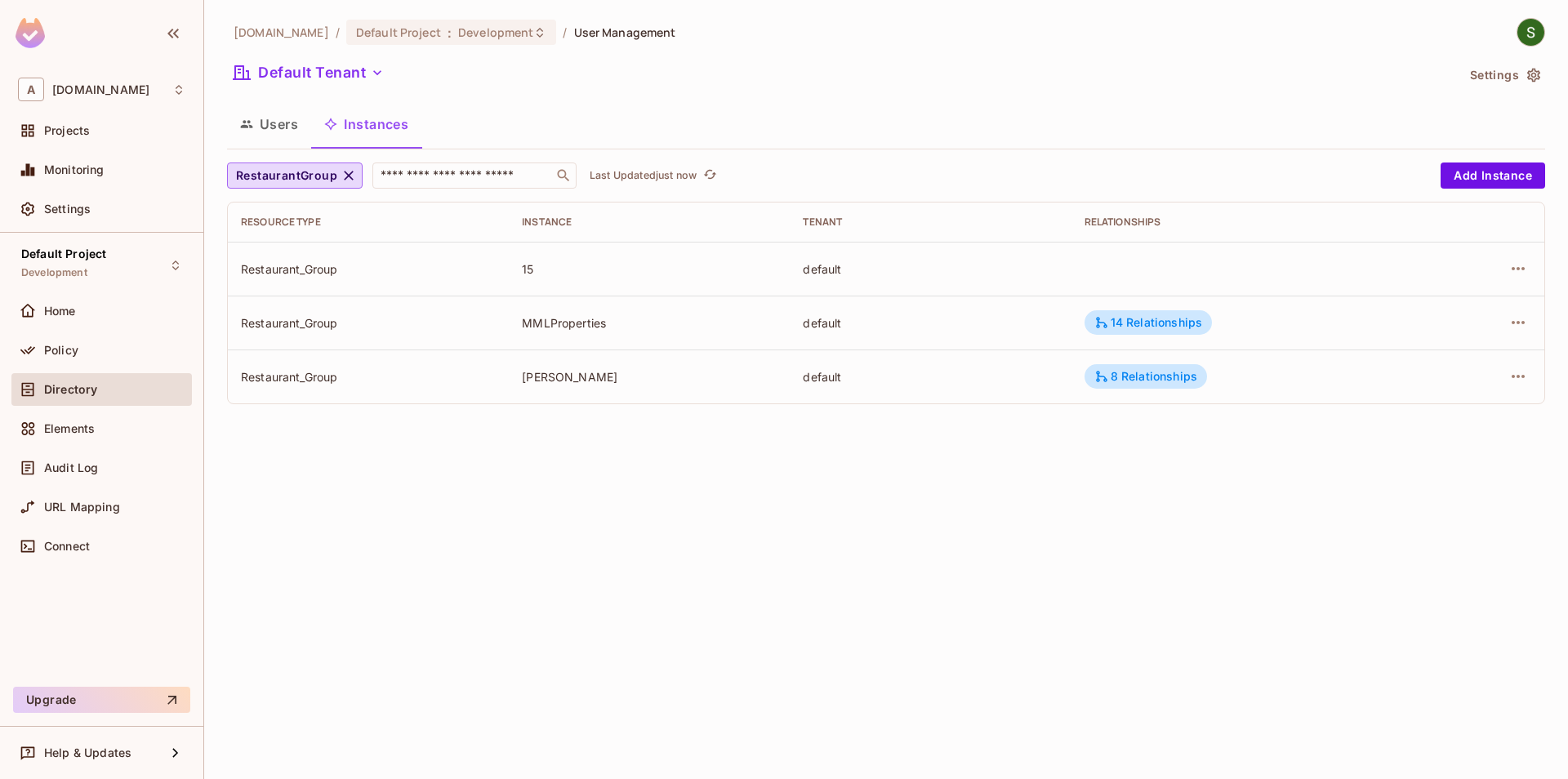
click at [722, 172] on div "RestaurantGroup ​ Last Updated just now" at bounding box center [830, 175] width 1205 height 26
click at [715, 177] on icon "refresh" at bounding box center [710, 174] width 14 height 14
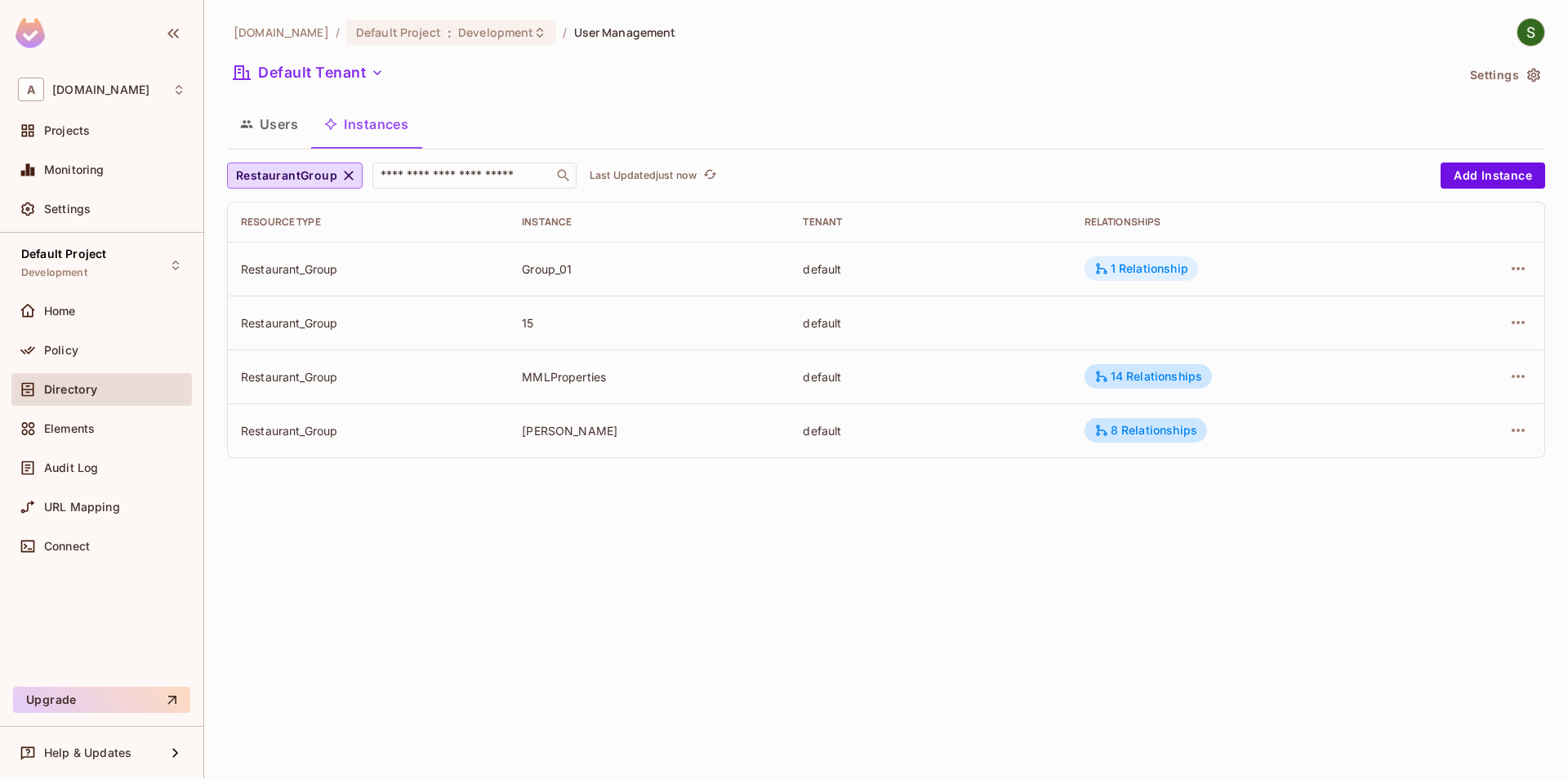
click at [1157, 265] on div "1 Relationship" at bounding box center [1141, 268] width 94 height 15
click at [1107, 583] on div at bounding box center [784, 390] width 1568 height 779
click at [707, 180] on icon "refresh" at bounding box center [710, 174] width 14 height 14
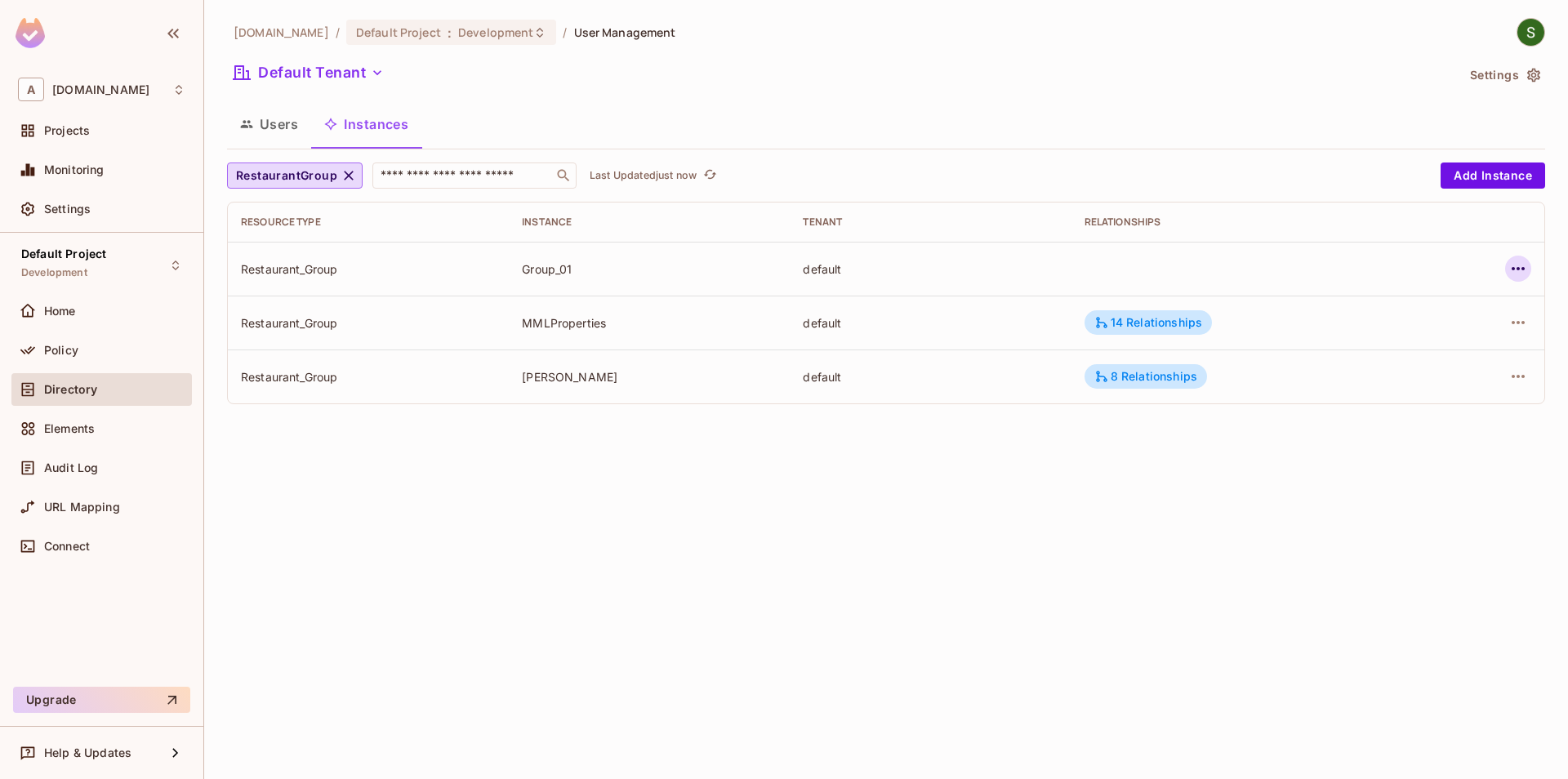
click at [1515, 274] on icon "button" at bounding box center [1518, 269] width 20 height 20
click at [1356, 388] on span "Delete Resource Instance" at bounding box center [1428, 378] width 151 height 26
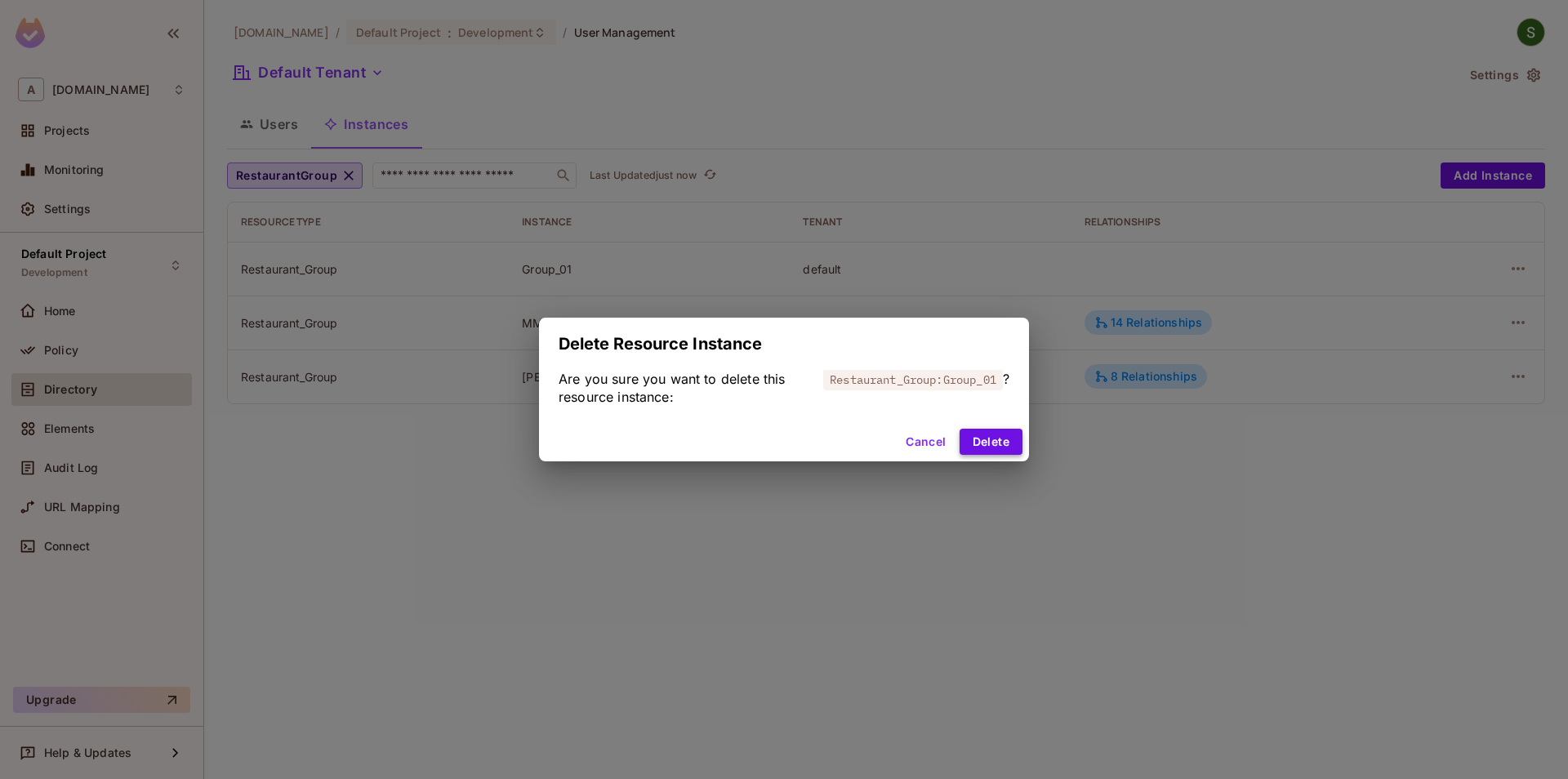
click at [976, 445] on button "Delete" at bounding box center [990, 442] width 63 height 26
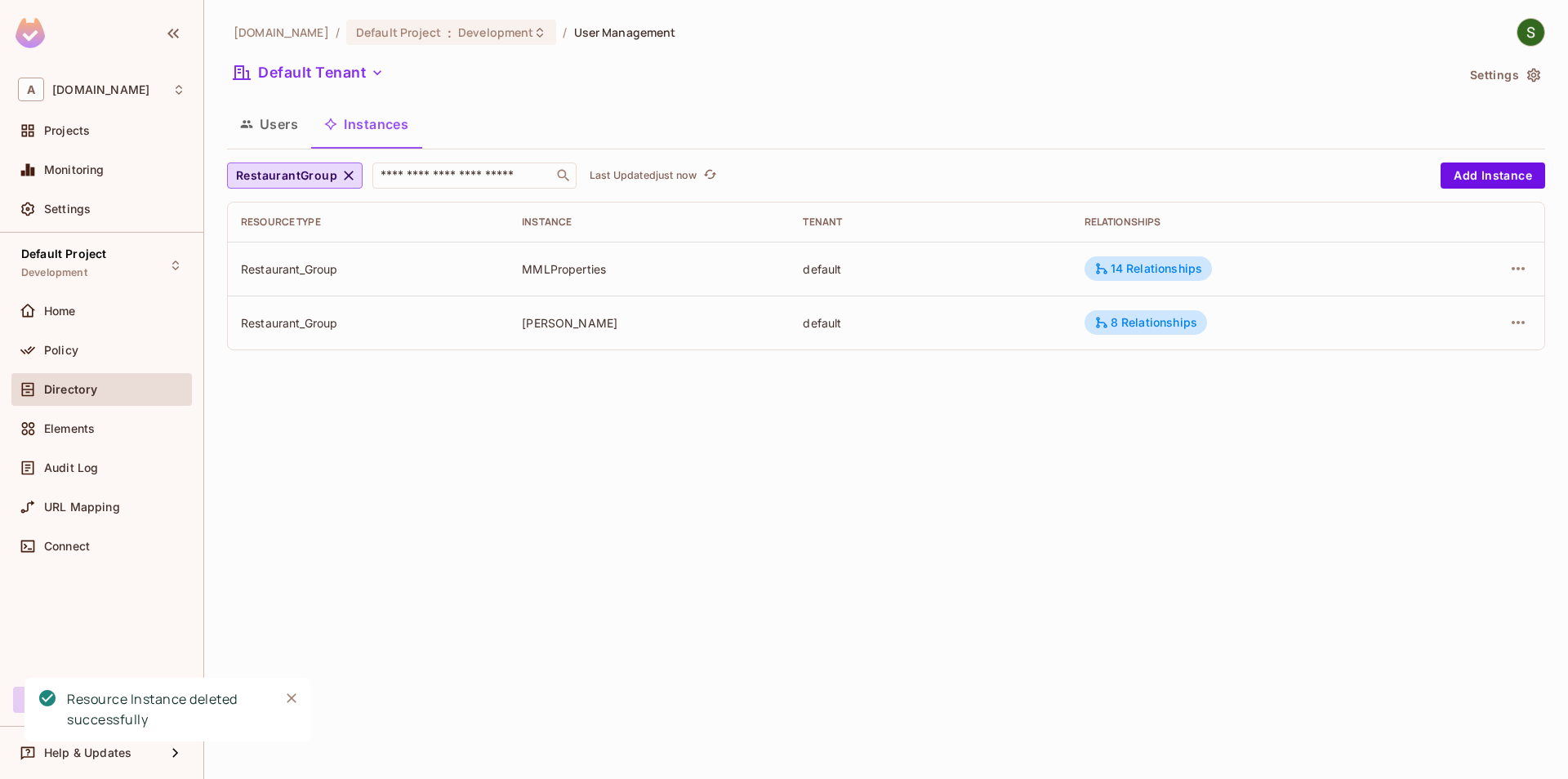
click at [286, 698] on icon "Close" at bounding box center [291, 698] width 16 height 16
click at [729, 178] on icon "refresh" at bounding box center [729, 174] width 13 height 9
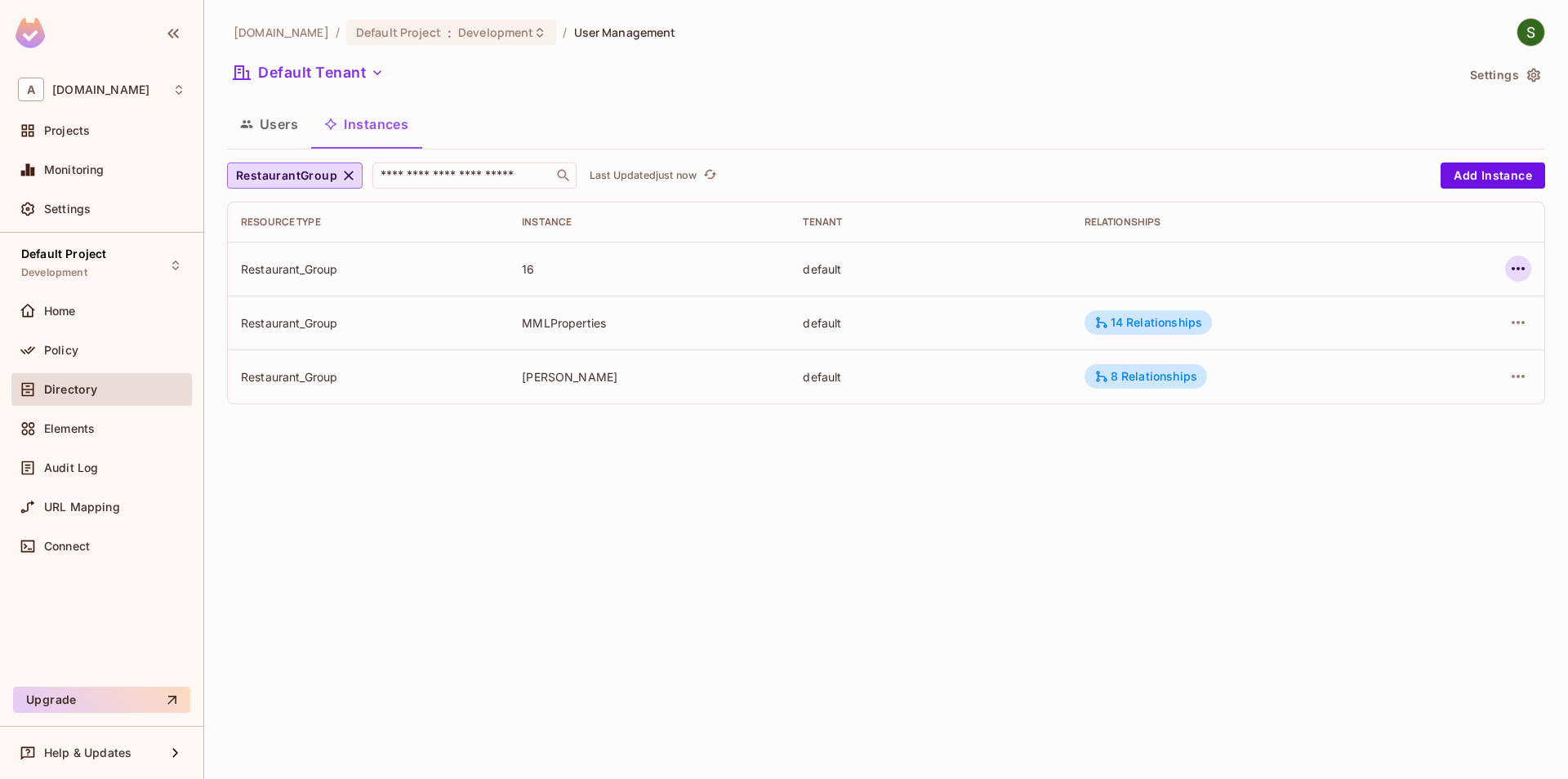
click at [1521, 278] on icon "button" at bounding box center [1518, 269] width 20 height 20
click at [1405, 344] on div "Edit Attributes" at bounding box center [1398, 342] width 81 height 16
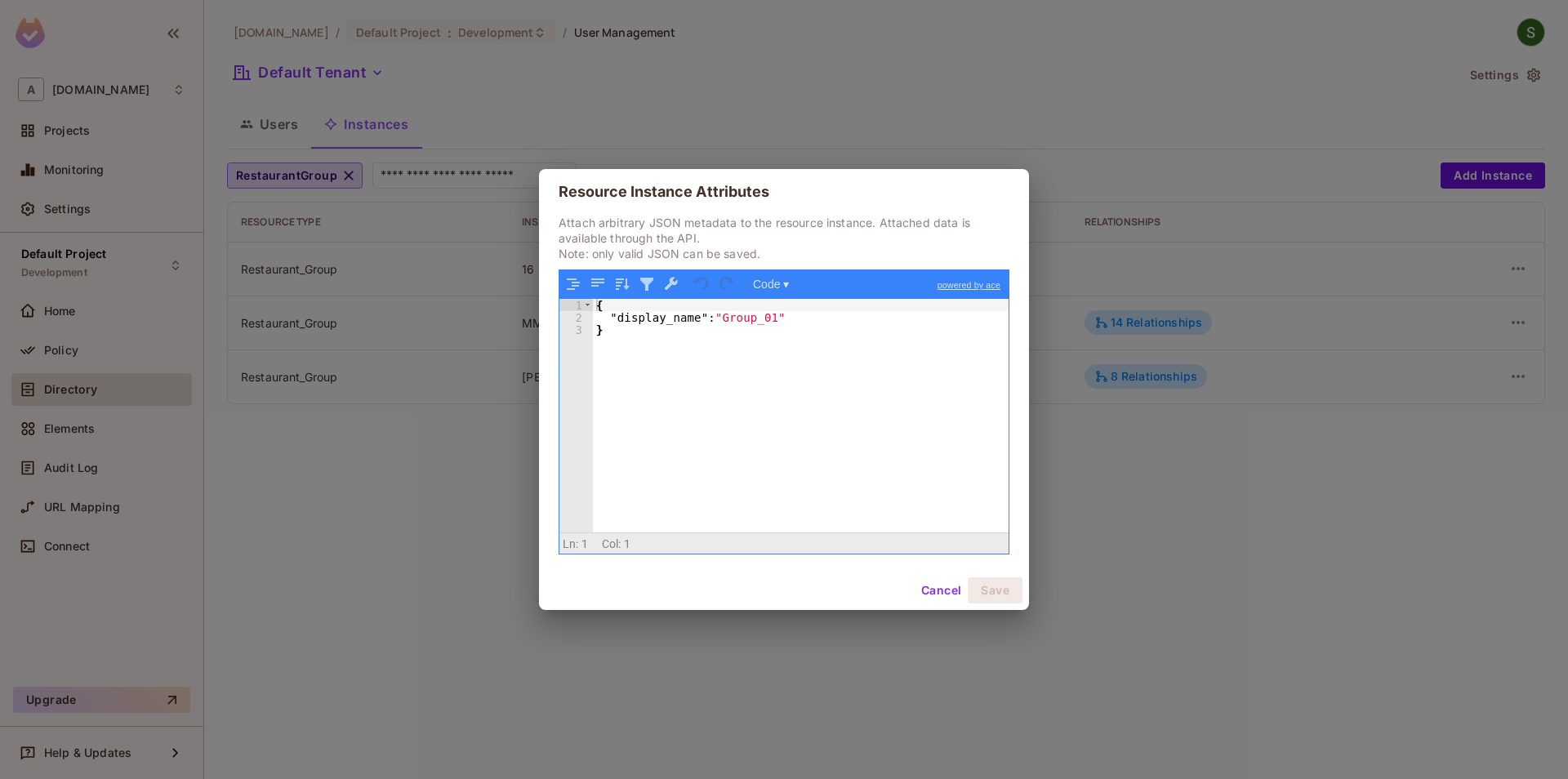
click at [1233, 586] on div "Resource Instance Attributes Attach arbitrary JSON metadata to the resource ins…" at bounding box center [784, 390] width 1568 height 779
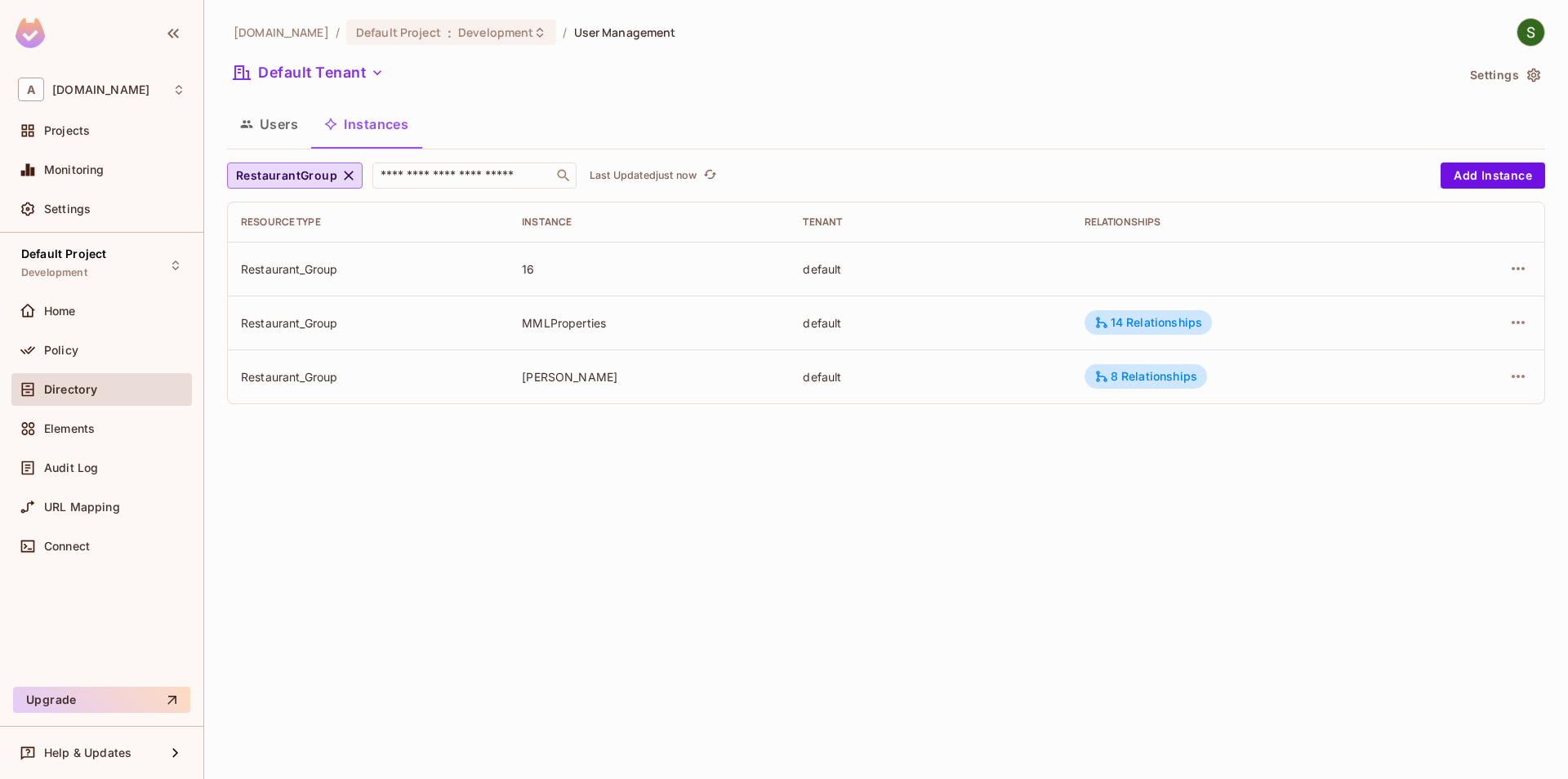
click at [767, 650] on div "[DOMAIN_NAME] / Default Project : Development / User Management Default Tenant …" at bounding box center [885, 390] width 1364 height 779
click at [711, 173] on icon "refresh" at bounding box center [710, 174] width 14 height 14
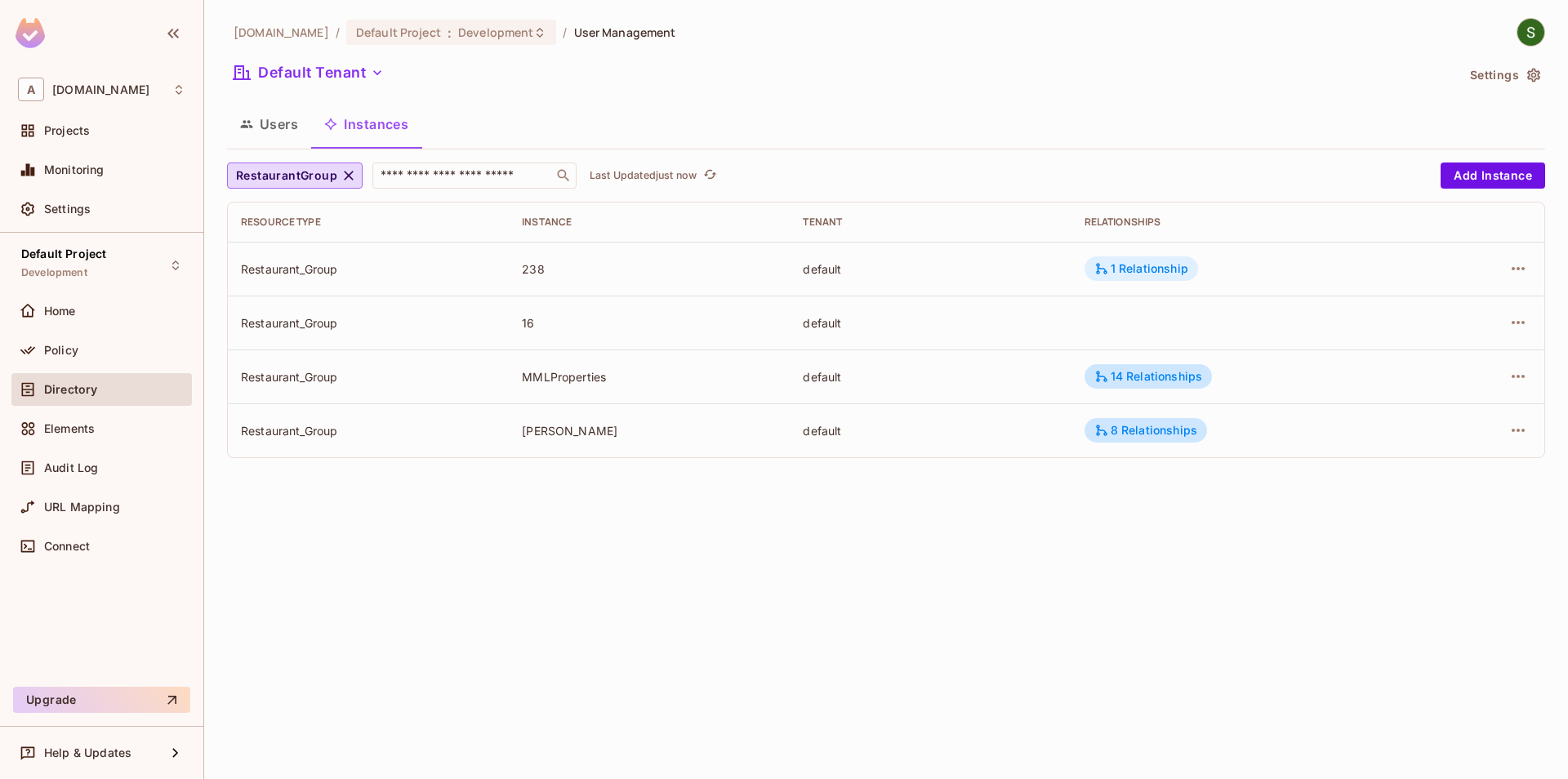
click at [1143, 271] on div "1 Relationship" at bounding box center [1141, 268] width 94 height 15
click at [1072, 549] on div at bounding box center [784, 390] width 1568 height 779
click at [1524, 265] on icon "button" at bounding box center [1518, 269] width 20 height 20
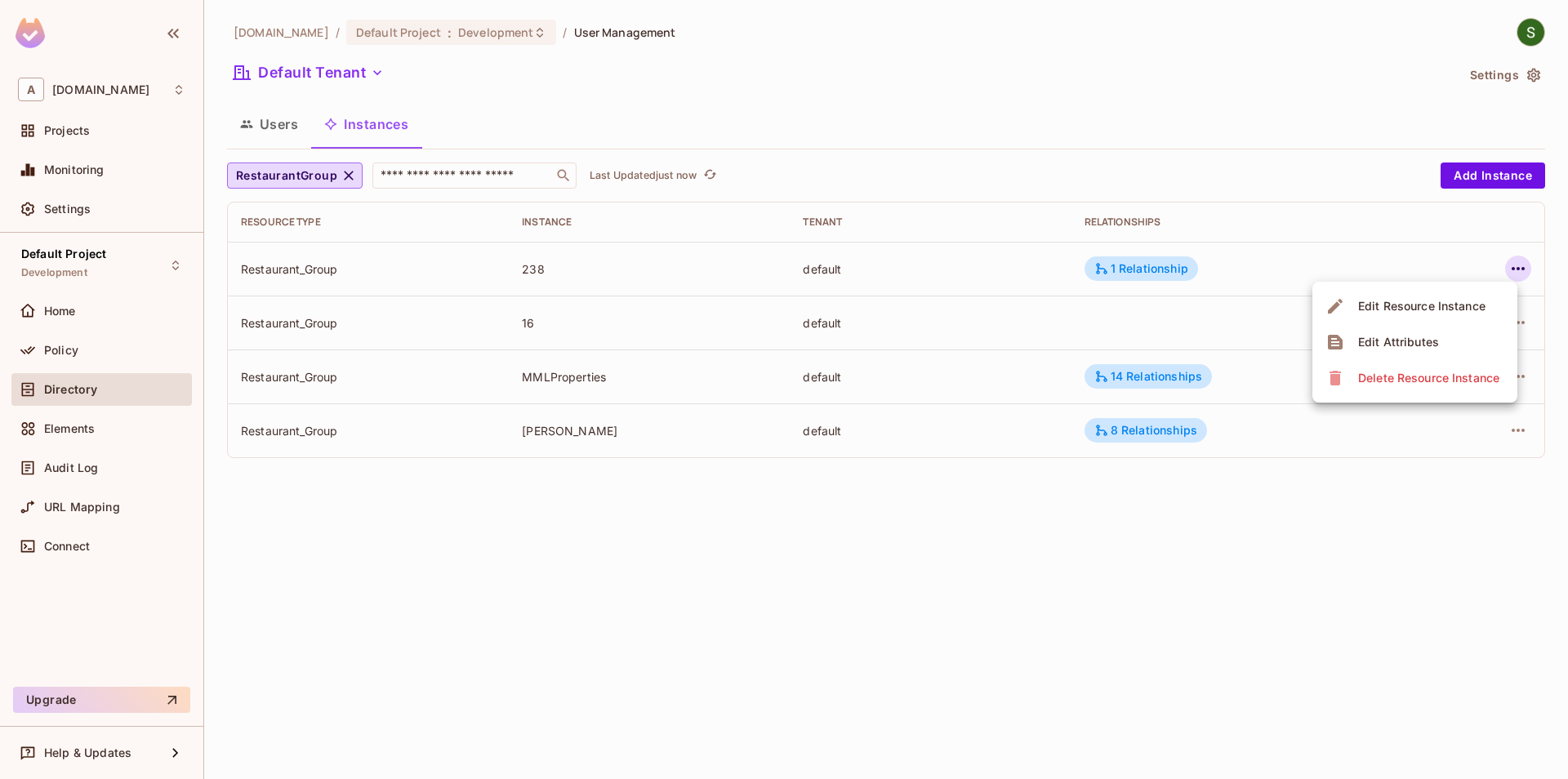
click at [1379, 375] on div "Delete Resource Instance" at bounding box center [1428, 378] width 141 height 16
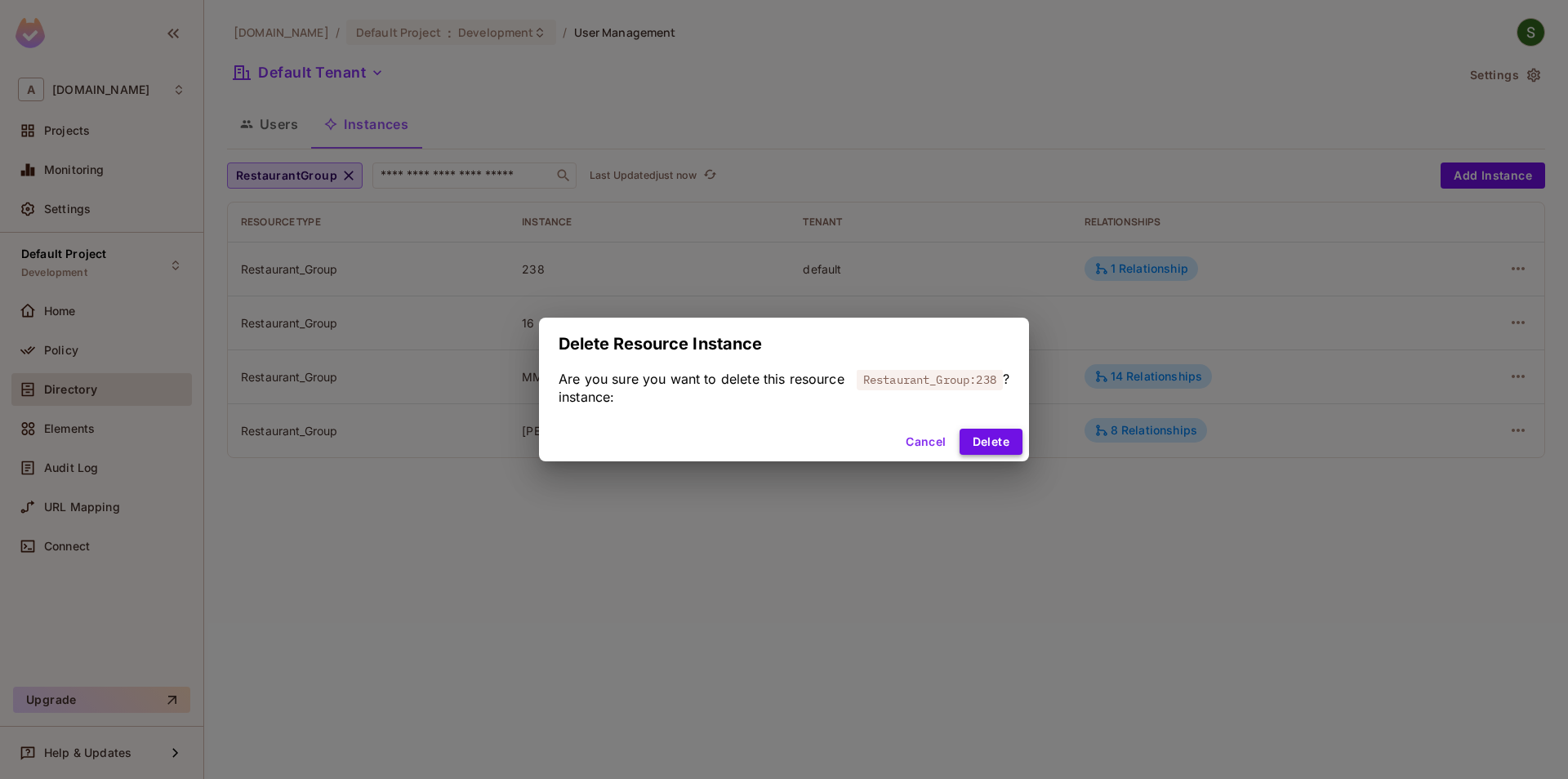
click at [1004, 436] on button "Delete" at bounding box center [990, 442] width 63 height 26
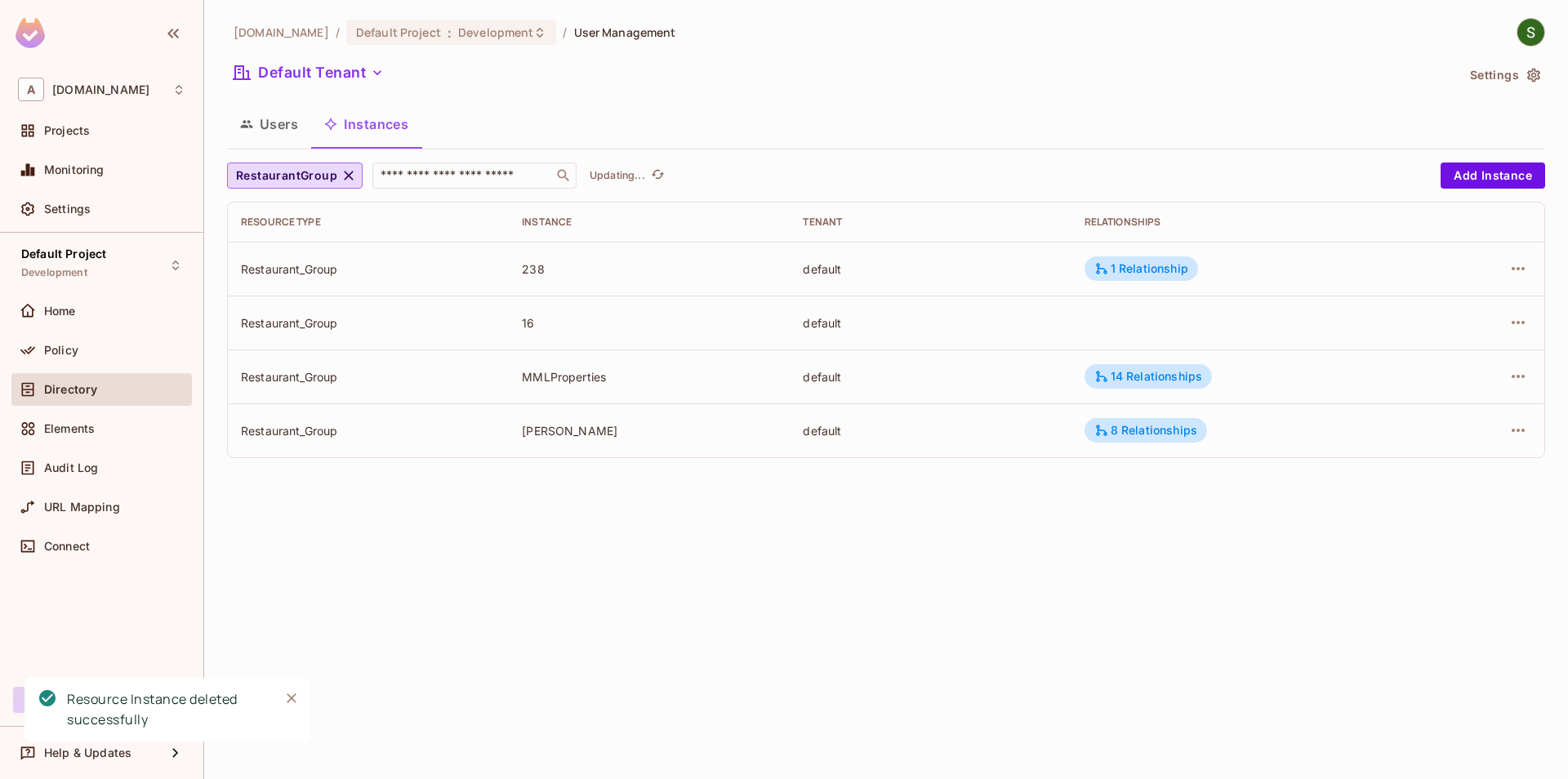
click at [297, 694] on icon "Close" at bounding box center [291, 698] width 16 height 16
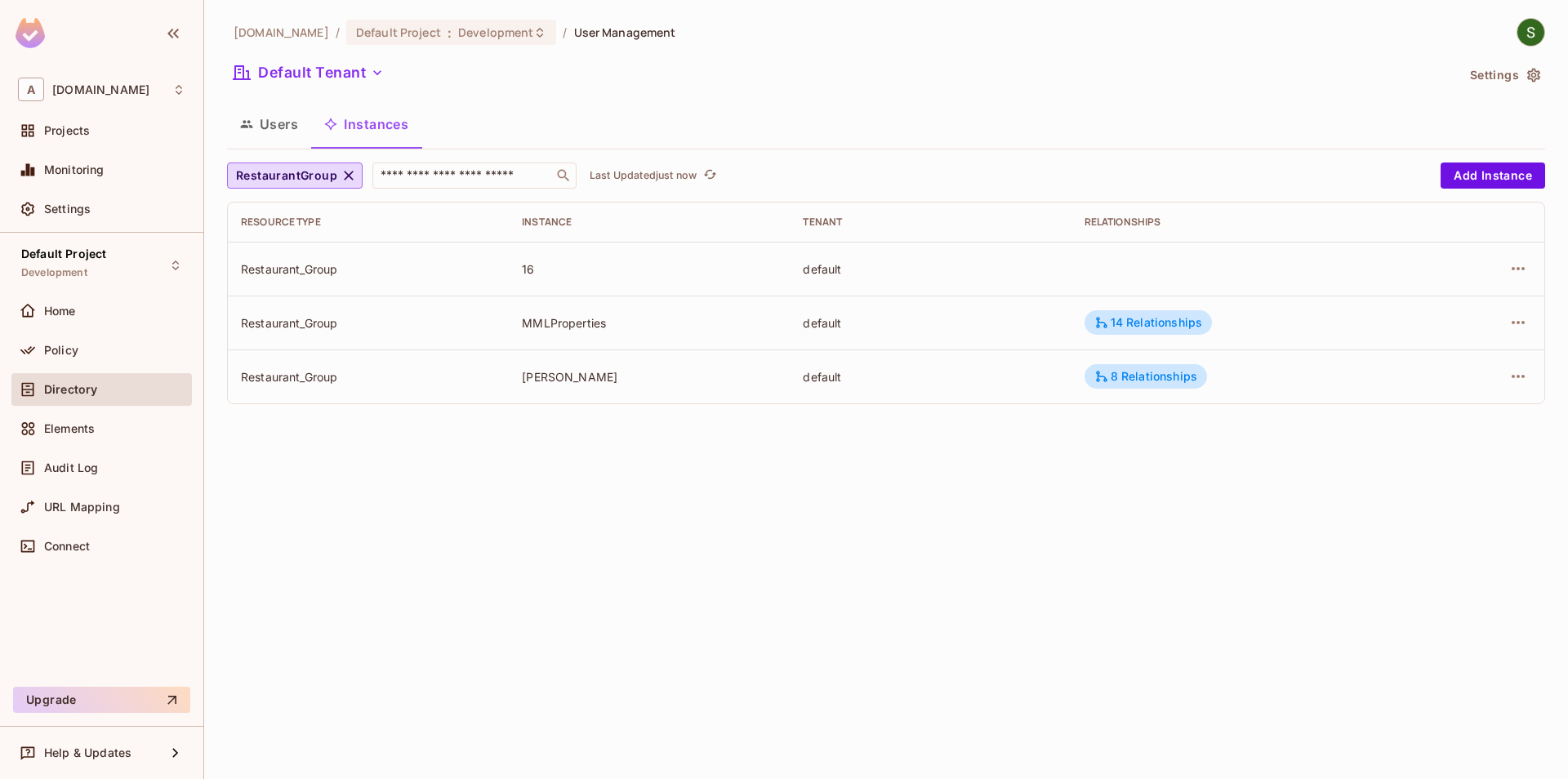
click at [598, 596] on div "[DOMAIN_NAME] / Default Project : Development / User Management Default Tenant …" at bounding box center [885, 390] width 1364 height 779
click at [733, 175] on icon "refresh" at bounding box center [729, 174] width 14 height 14
click at [1157, 272] on div "1 Relationship" at bounding box center [1141, 268] width 94 height 15
click at [1145, 520] on div at bounding box center [784, 390] width 1568 height 779
click at [1523, 265] on icon "button" at bounding box center [1518, 269] width 20 height 20
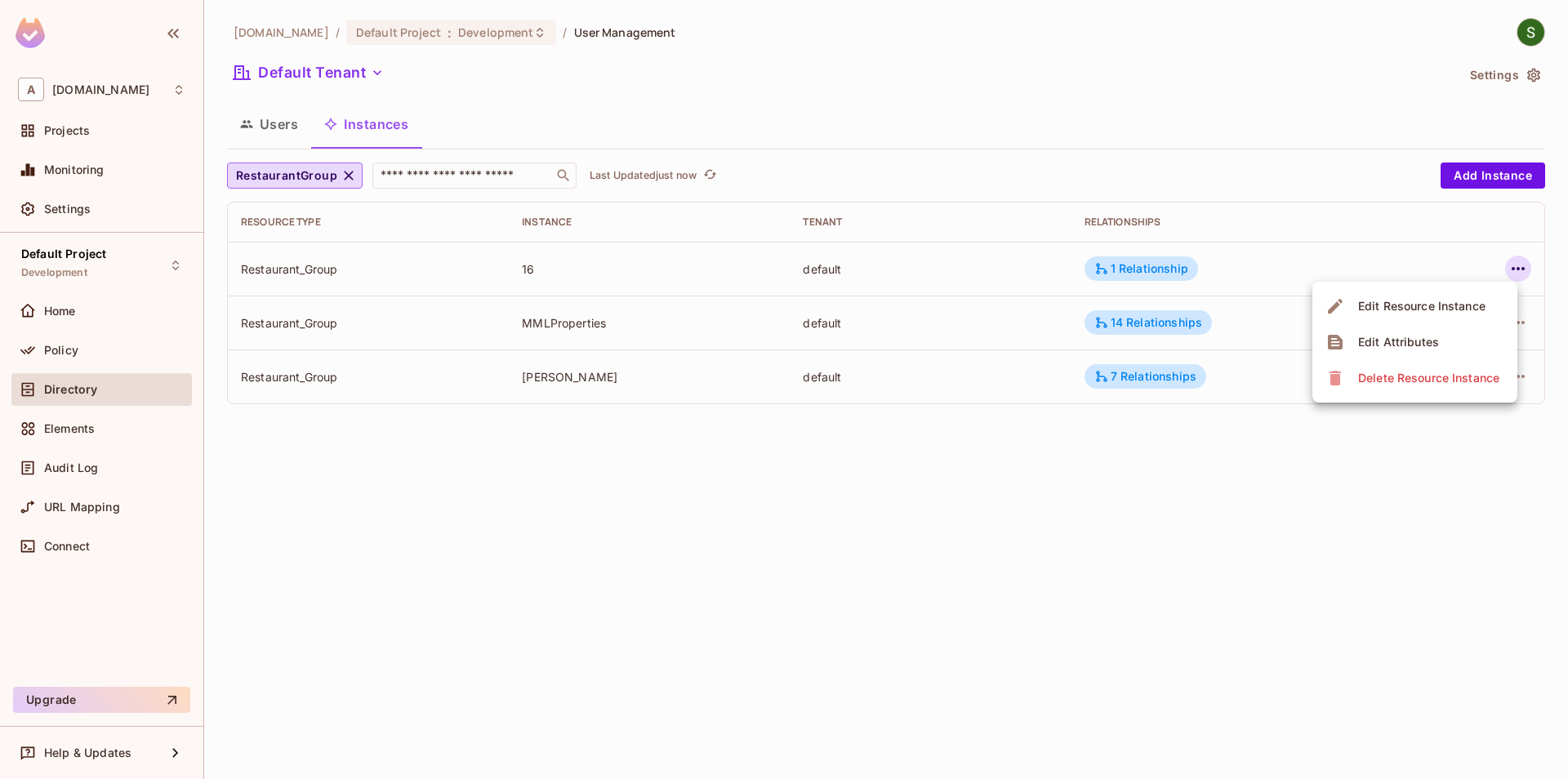
click at [1379, 338] on div "Edit Attributes" at bounding box center [1398, 342] width 81 height 16
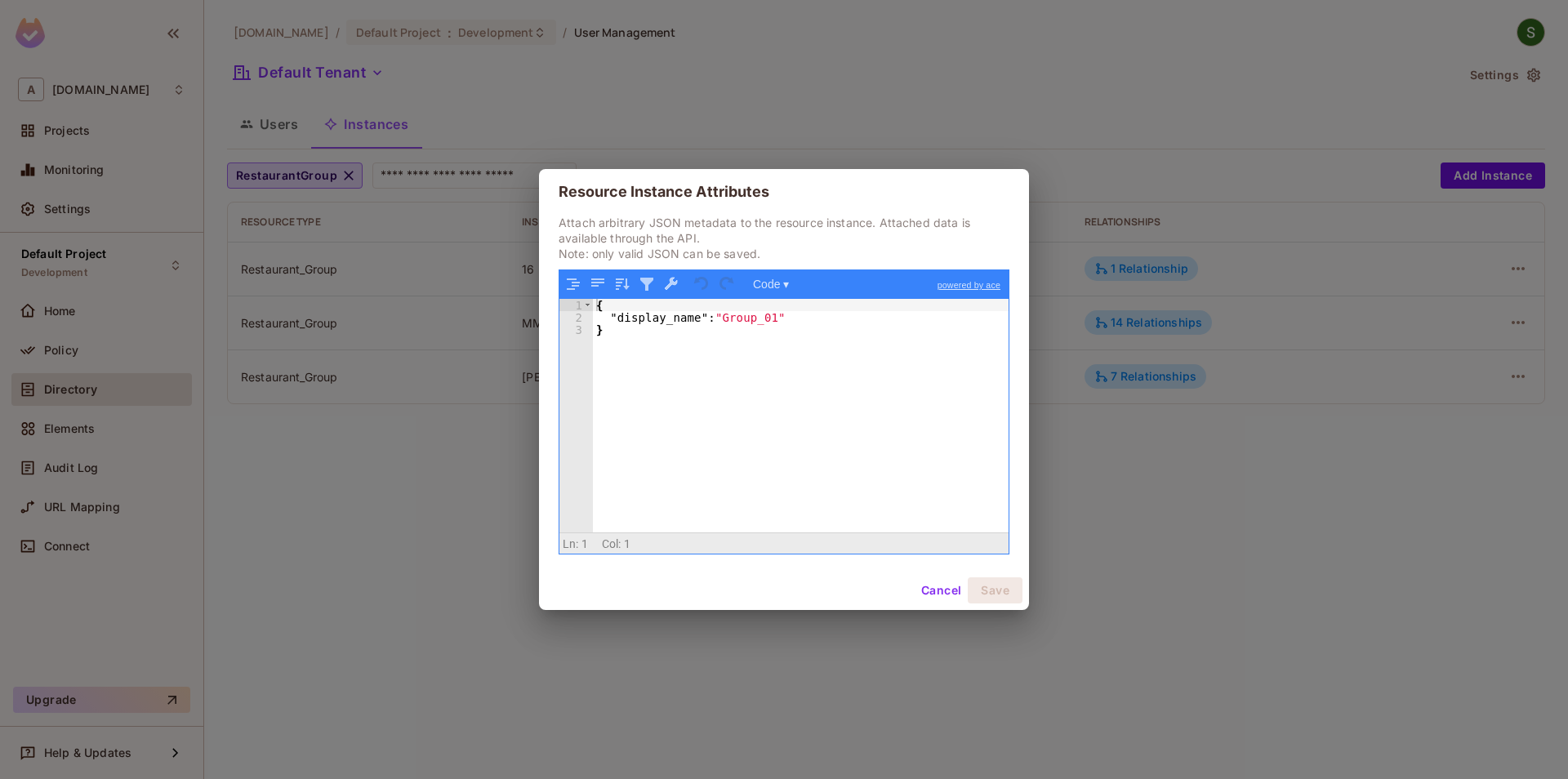
click at [918, 586] on button "Cancel" at bounding box center [941, 591] width 53 height 26
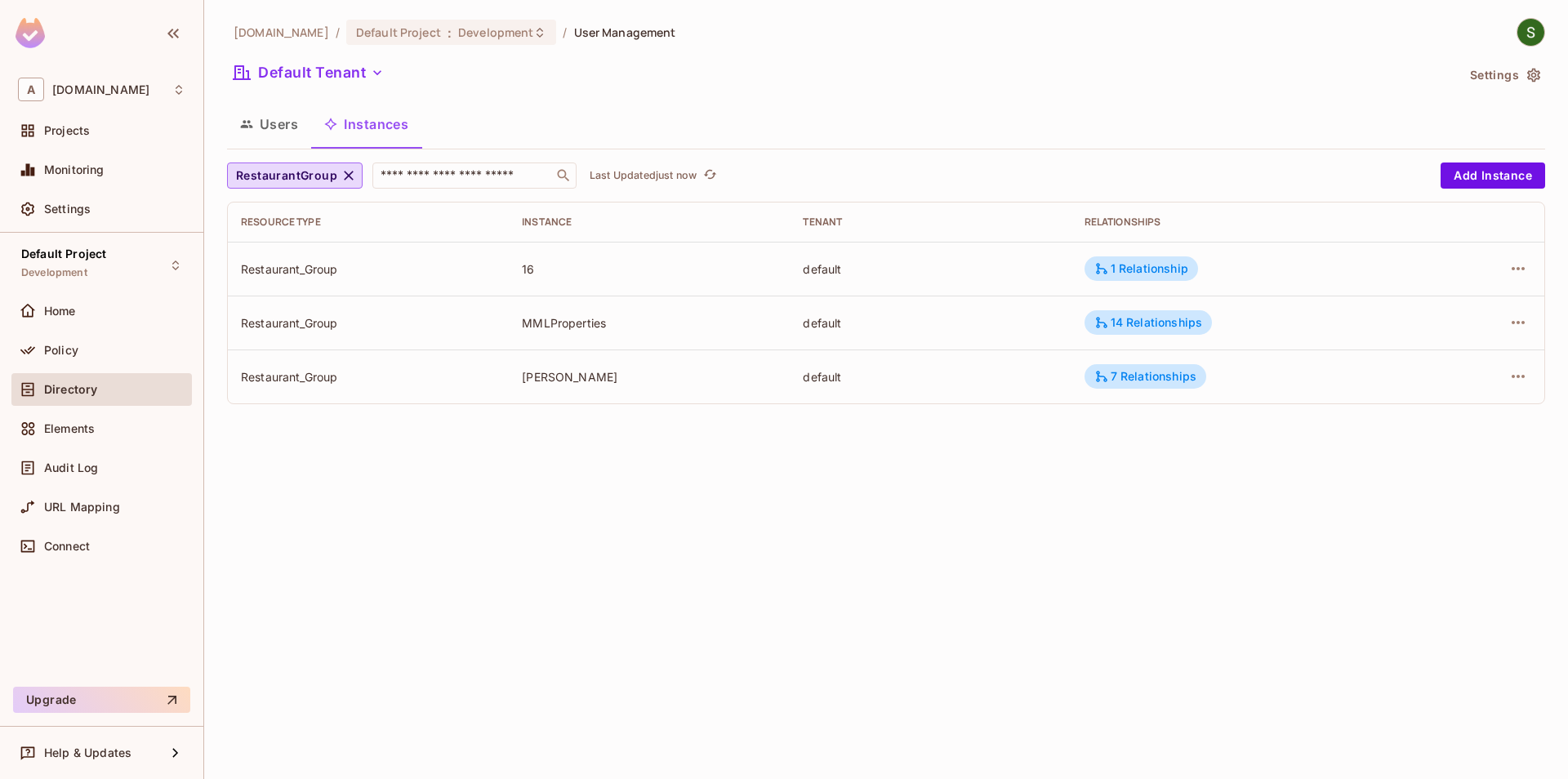
click at [858, 664] on div "[DOMAIN_NAME] / Default Project : Development / User Management Default Tenant …" at bounding box center [885, 390] width 1364 height 779
click at [1150, 260] on div "1 Relationship" at bounding box center [1141, 269] width 114 height 24
click at [1103, 455] on div at bounding box center [784, 390] width 1568 height 779
click at [261, 126] on button "Users" at bounding box center [269, 124] width 84 height 41
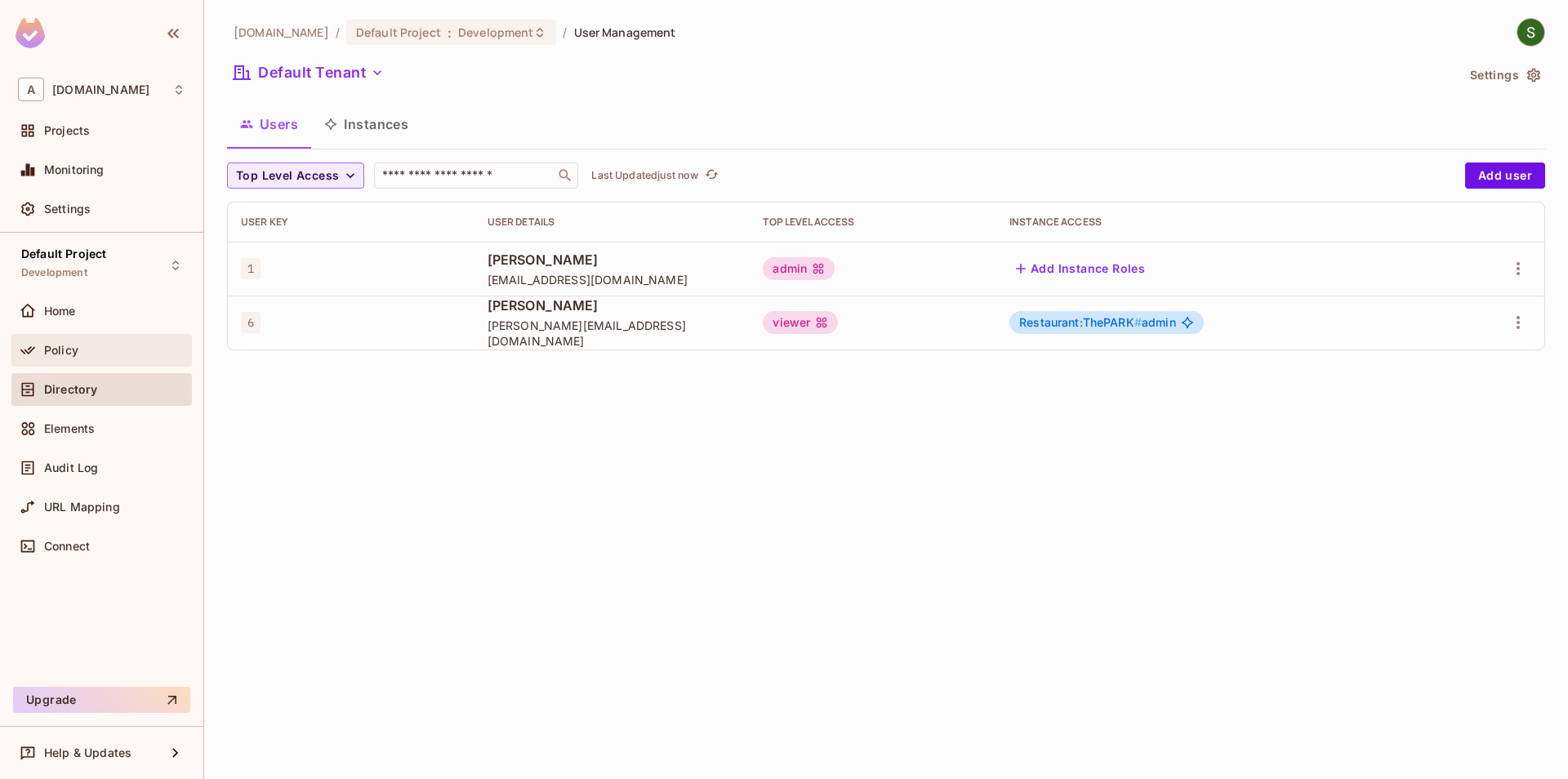
click at [121, 344] on div "Policy" at bounding box center [114, 350] width 141 height 13
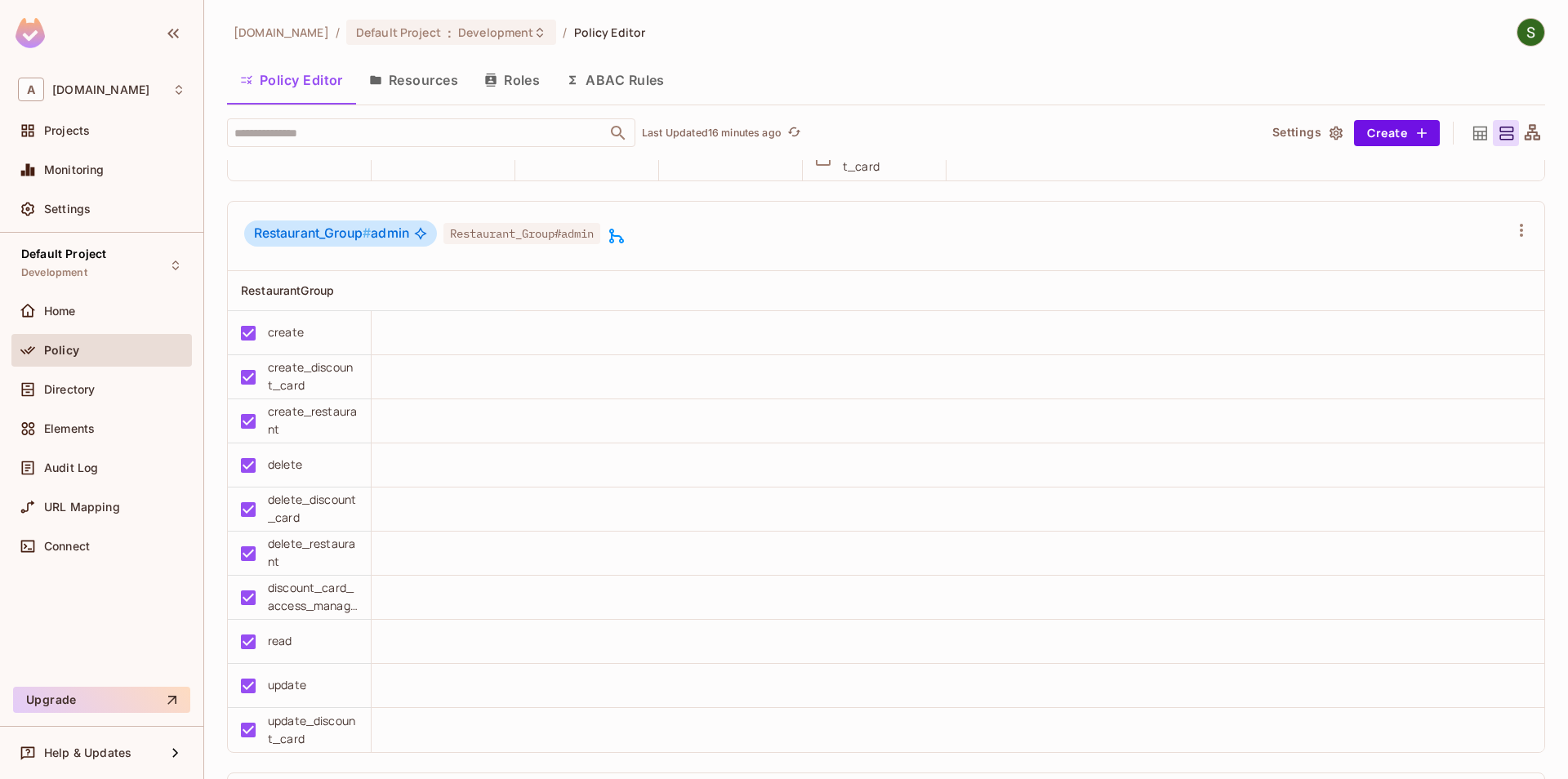
scroll to position [1490, 0]
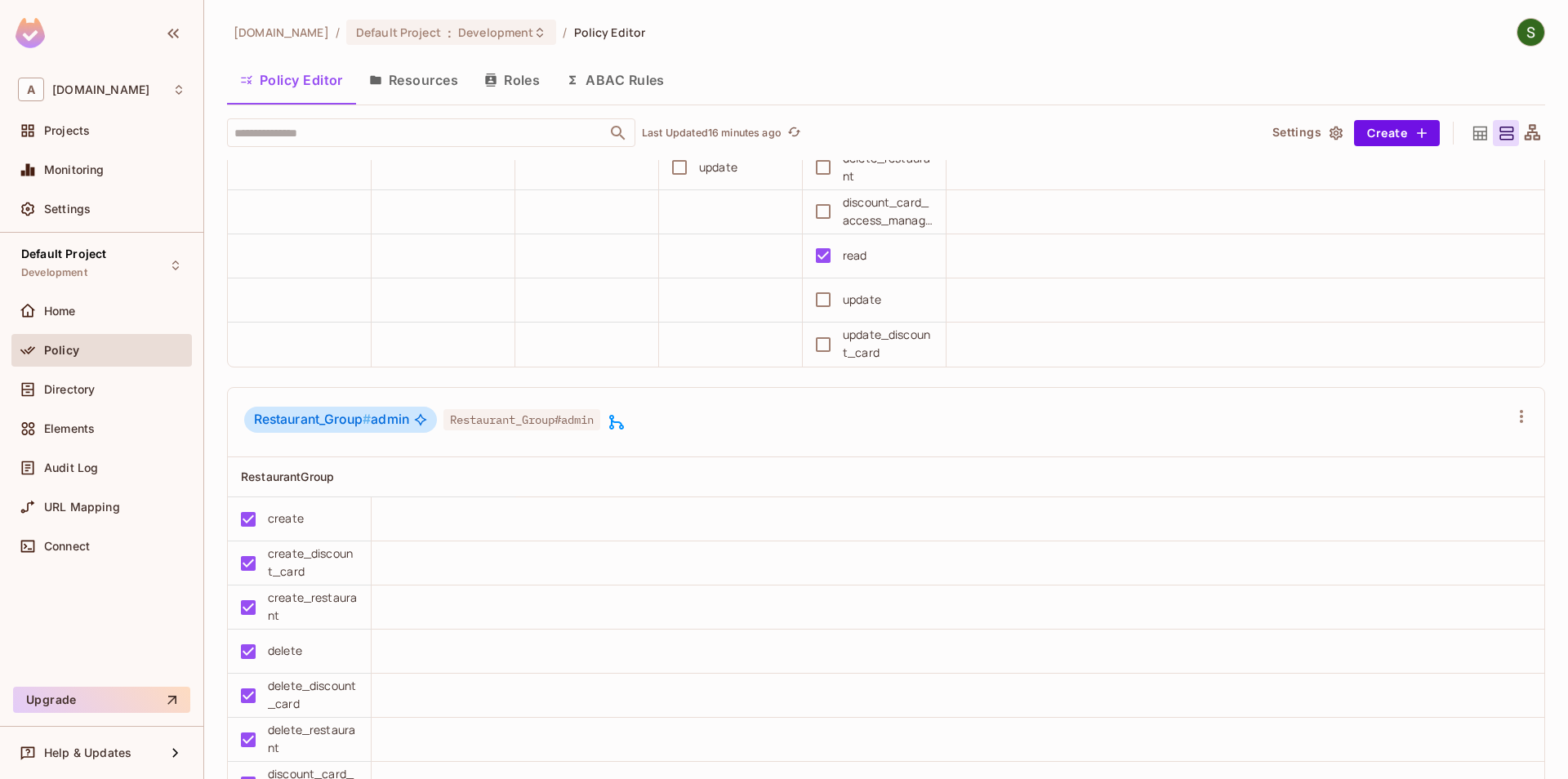
click at [378, 428] on span "Restaurant_Group # admin" at bounding box center [331, 420] width 155 height 16
click at [611, 424] on div "Restaurant_Group # admin Restaurant_Group#admin" at bounding box center [435, 422] width 382 height 31
click at [624, 427] on icon at bounding box center [617, 422] width 20 height 20
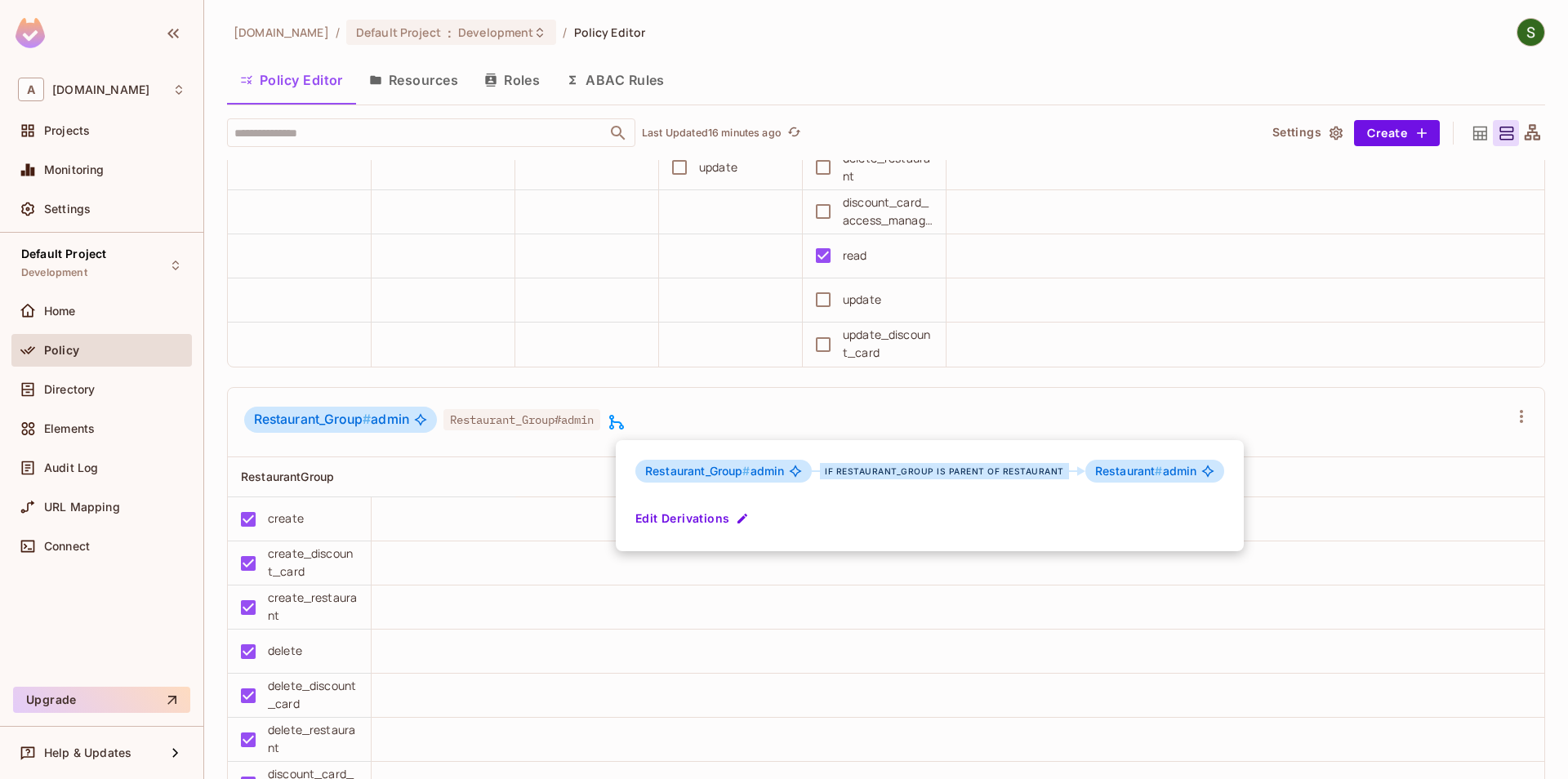
click at [1099, 416] on div at bounding box center [784, 390] width 1568 height 779
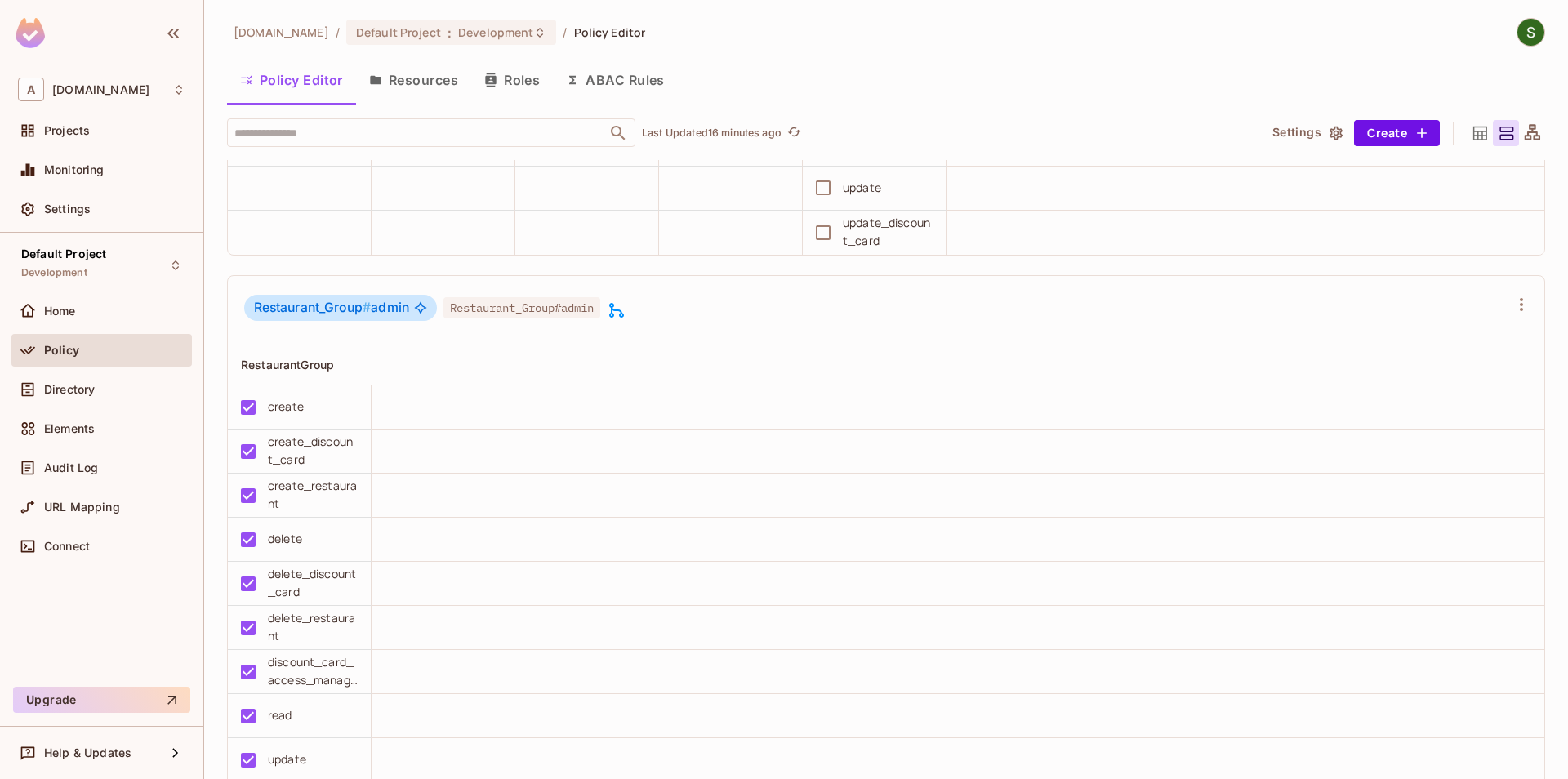
scroll to position [1583, 0]
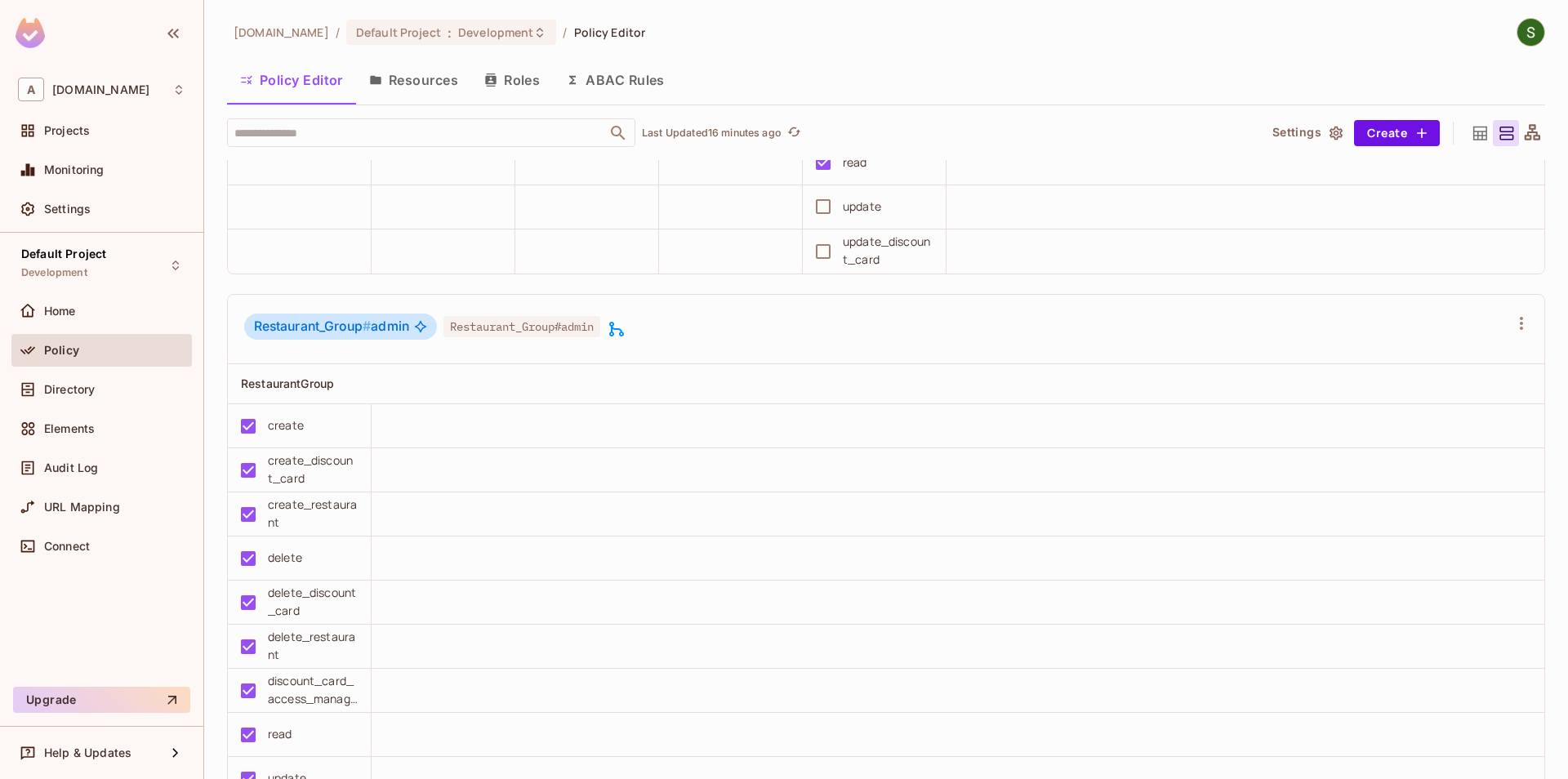
click at [624, 330] on icon at bounding box center [616, 329] width 15 height 15
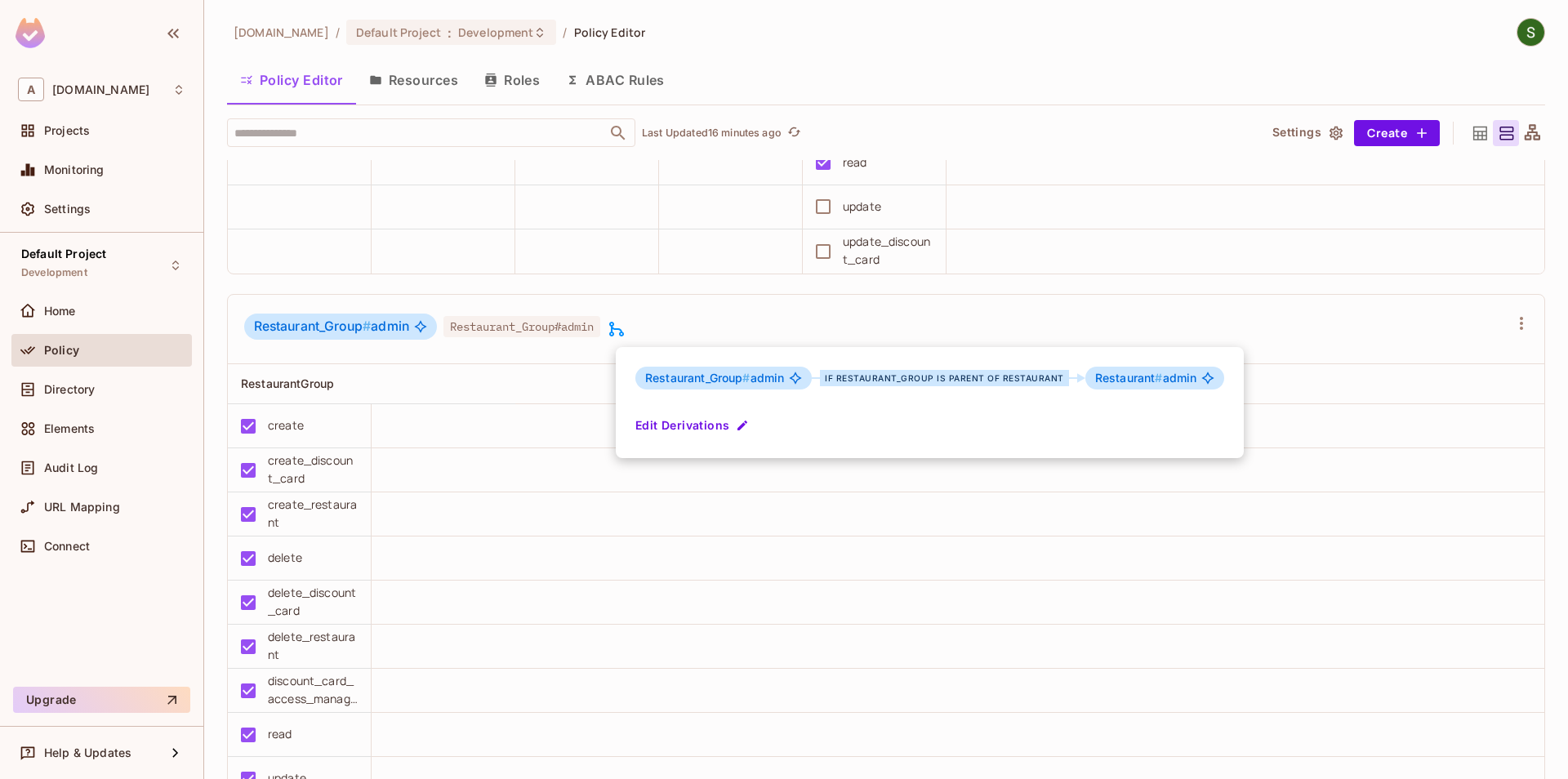
click at [833, 301] on div at bounding box center [784, 390] width 1568 height 779
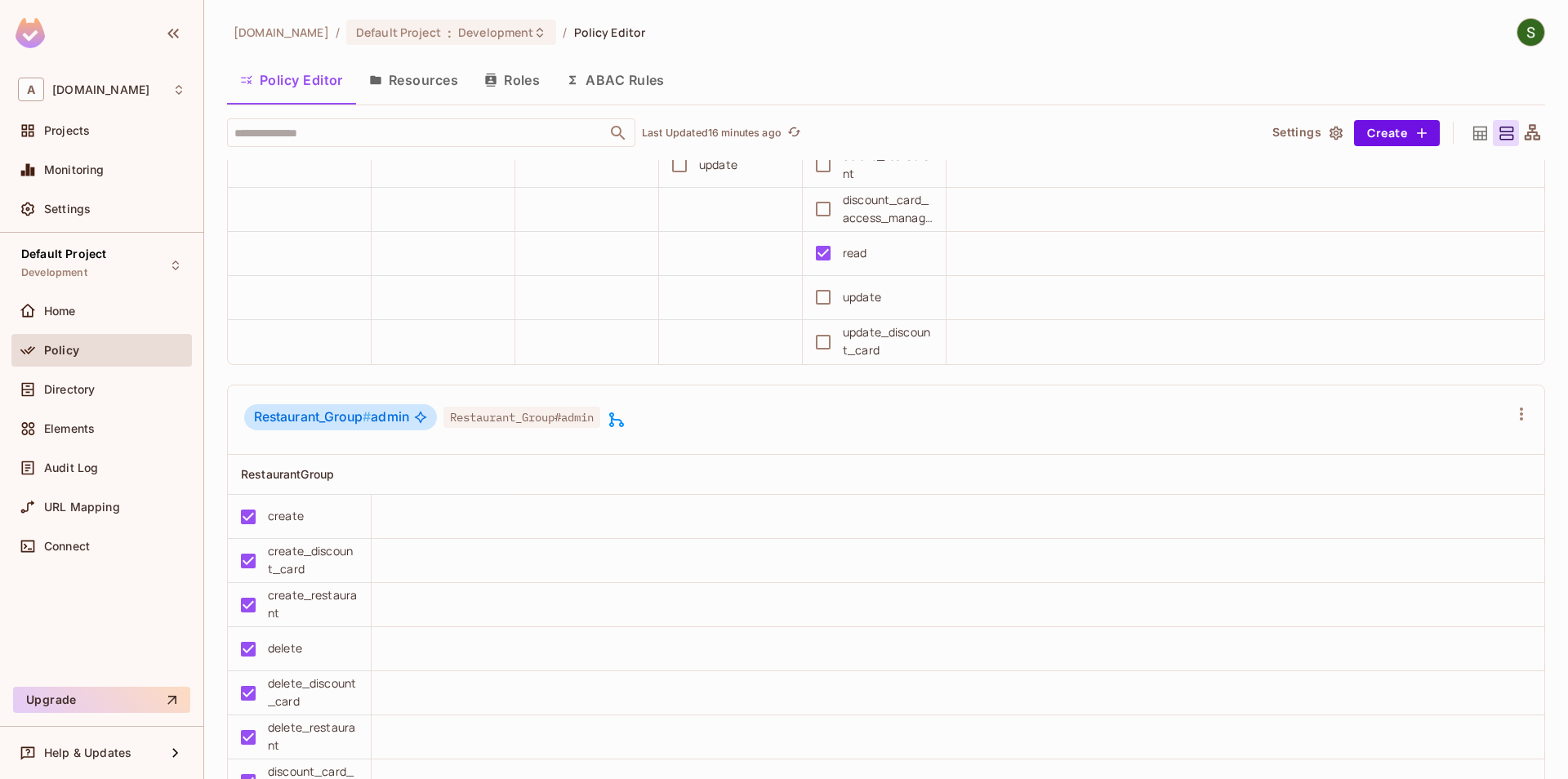
scroll to position [1397, 0]
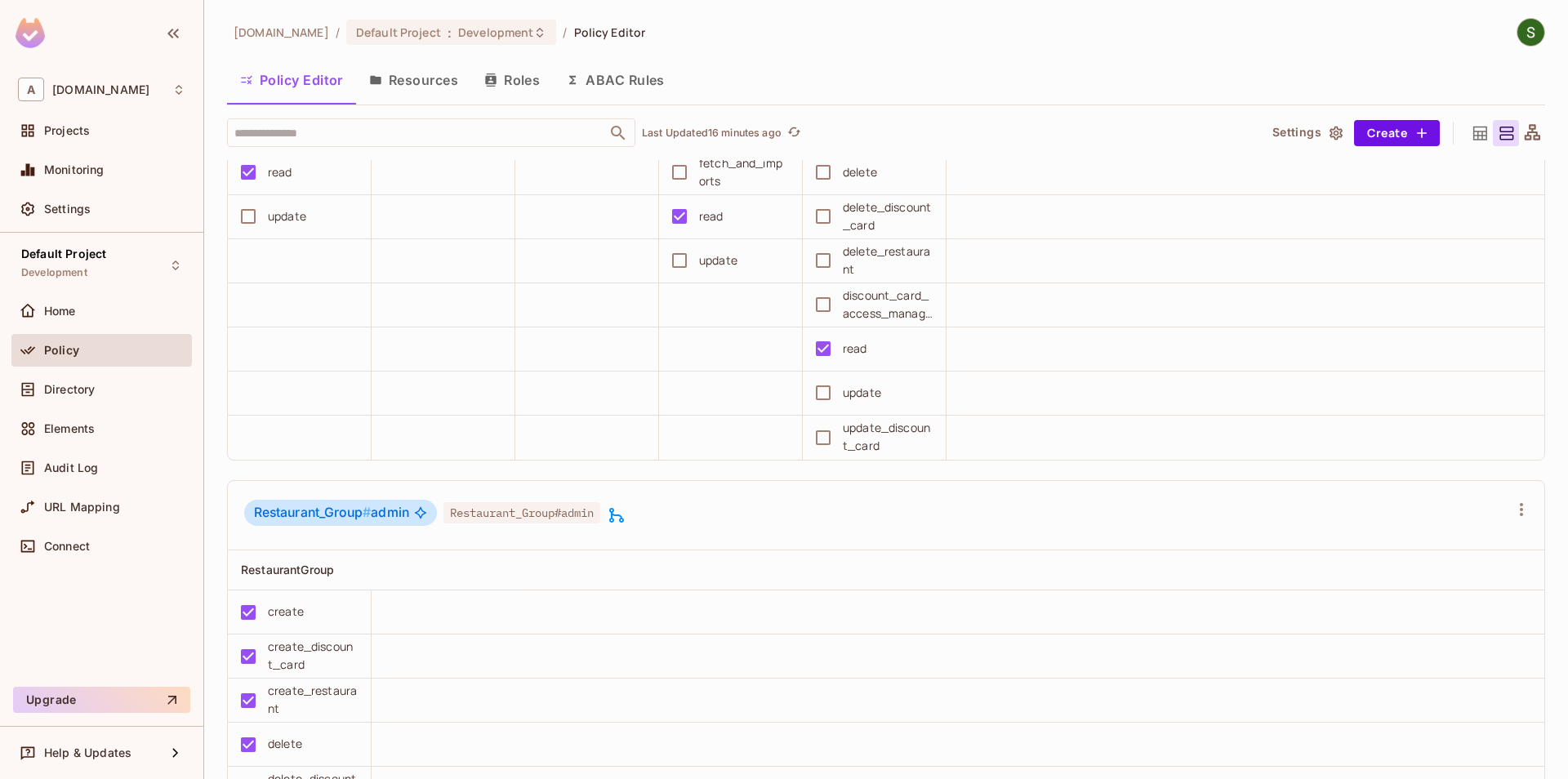
click at [511, 72] on button "Roles" at bounding box center [512, 80] width 82 height 41
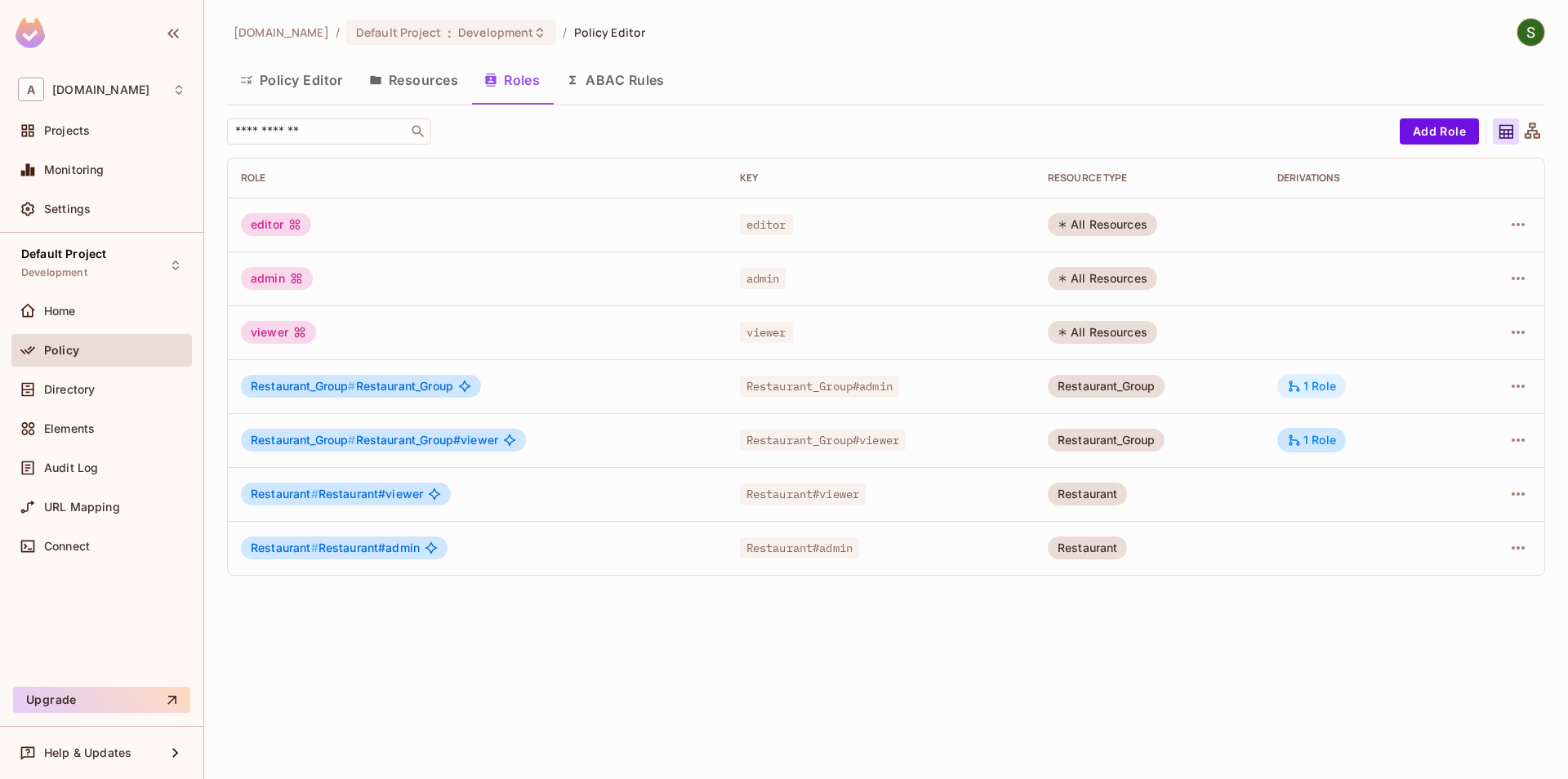
click at [1329, 392] on div "1 Role" at bounding box center [1311, 386] width 49 height 15
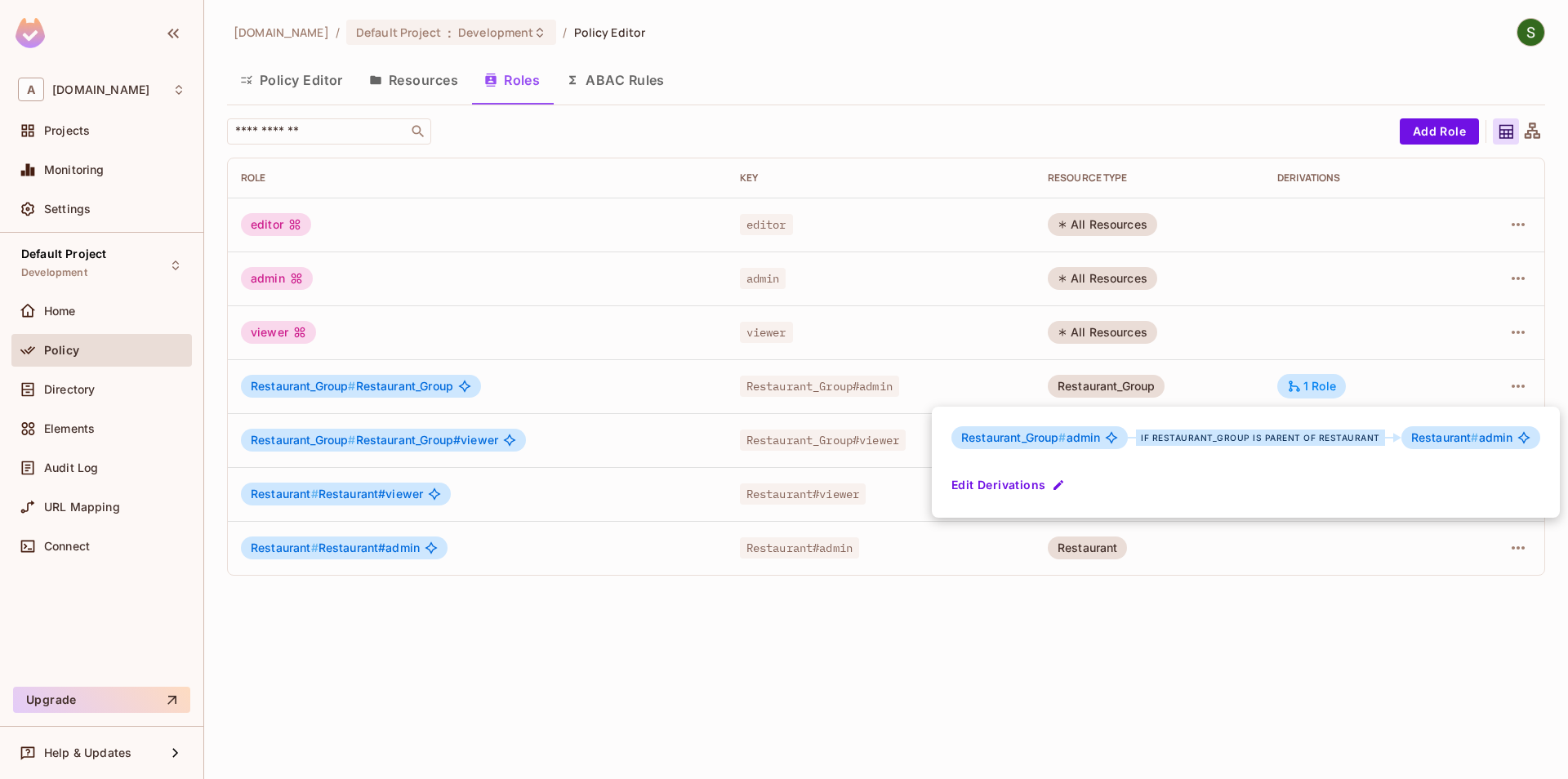
click at [1422, 392] on div at bounding box center [784, 390] width 1568 height 779
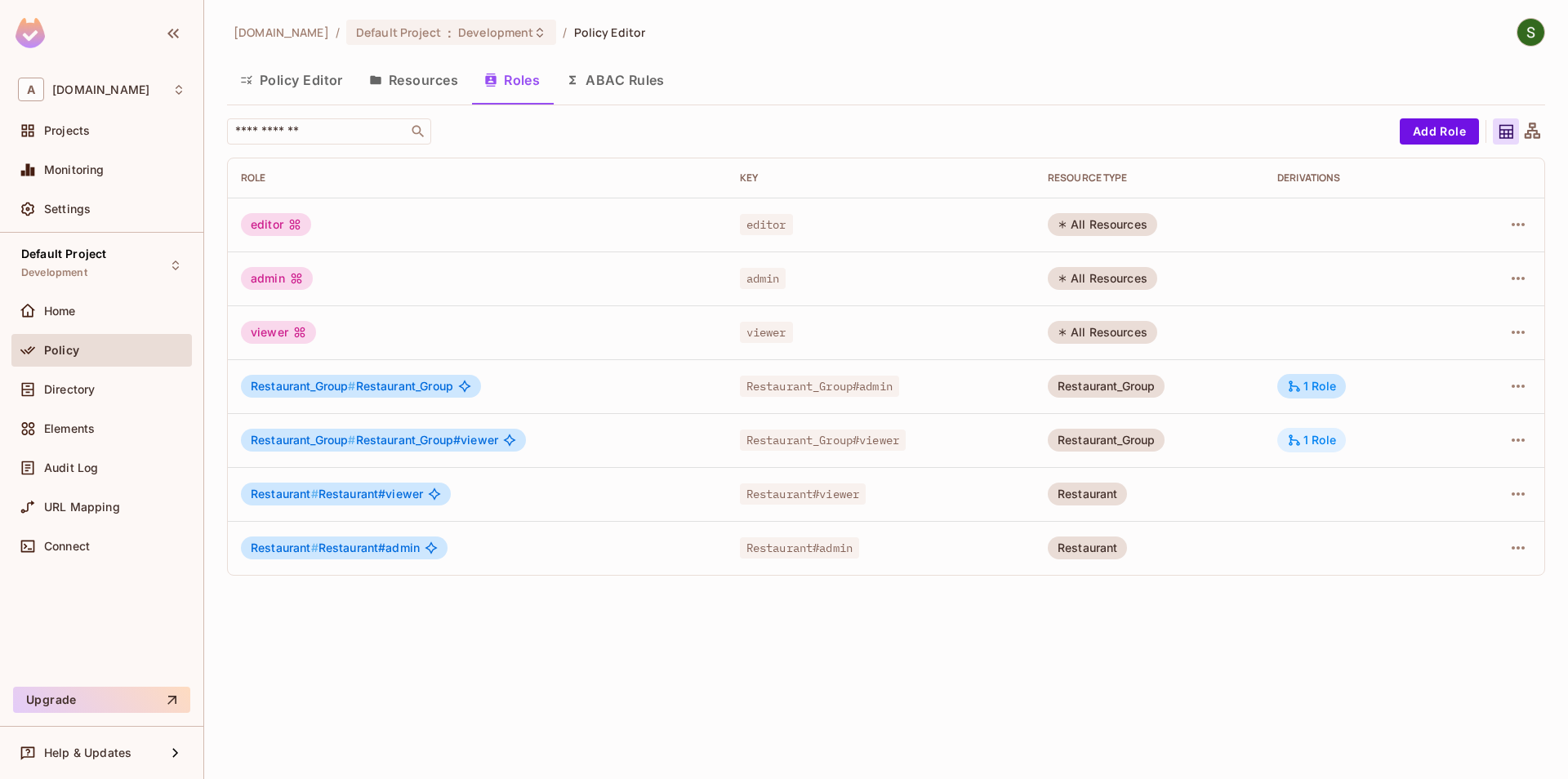
click at [1336, 443] on div "1 Role" at bounding box center [1311, 440] width 49 height 15
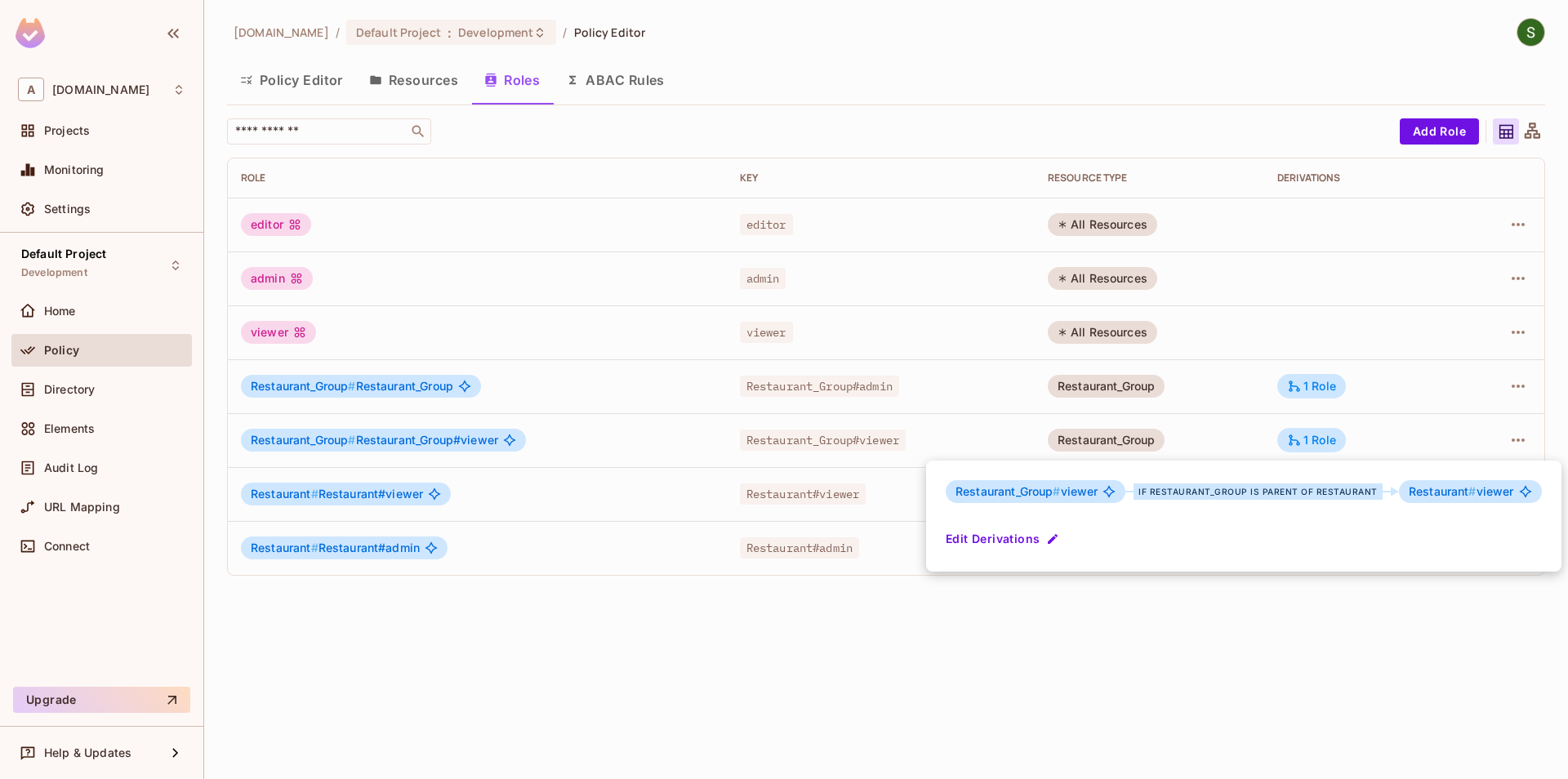
click at [1392, 399] on div at bounding box center [784, 390] width 1568 height 779
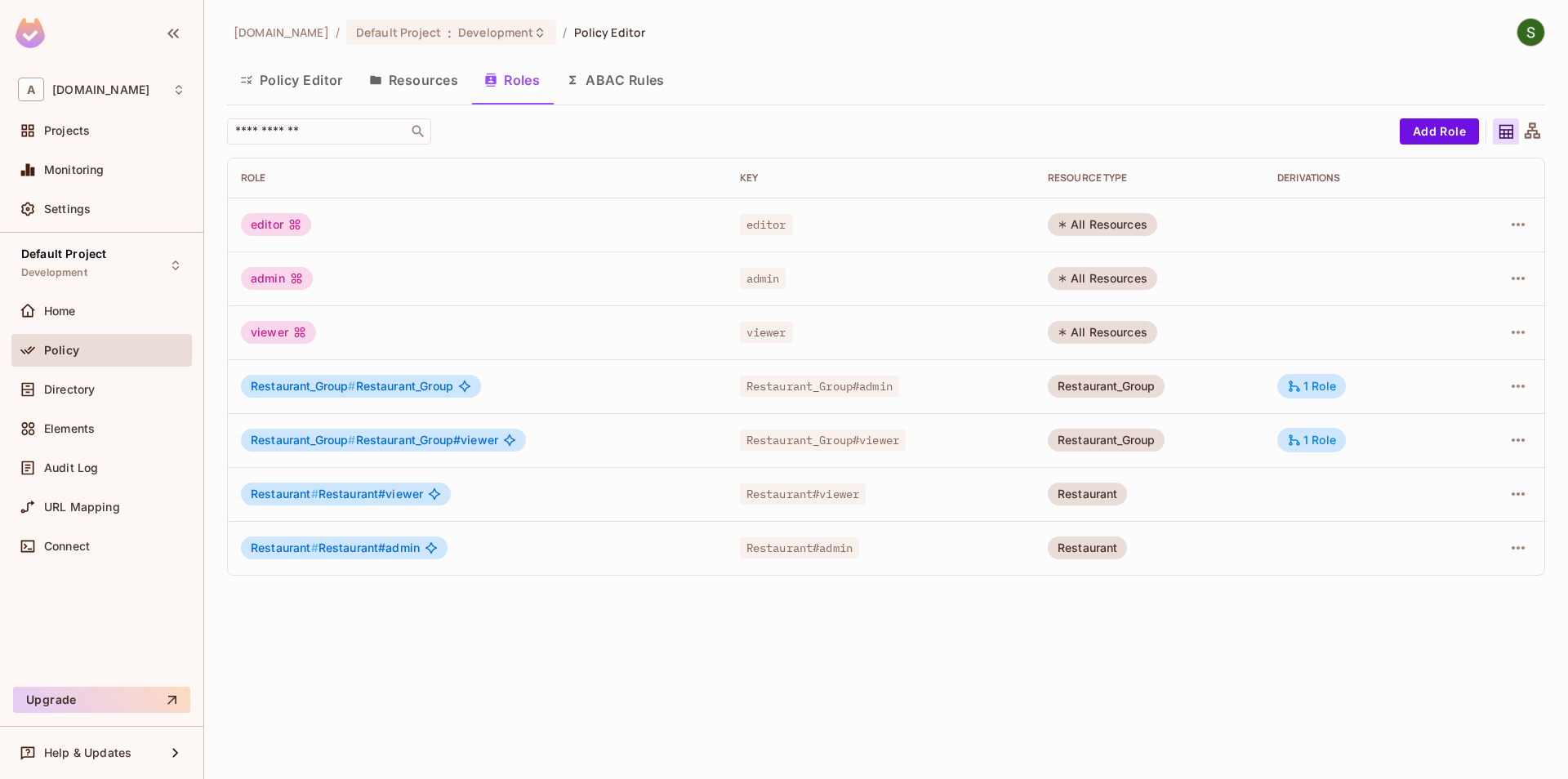
click at [1311, 385] on div "1 Role" at bounding box center [1311, 386] width 49 height 15
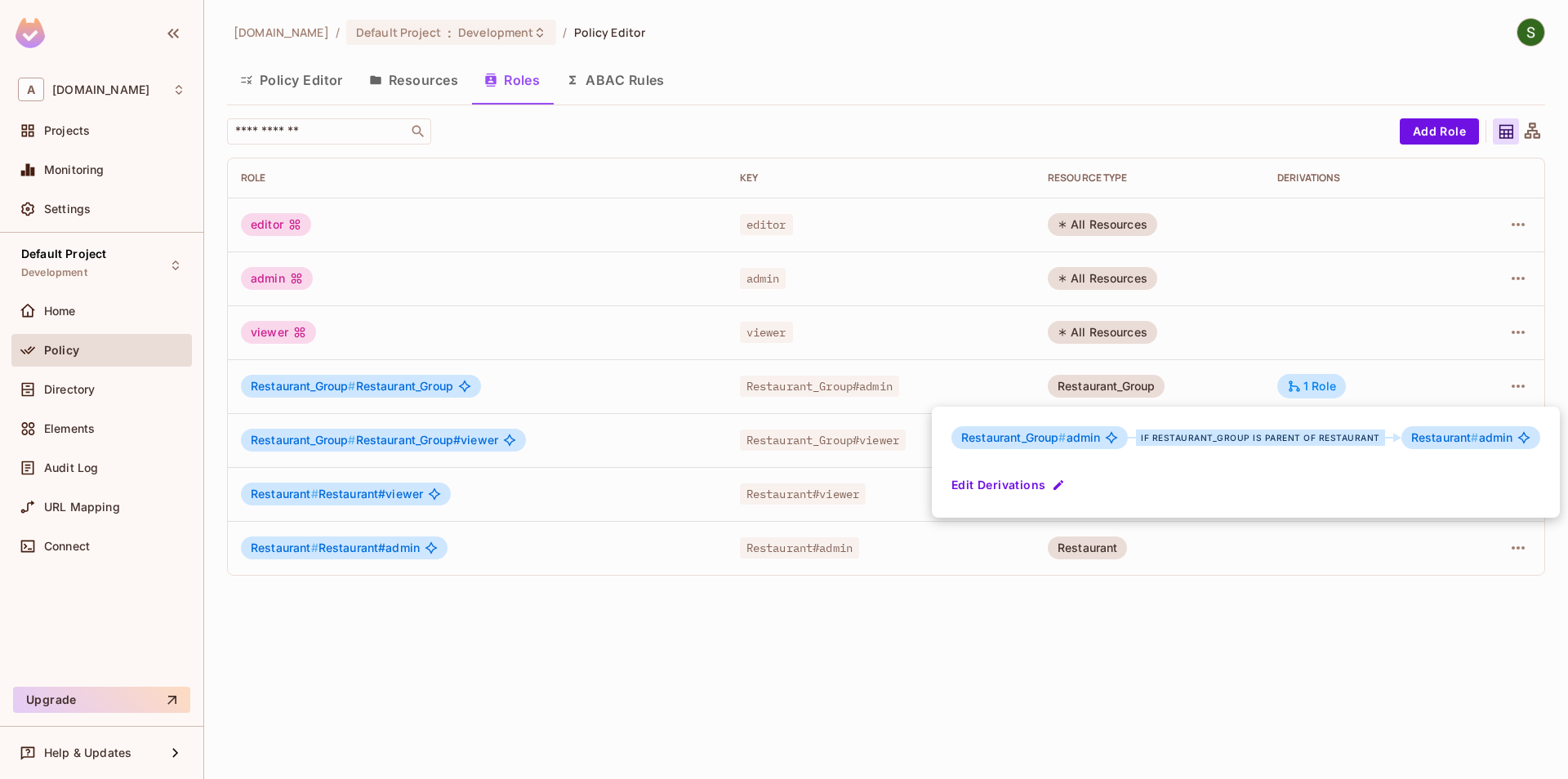
click at [1403, 382] on div at bounding box center [784, 390] width 1568 height 779
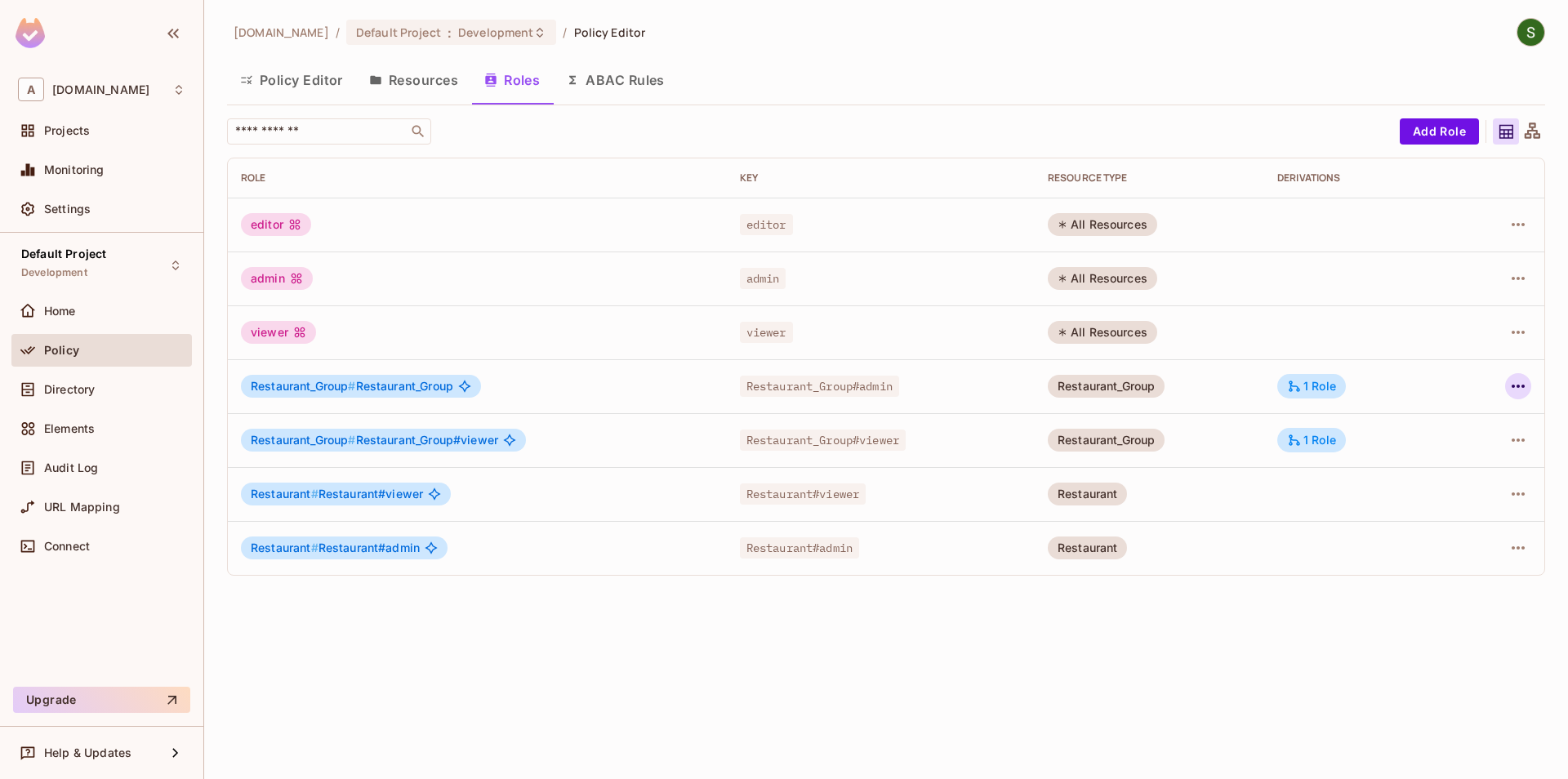
click at [1507, 390] on button "button" at bounding box center [1519, 386] width 26 height 26
click at [1448, 431] on div "Edit Role" at bounding box center [1446, 423] width 49 height 16
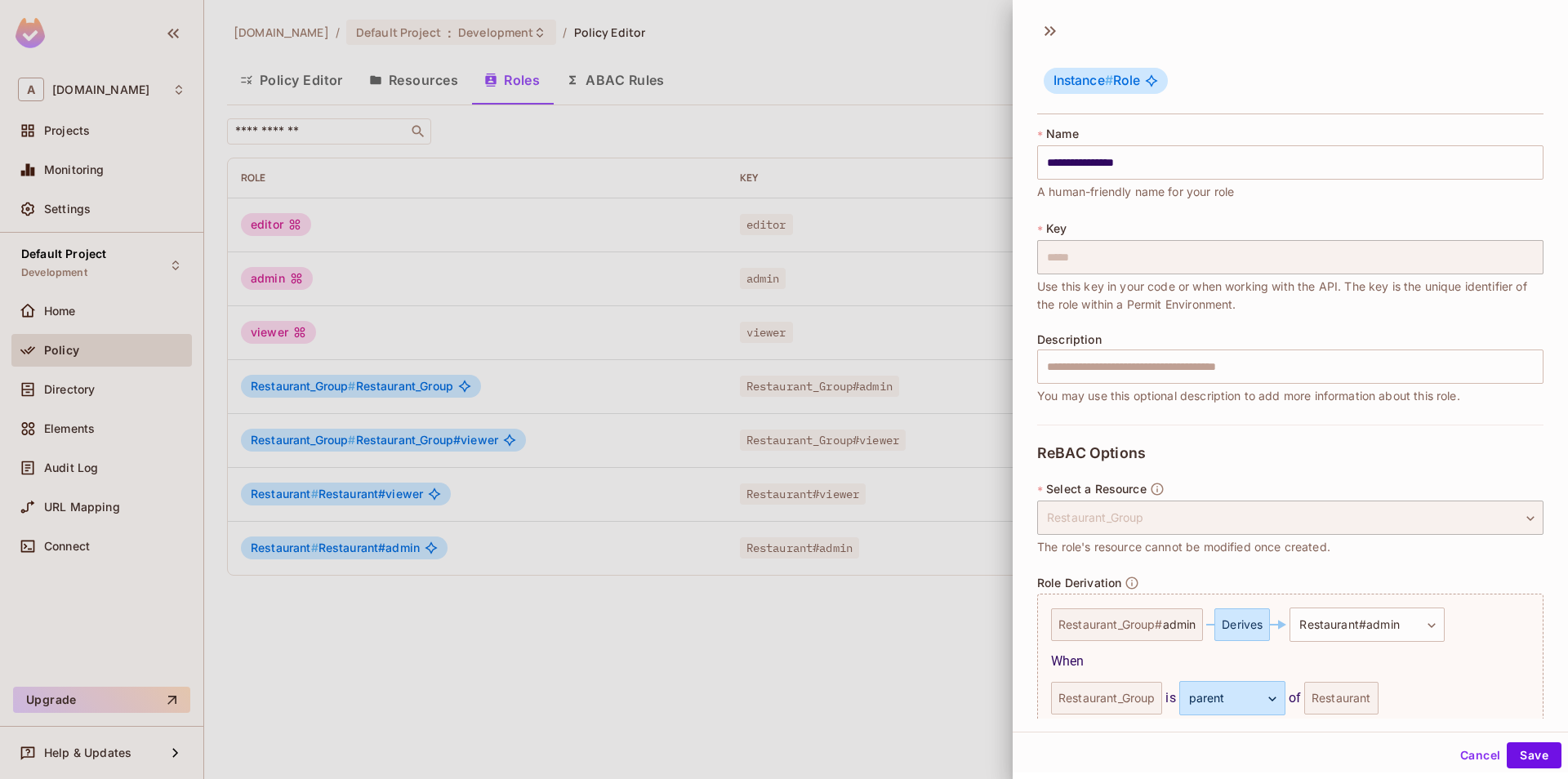
click at [799, 624] on div at bounding box center [784, 390] width 1568 height 779
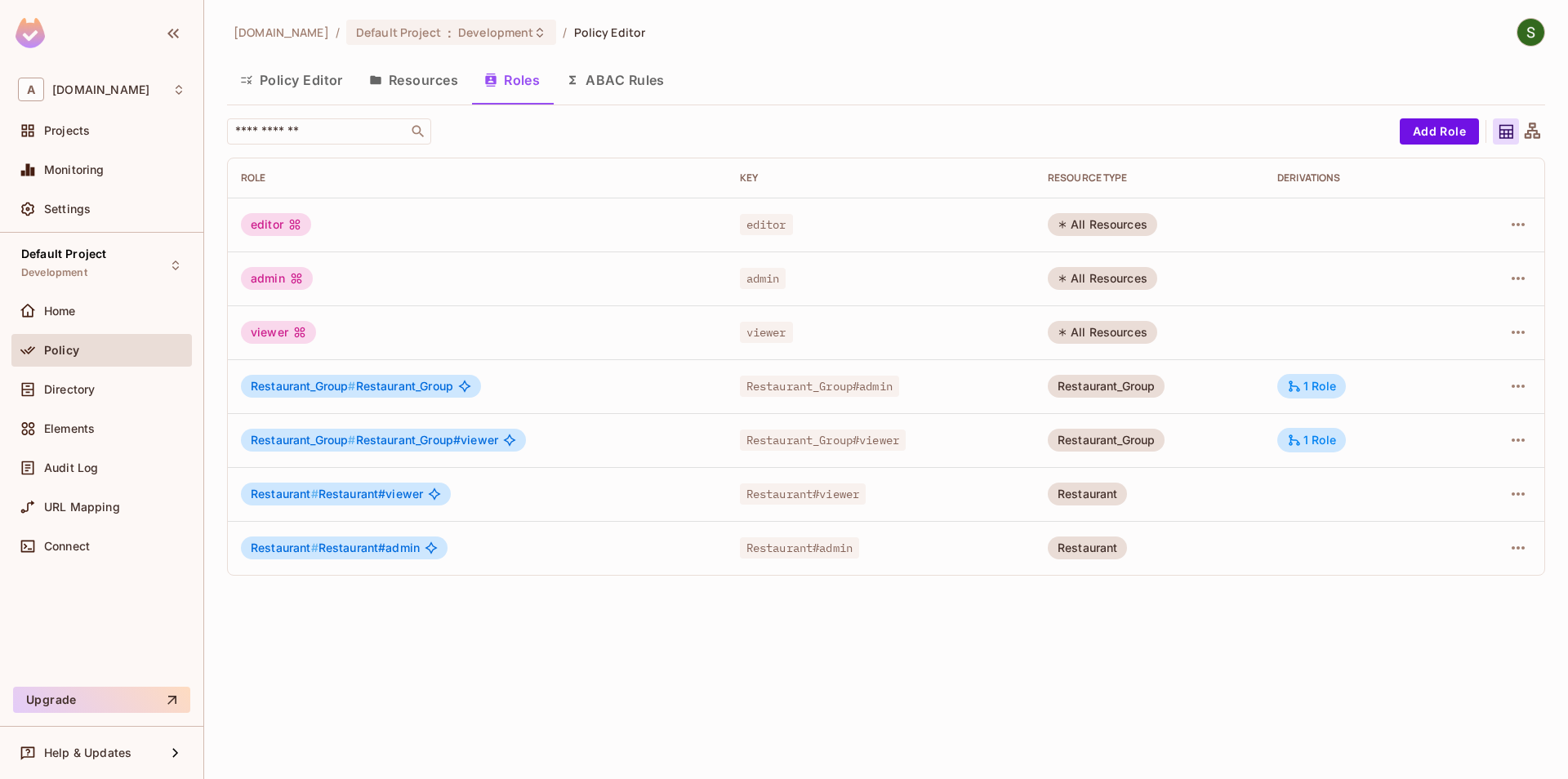
click at [1506, 440] on div at bounding box center [1502, 440] width 58 height 26
click at [1513, 442] on icon "button" at bounding box center [1518, 440] width 20 height 20
click at [1428, 486] on span "Edit Role" at bounding box center [1446, 478] width 59 height 26
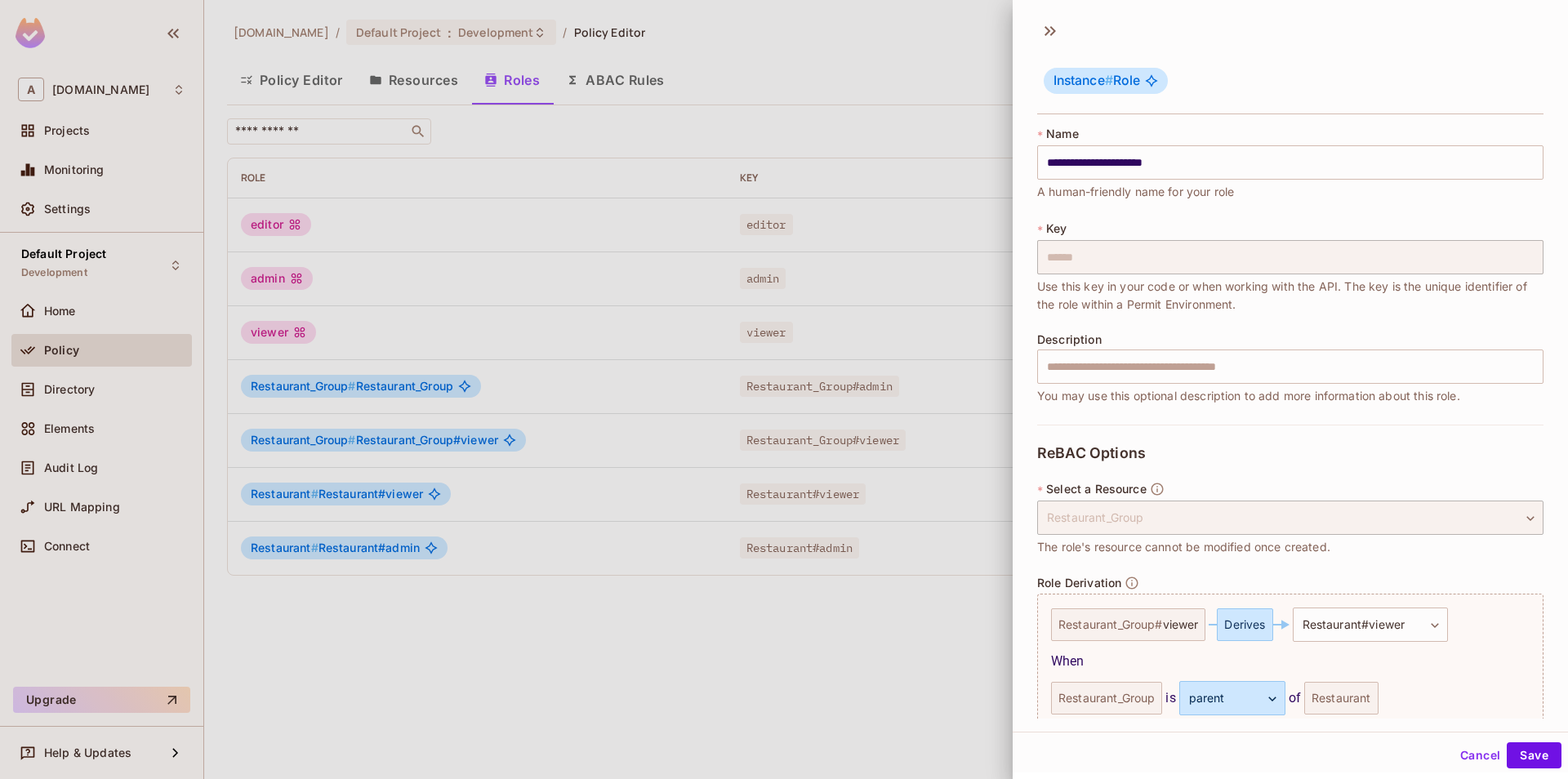
click at [850, 591] on div at bounding box center [784, 390] width 1568 height 779
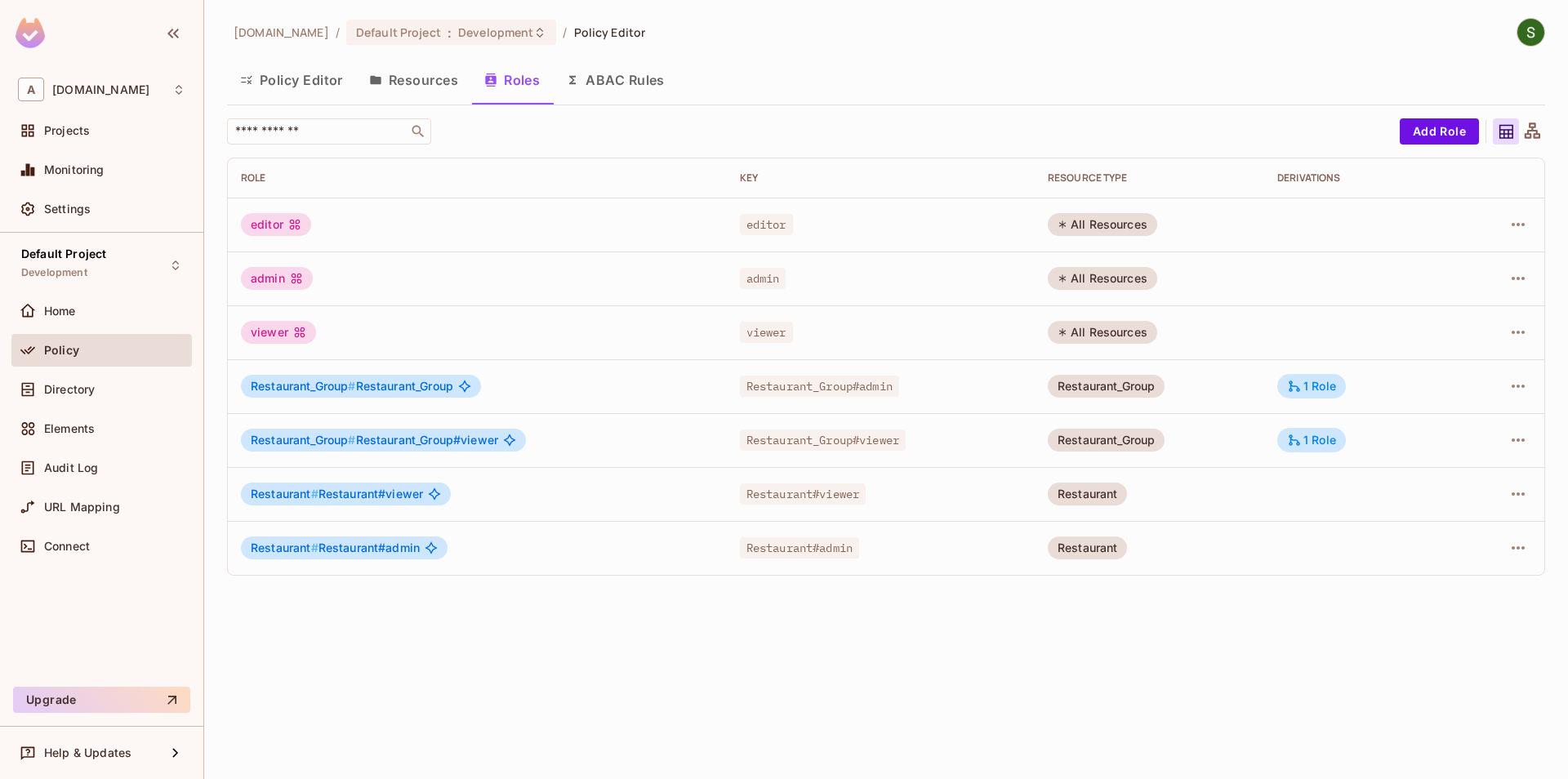
click at [1502, 385] on div at bounding box center [1502, 386] width 58 height 26
click at [1513, 387] on icon "button" at bounding box center [1518, 387] width 13 height 3
click at [1405, 433] on icon at bounding box center [1398, 423] width 20 height 20
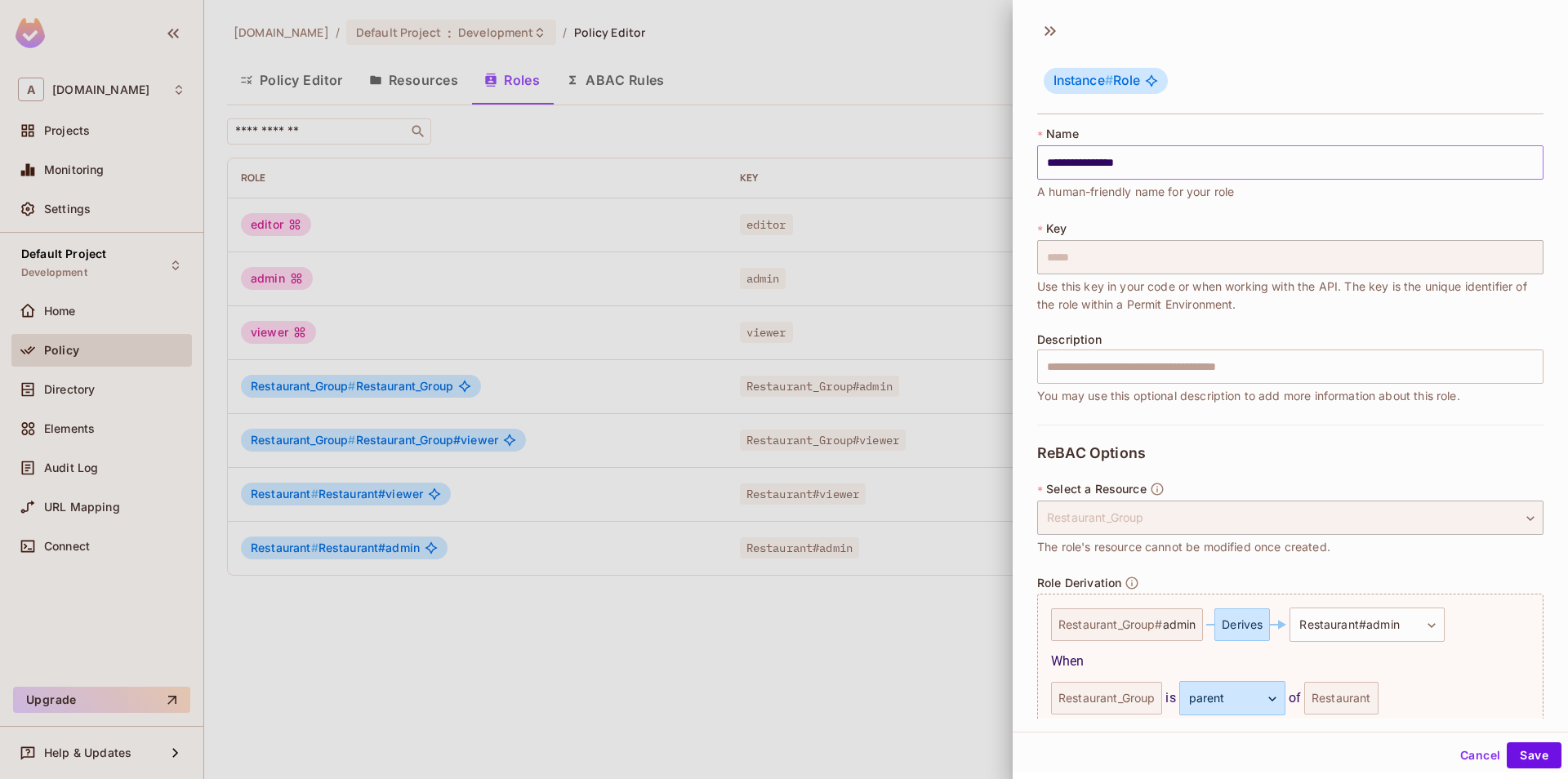
click at [1160, 150] on input "**********" at bounding box center [1290, 163] width 506 height 35
type input "**********"
click at [1521, 750] on button "Save" at bounding box center [1533, 756] width 55 height 26
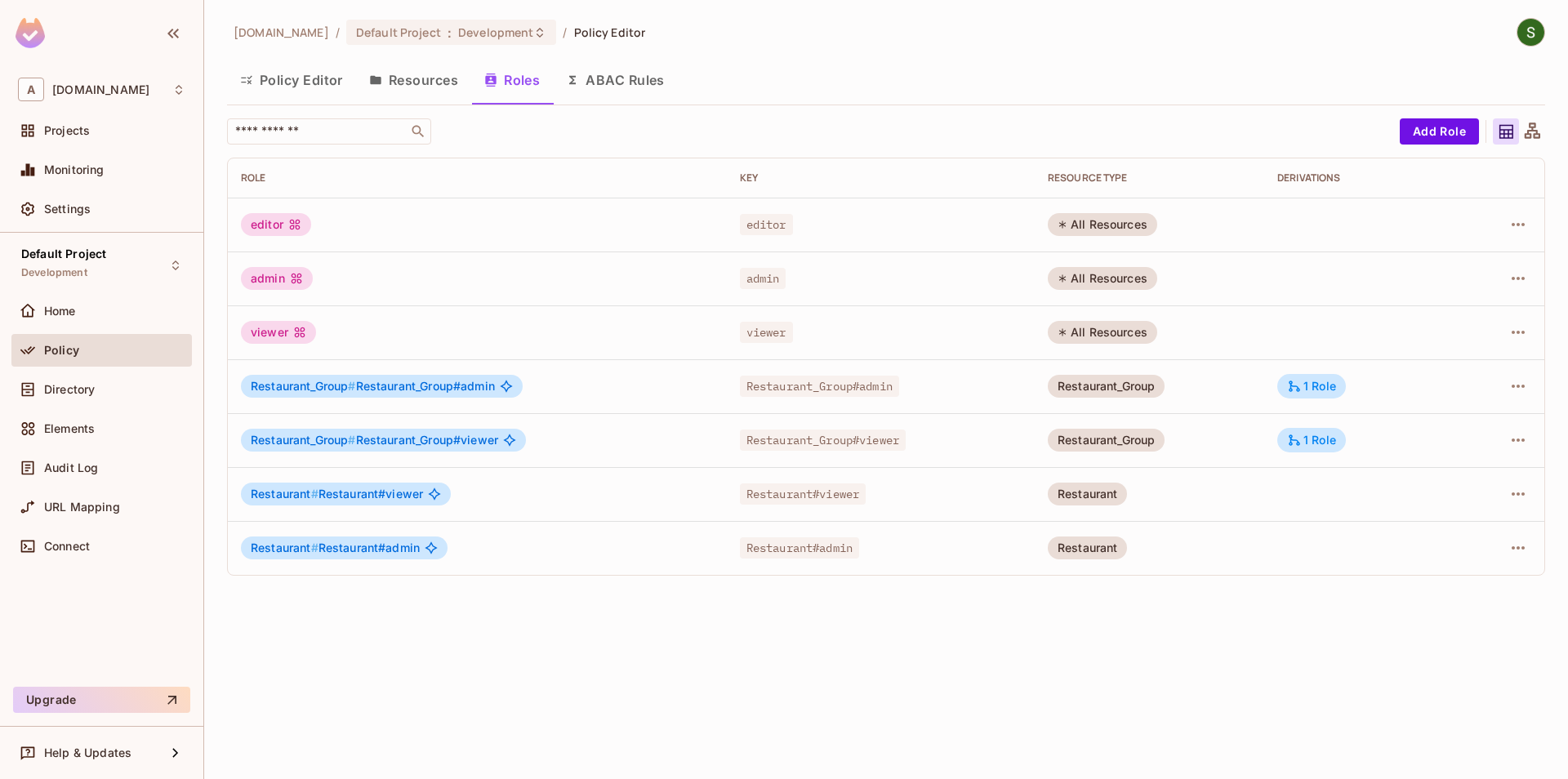
click at [1093, 658] on div "[DOMAIN_NAME] / Default Project : Development / Policy Editor Policy Editor Res…" at bounding box center [885, 390] width 1364 height 779
click at [272, 84] on button "Policy Editor" at bounding box center [291, 80] width 129 height 41
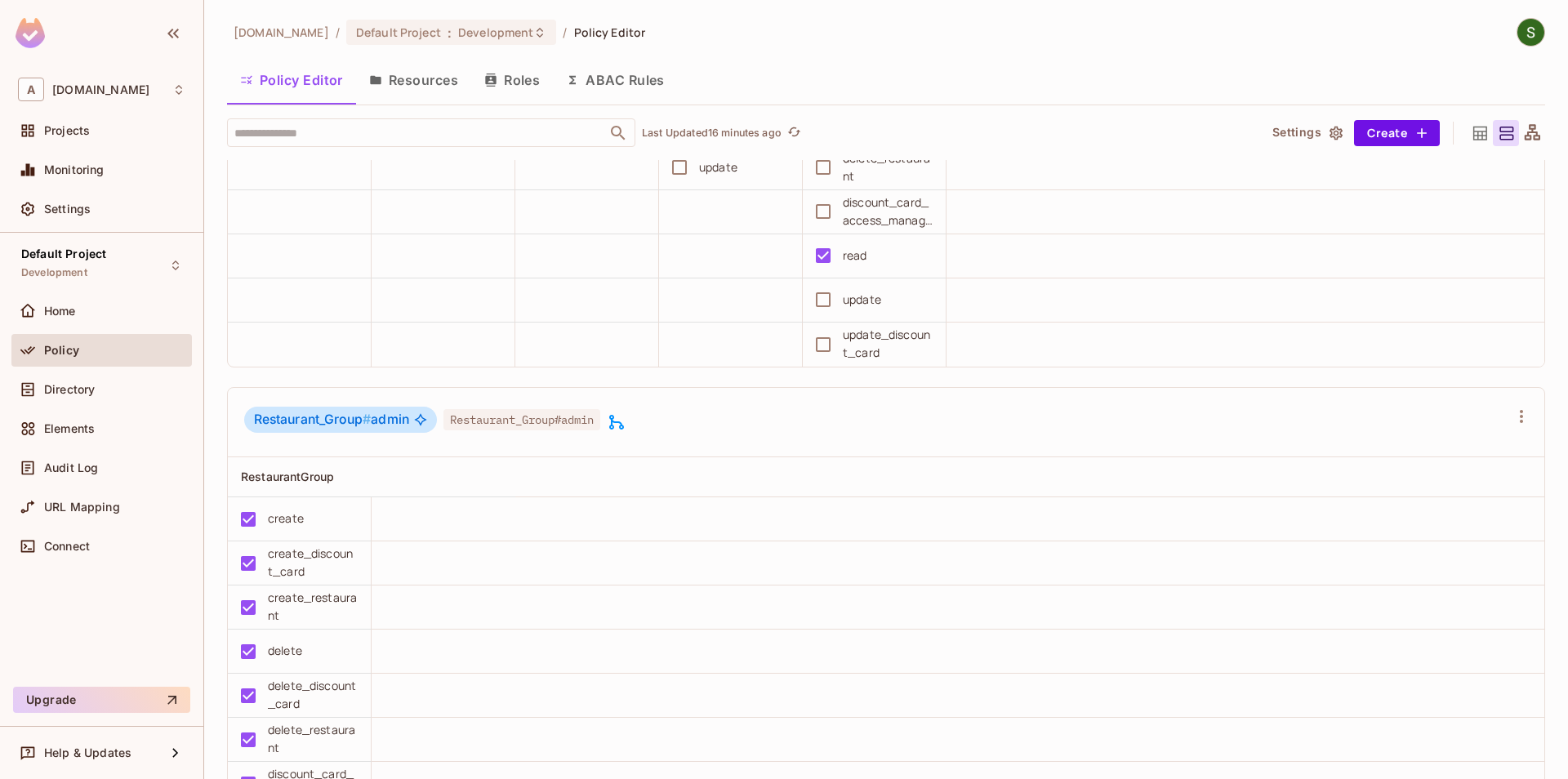
scroll to position [1397, 0]
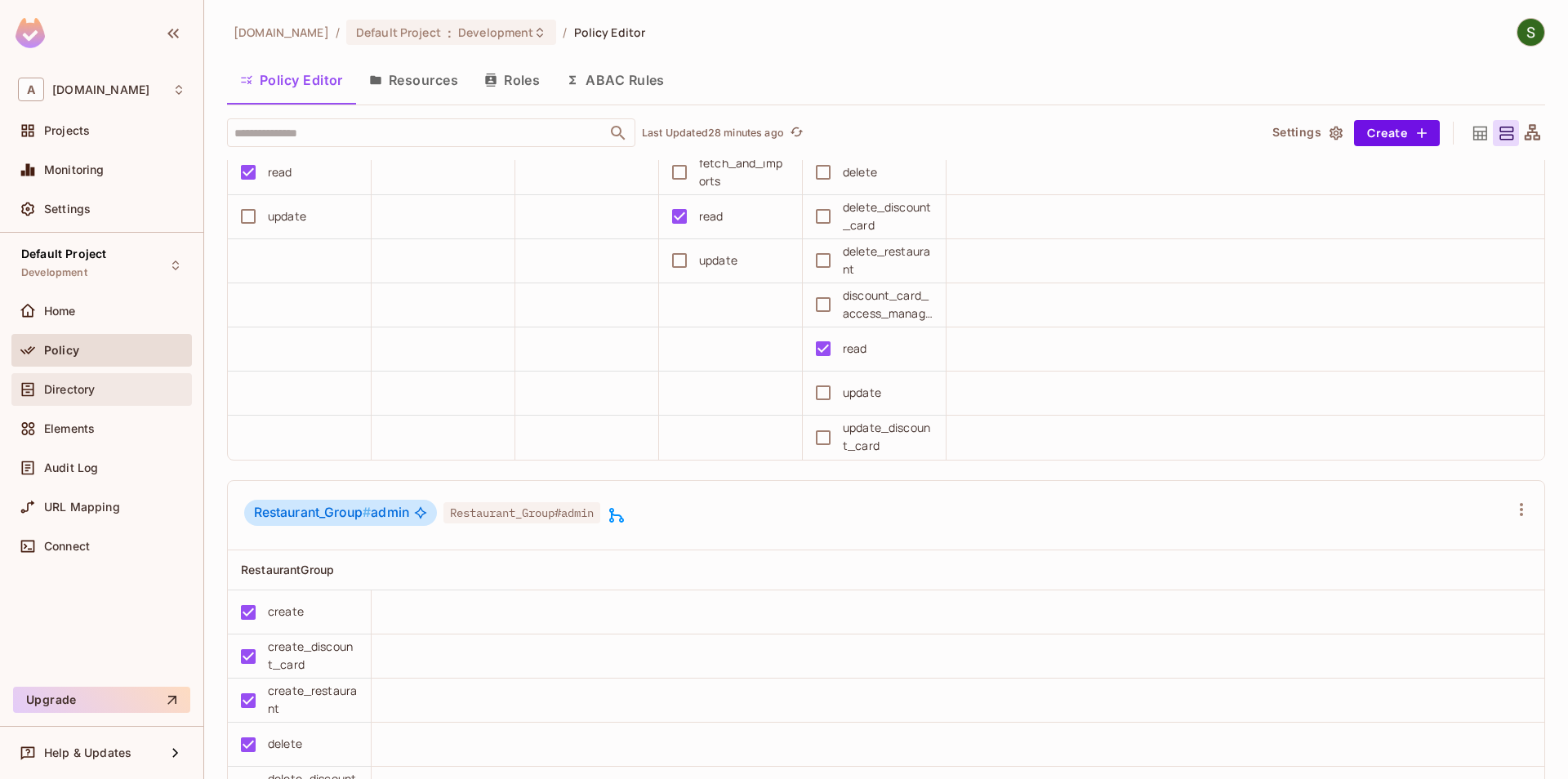
click at [90, 381] on div "Directory" at bounding box center [101, 390] width 167 height 20
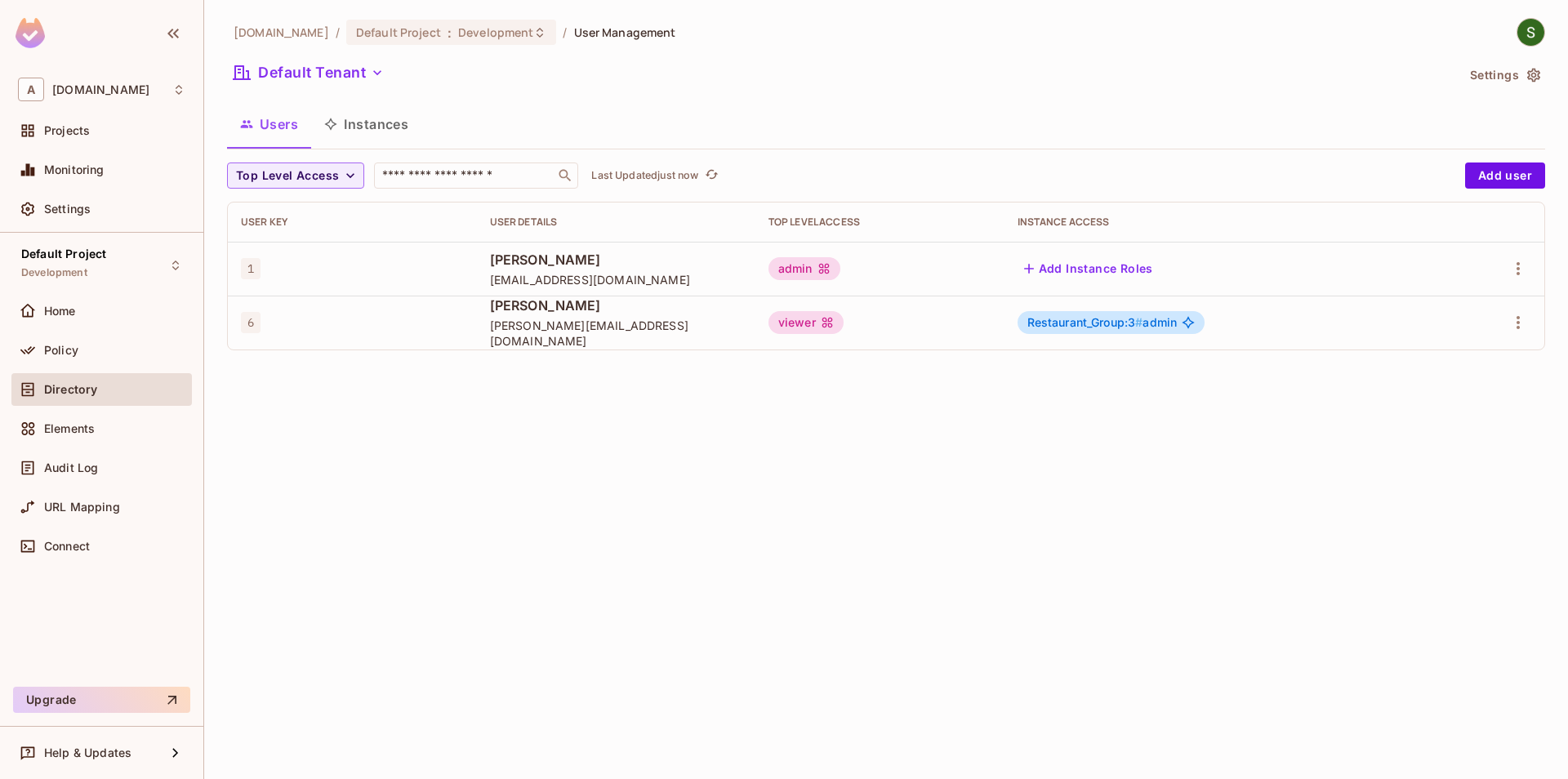
click at [365, 142] on button "Instances" at bounding box center [366, 124] width 110 height 41
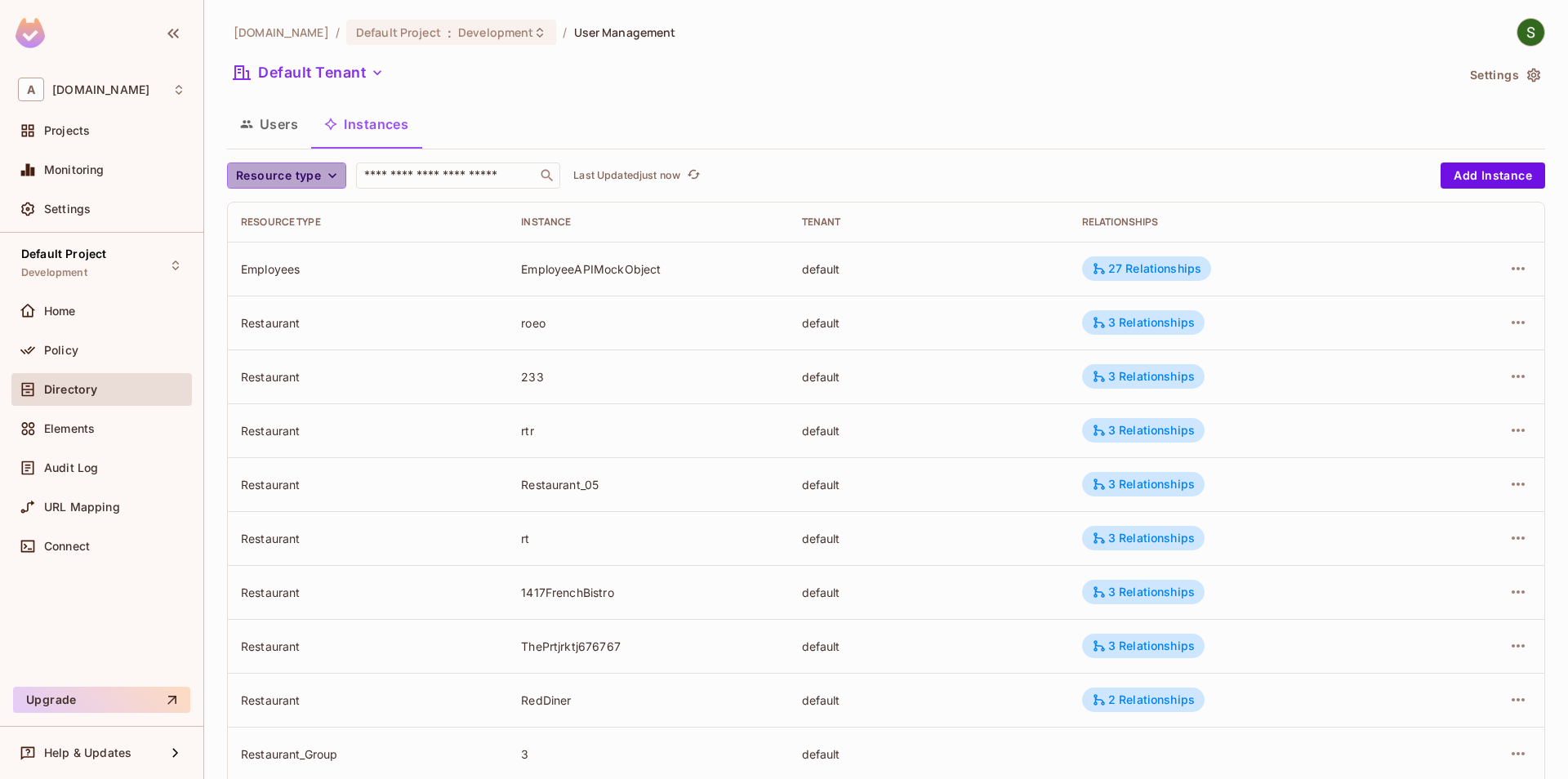
click at [334, 179] on icon "button" at bounding box center [332, 175] width 16 height 16
click at [327, 244] on span "RestaurantGroup" at bounding box center [286, 248] width 92 height 16
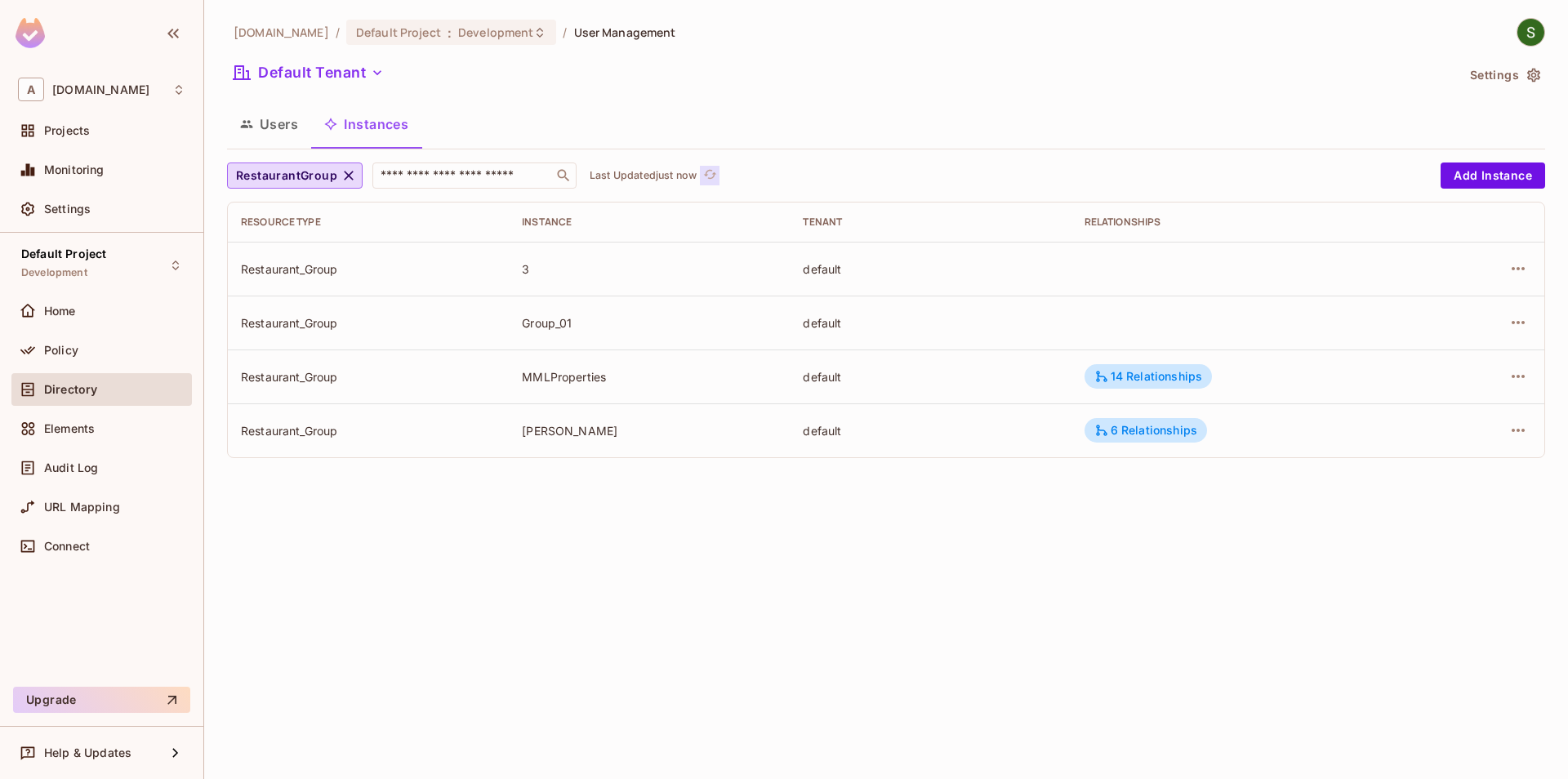
click at [707, 180] on icon "refresh" at bounding box center [710, 174] width 14 height 14
click at [712, 179] on icon "refresh" at bounding box center [710, 174] width 14 height 14
click at [710, 178] on icon "refresh" at bounding box center [709, 174] width 13 height 9
click at [714, 178] on icon "refresh" at bounding box center [710, 174] width 14 height 14
click at [732, 175] on icon "refresh" at bounding box center [729, 174] width 14 height 14
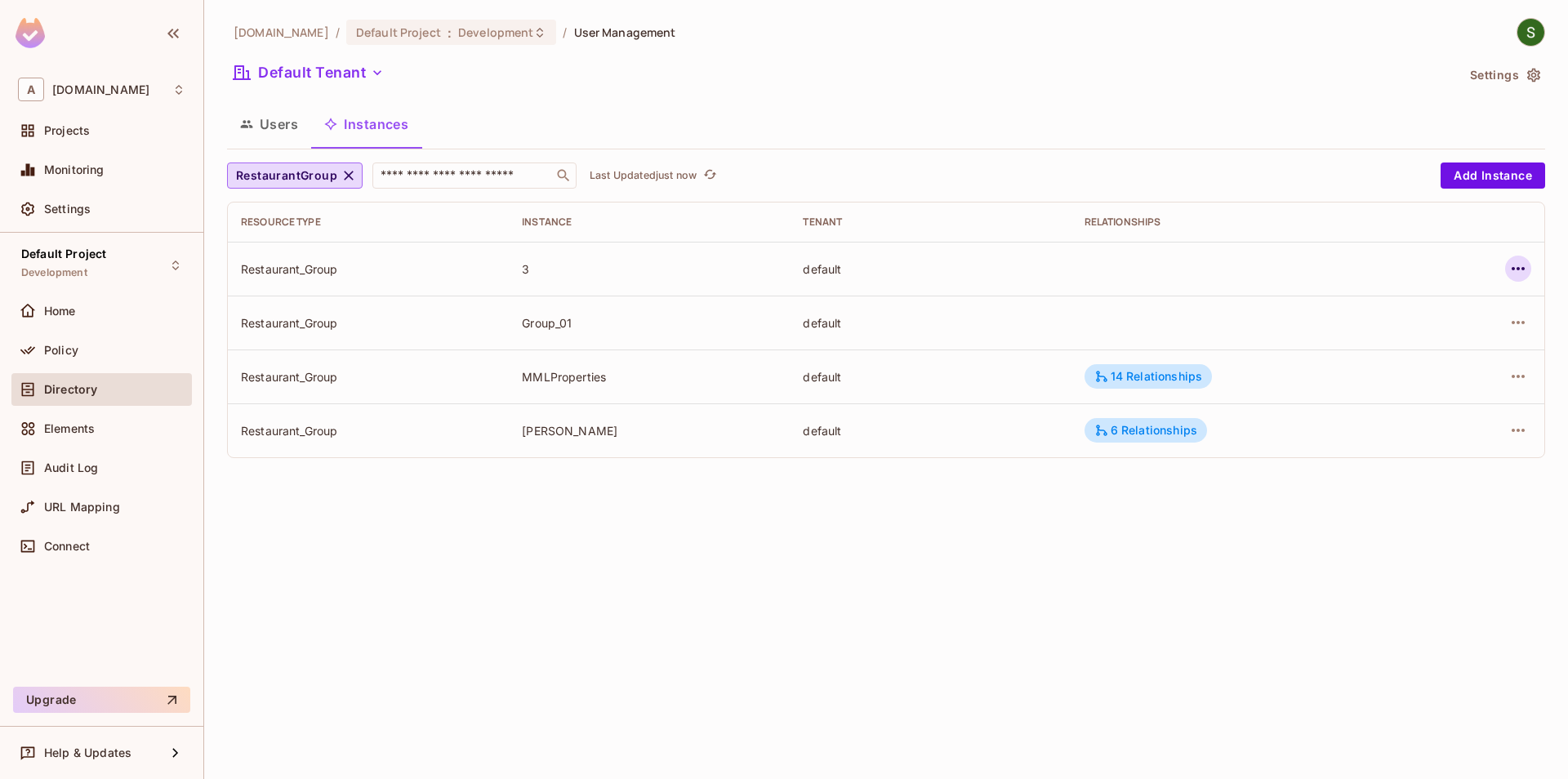
click at [1521, 276] on icon "button" at bounding box center [1518, 269] width 20 height 20
click at [1373, 370] on span "Delete Resource Instance" at bounding box center [1428, 378] width 151 height 26
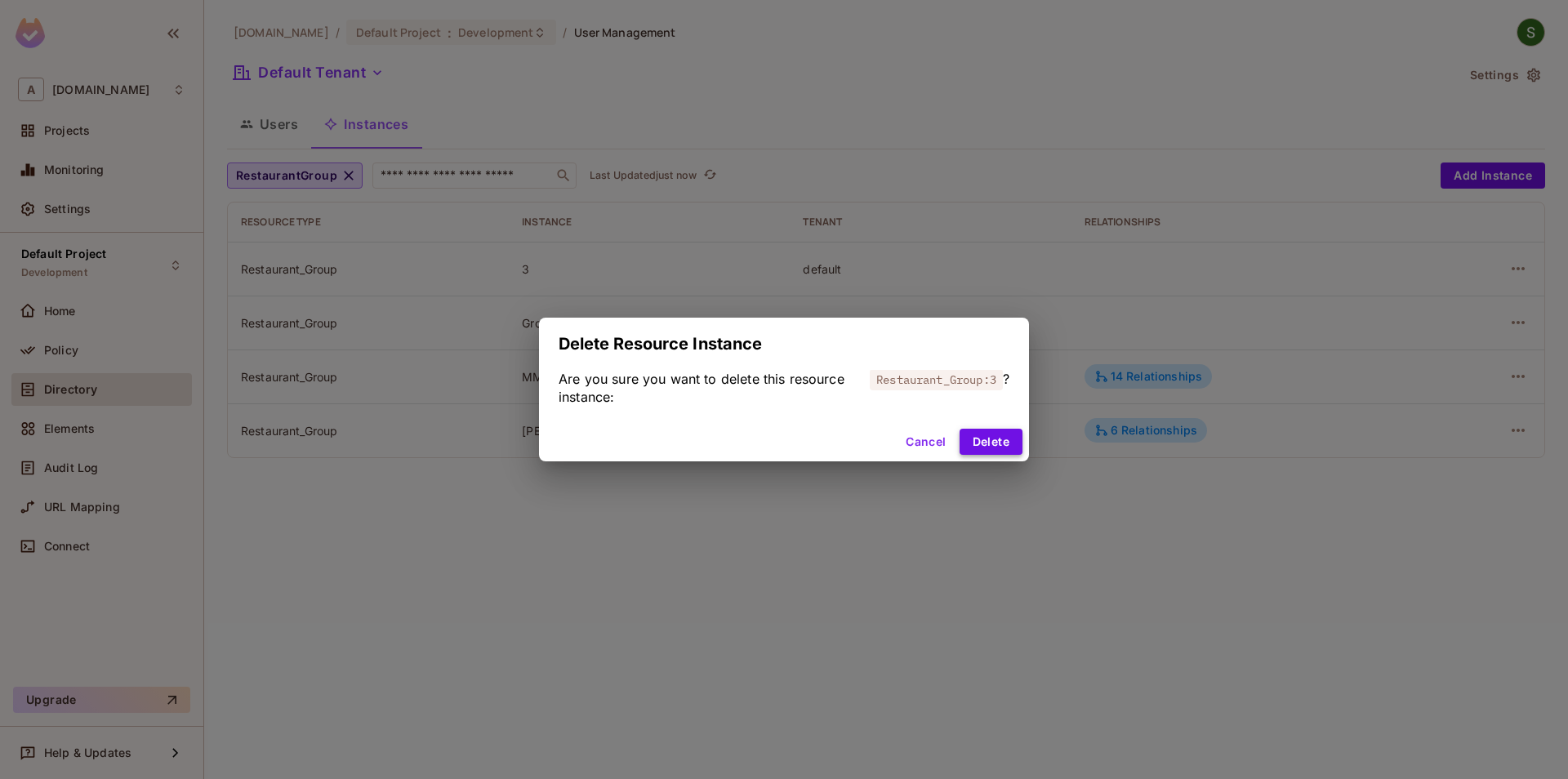
click at [1009, 443] on button "Delete" at bounding box center [990, 442] width 63 height 26
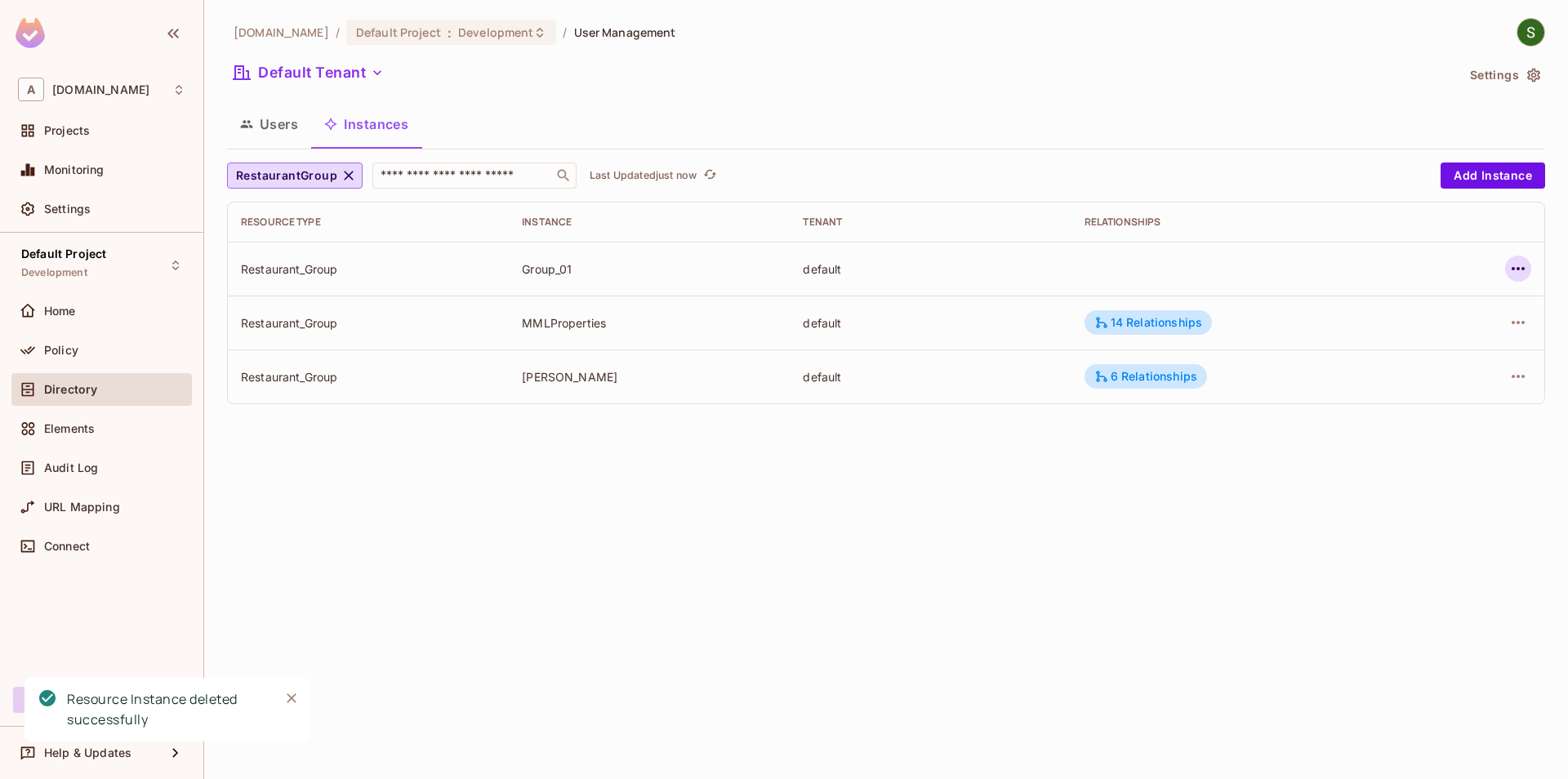
click at [1521, 273] on icon "button" at bounding box center [1518, 269] width 20 height 20
click at [1383, 385] on div "Delete Resource Instance" at bounding box center [1428, 378] width 141 height 16
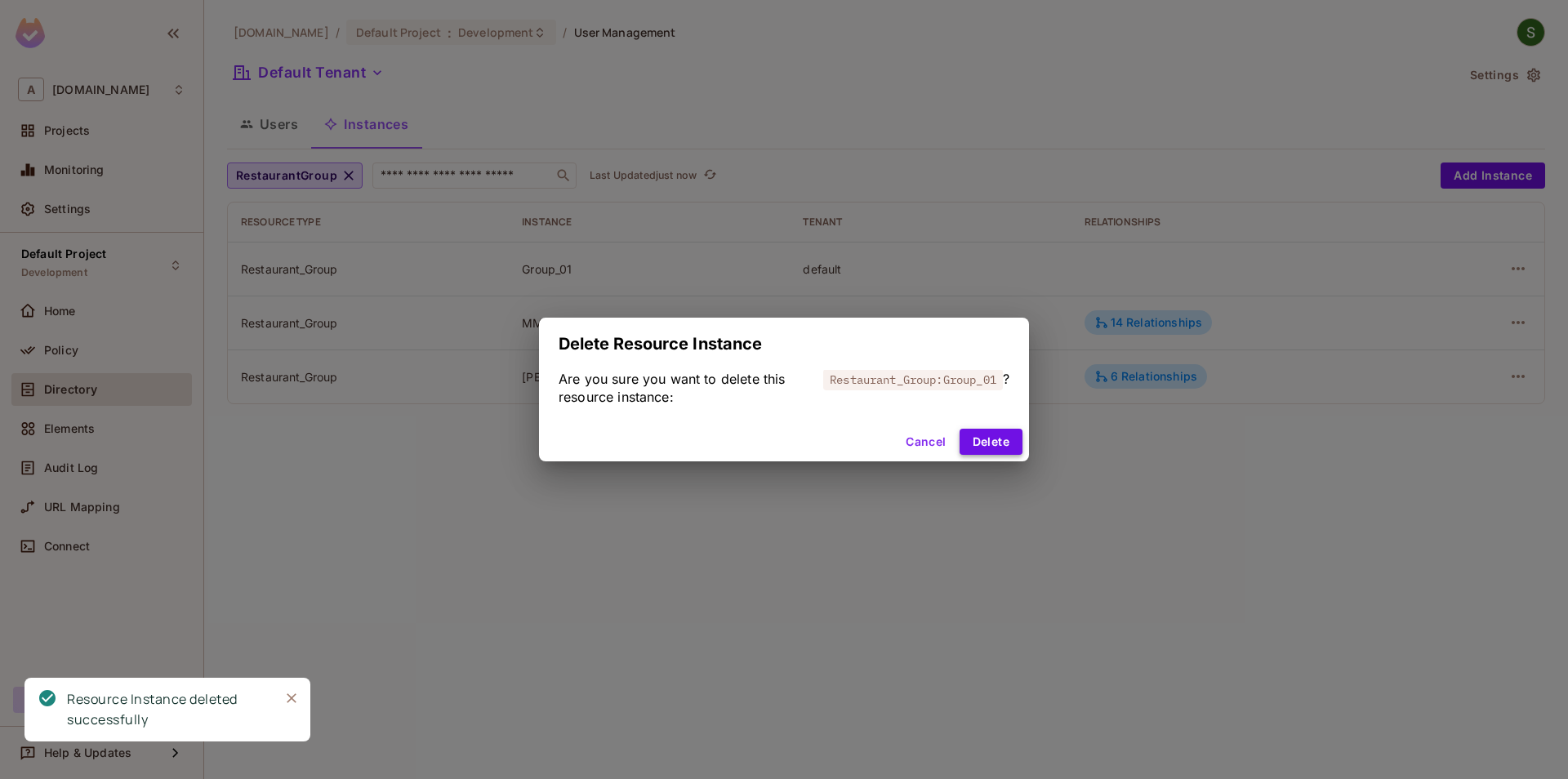
click at [990, 452] on button "Delete" at bounding box center [990, 442] width 63 height 26
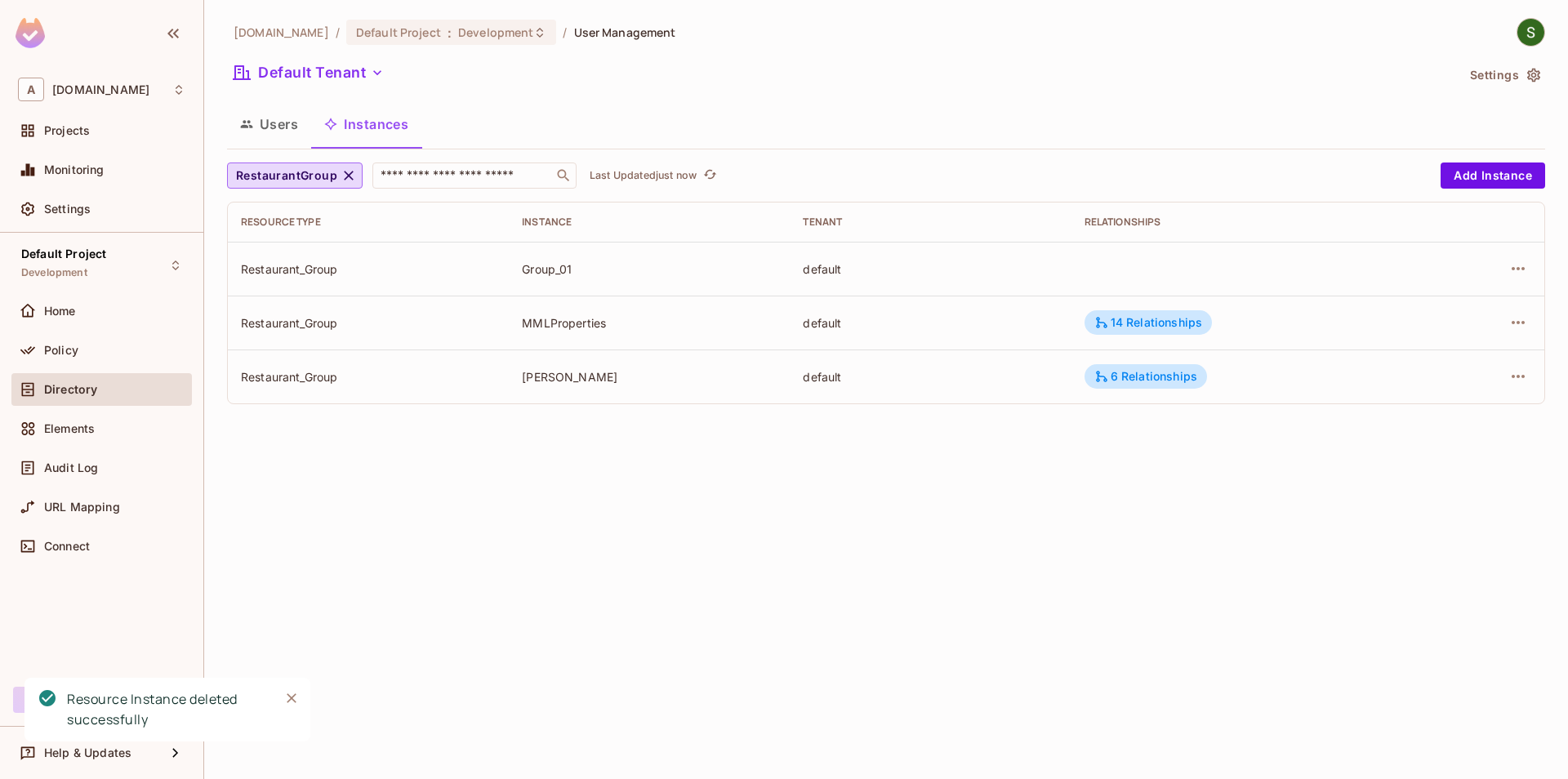
click at [994, 470] on div "[DOMAIN_NAME] / Default Project : Development / User Management Default Tenant …" at bounding box center [885, 390] width 1364 height 779
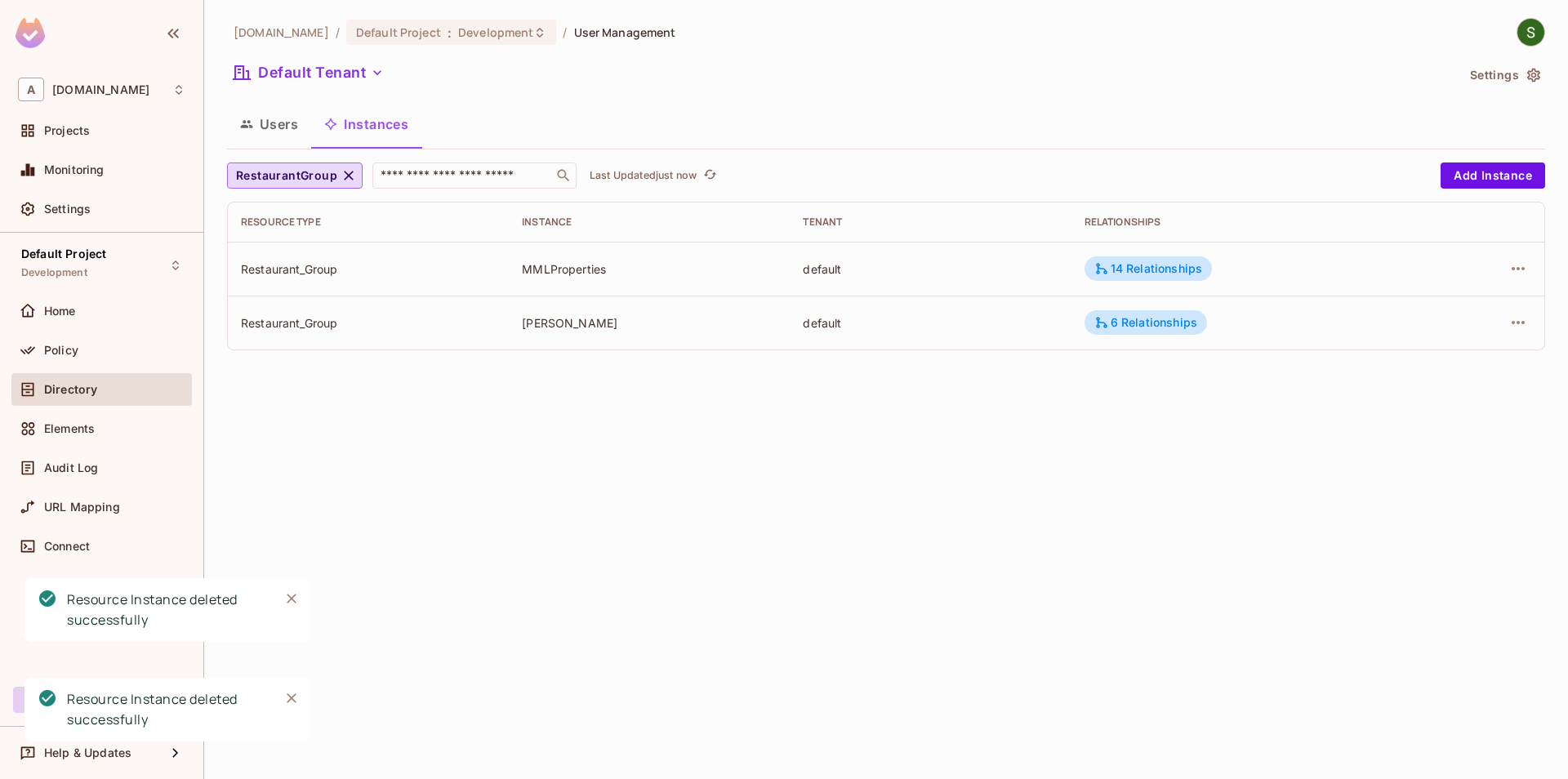
click at [291, 697] on icon "Close" at bounding box center [291, 697] width 10 height 10
click at [291, 589] on button "Close" at bounding box center [291, 599] width 24 height 24
